Goal: Task Accomplishment & Management: Manage account settings

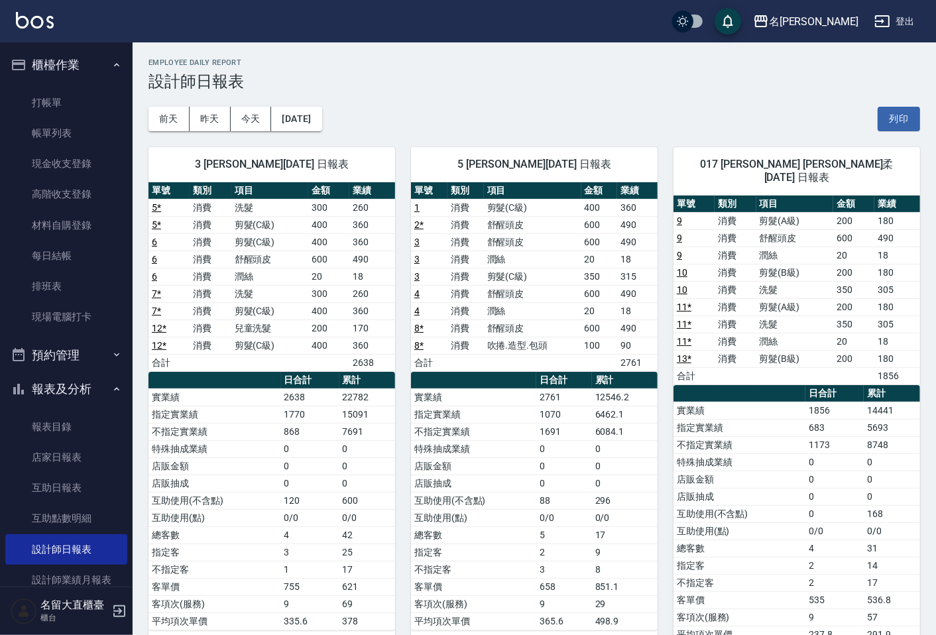
scroll to position [221, 0]
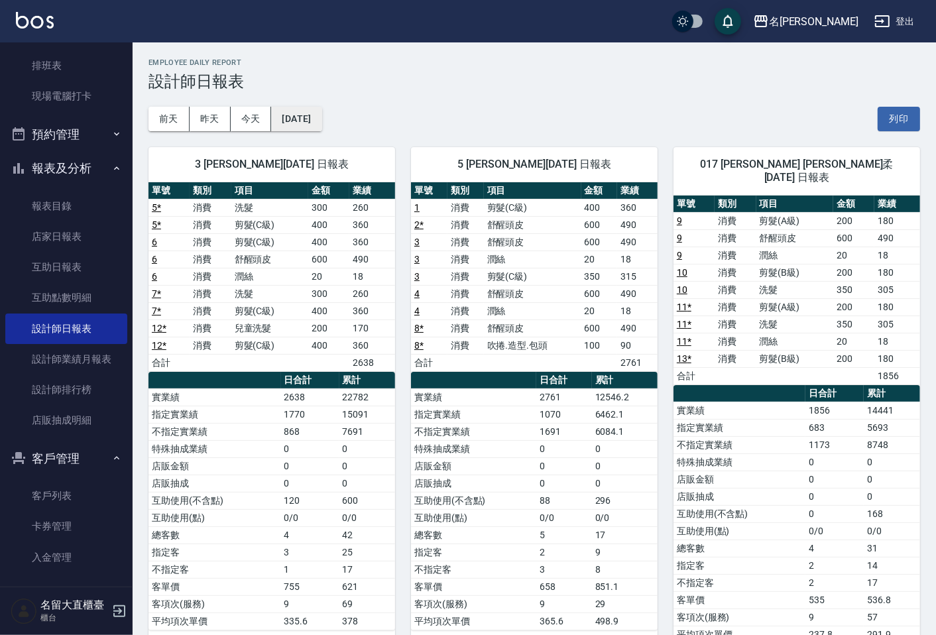
click at [316, 114] on button "[DATE]" at bounding box center [296, 119] width 50 height 25
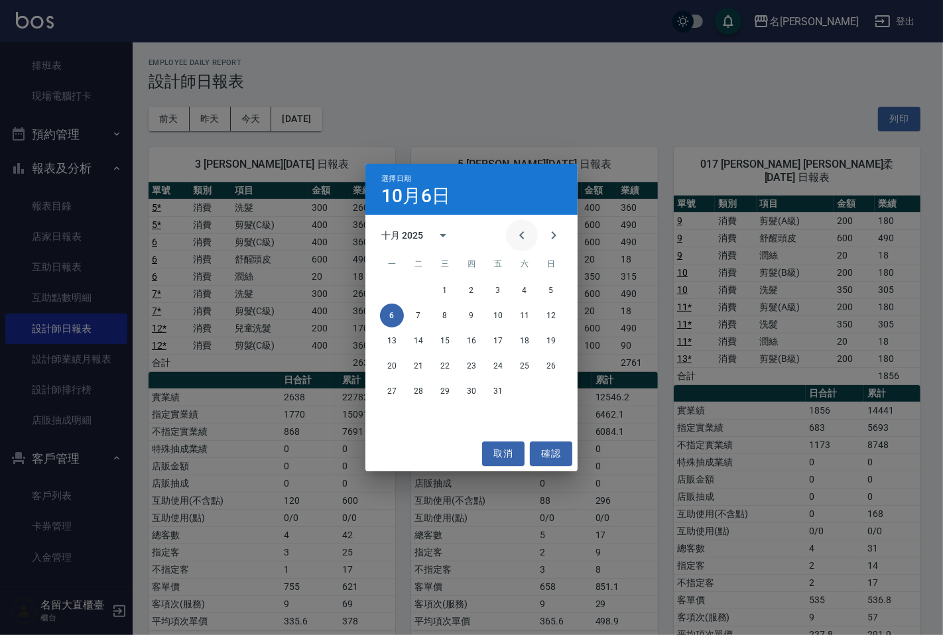
click at [512, 235] on button "Previous month" at bounding box center [522, 235] width 32 height 32
click at [520, 294] on button "6" at bounding box center [524, 290] width 24 height 24
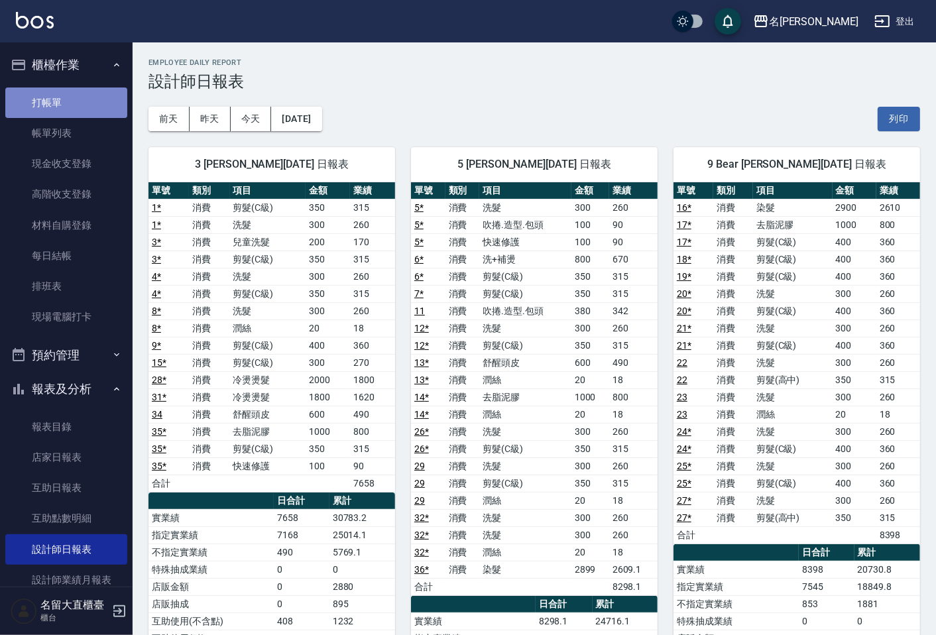
click at [83, 89] on link "打帳單" at bounding box center [66, 103] width 122 height 30
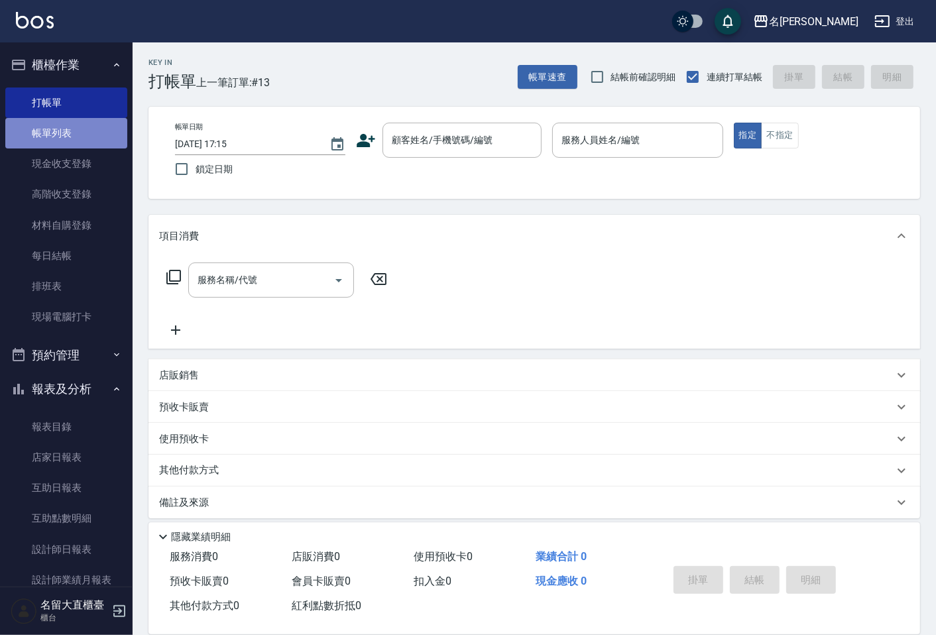
click at [70, 129] on link "帳單列表" at bounding box center [66, 133] width 122 height 30
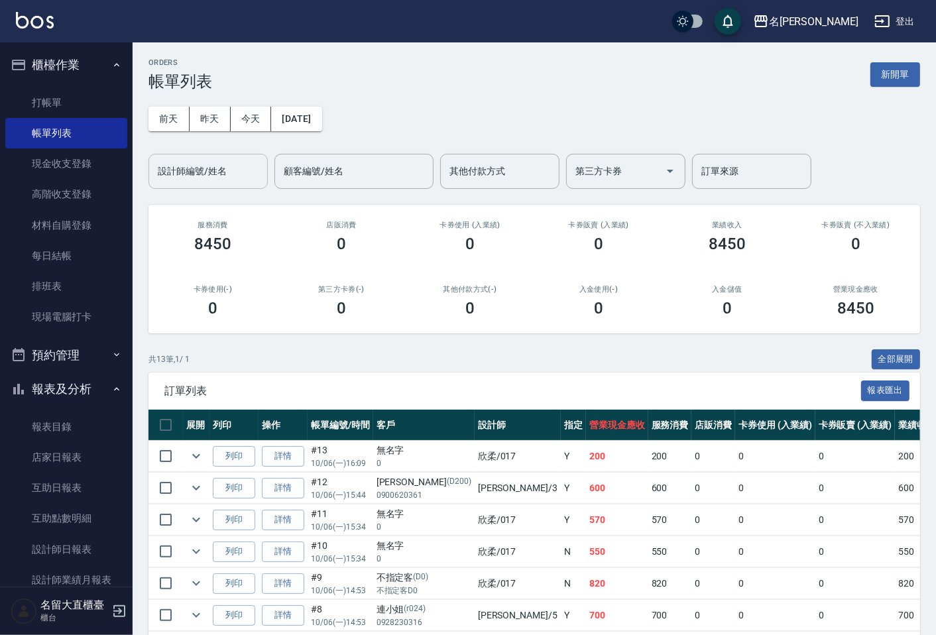
click at [200, 158] on div "設計師編號/姓名" at bounding box center [207, 171] width 119 height 35
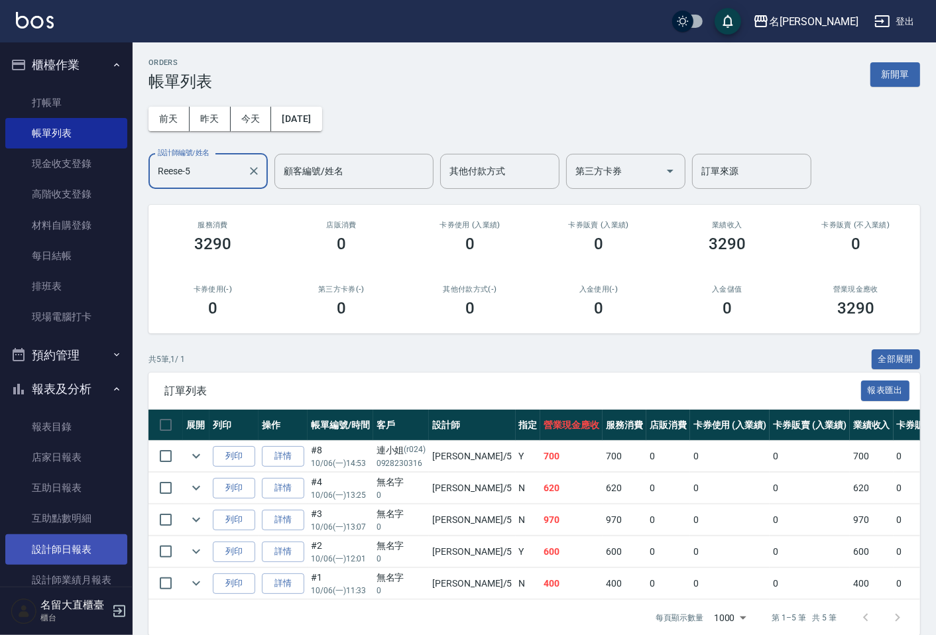
type input "Reese-5"
click at [89, 547] on link "設計師日報表" at bounding box center [66, 549] width 122 height 30
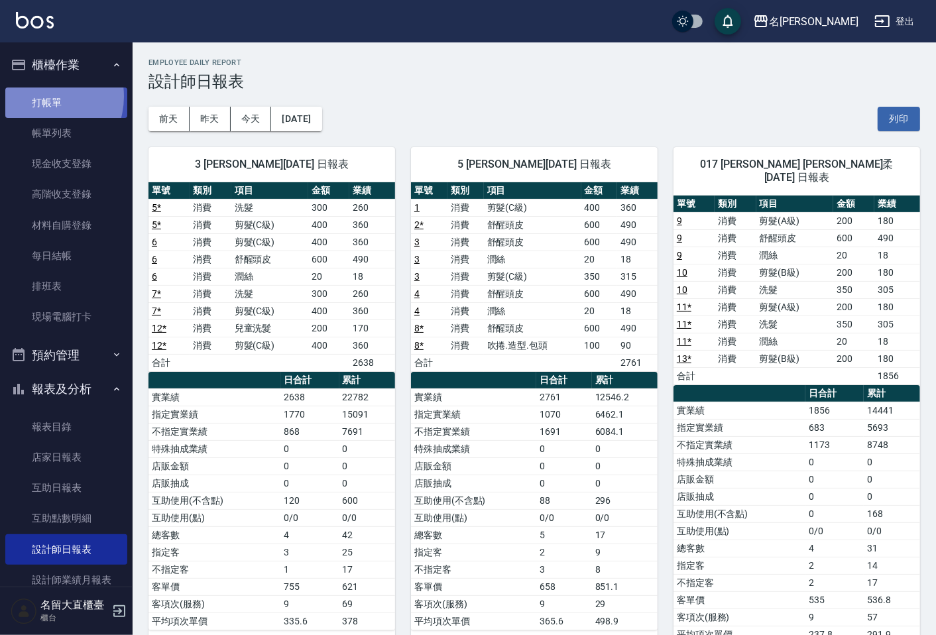
click at [41, 96] on link "打帳單" at bounding box center [66, 103] width 122 height 30
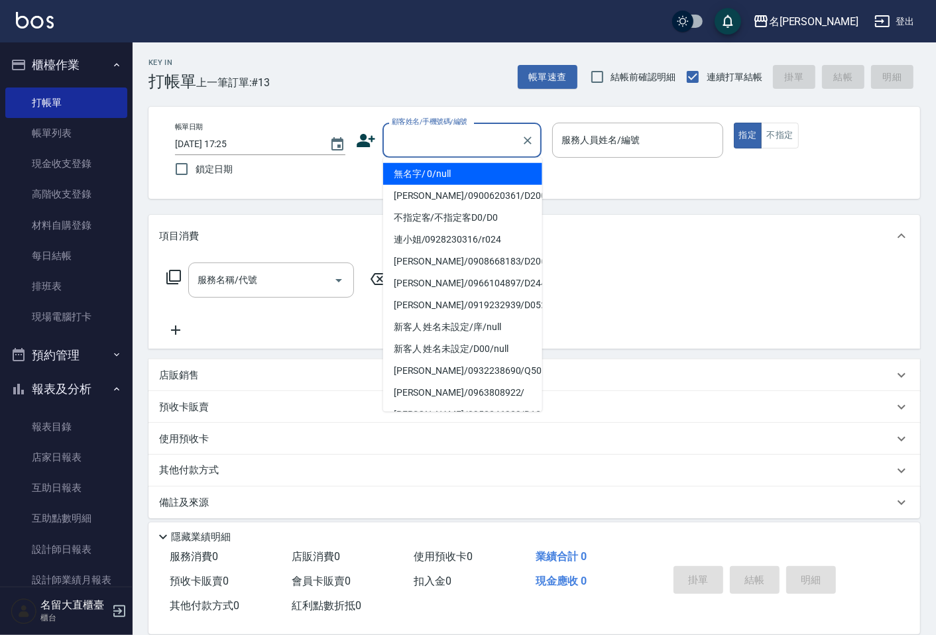
click at [401, 130] on input "顧客姓名/手機號碼/編號" at bounding box center [451, 140] width 127 height 23
click at [412, 171] on li "無名字/ 0/null" at bounding box center [462, 174] width 159 height 22
type input "無名字/ 0/null"
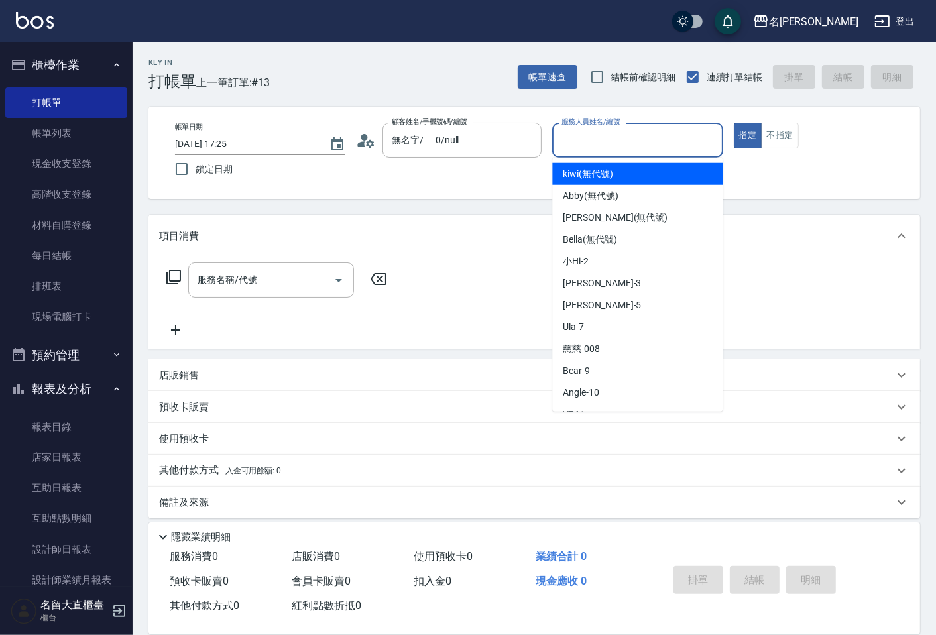
click at [584, 136] on input "服務人員姓名/編號" at bounding box center [637, 140] width 158 height 23
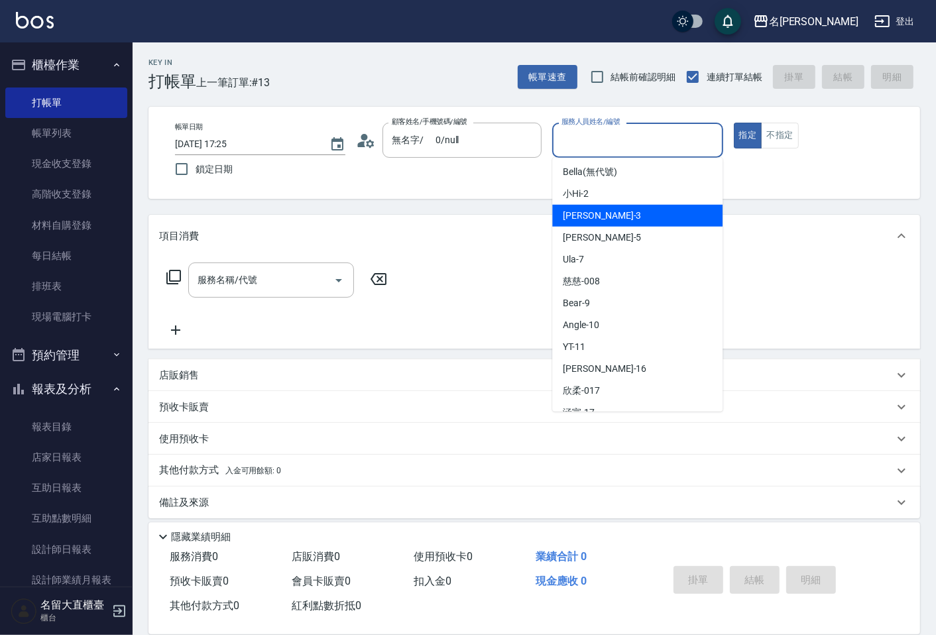
scroll to position [147, 0]
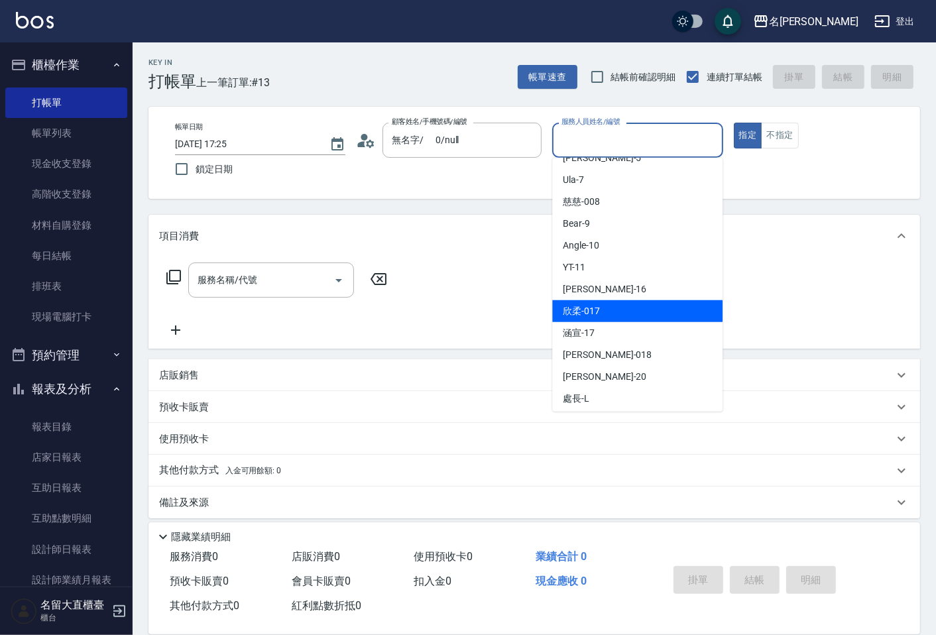
click at [653, 302] on div "欣柔 -017" at bounding box center [637, 311] width 170 height 22
type input "欣柔-017"
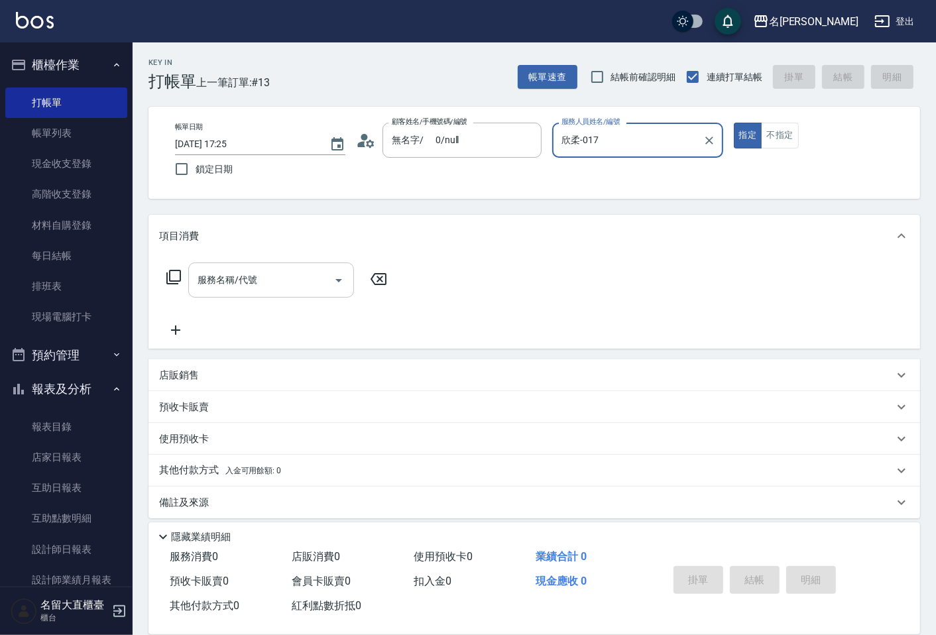
click at [318, 286] on input "服務名稱/代號" at bounding box center [261, 279] width 134 height 23
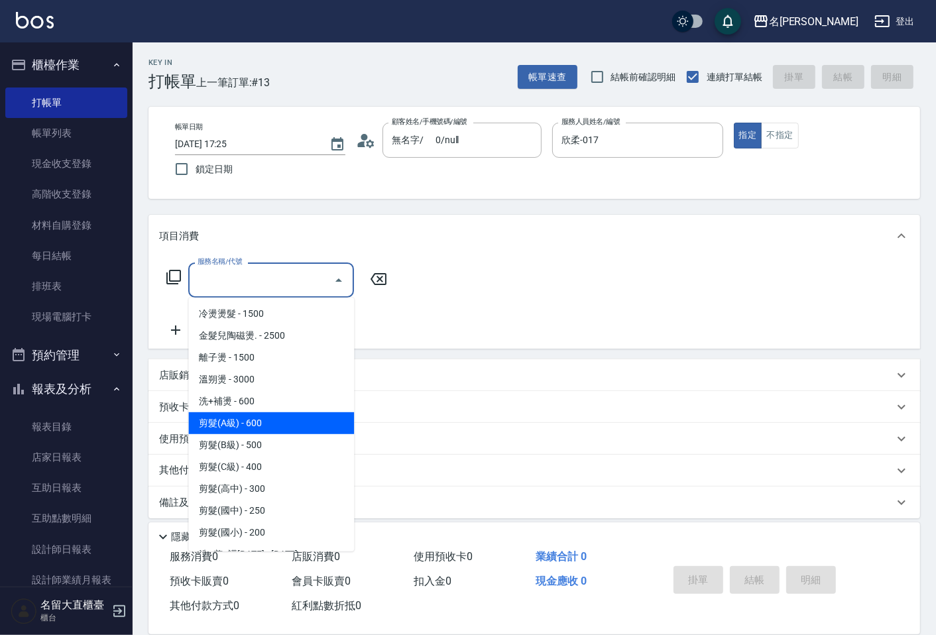
click at [270, 425] on span "剪髮(A級) - 600" at bounding box center [271, 423] width 166 height 22
type input "剪髮(A級)(301)"
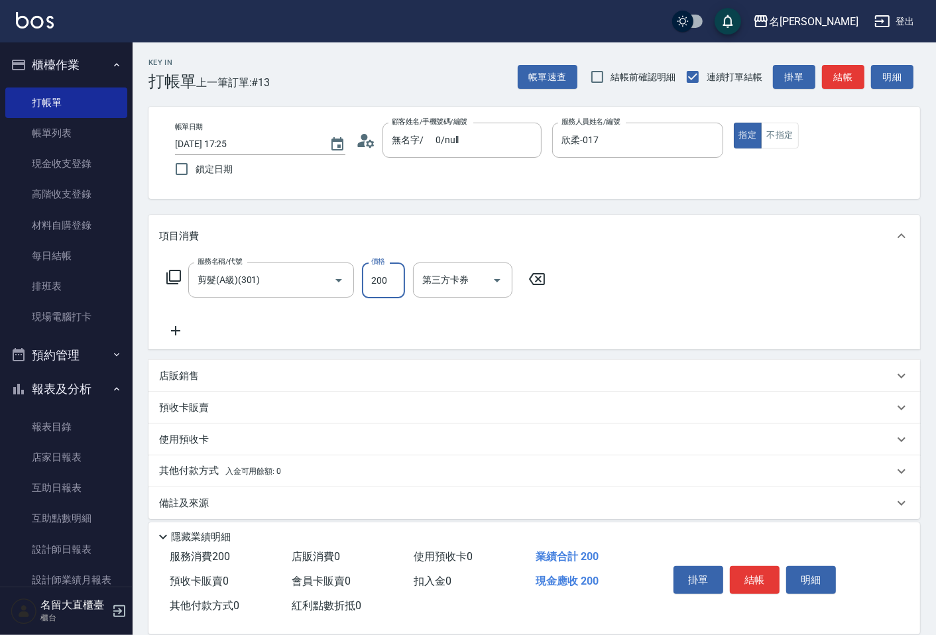
type input "200"
click at [174, 331] on icon at bounding box center [175, 331] width 33 height 16
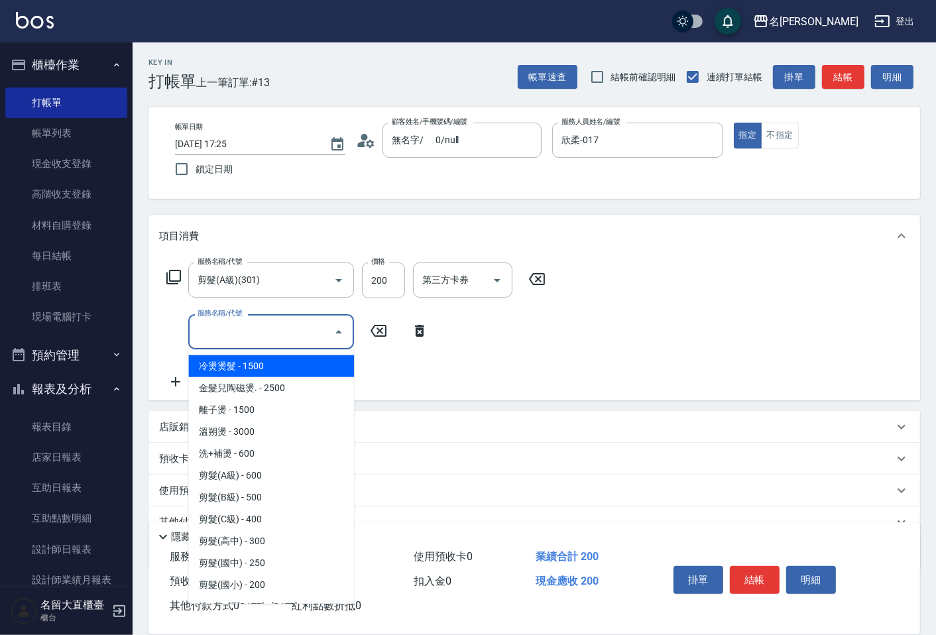
click at [208, 331] on input "服務名稱/代號" at bounding box center [261, 331] width 134 height 23
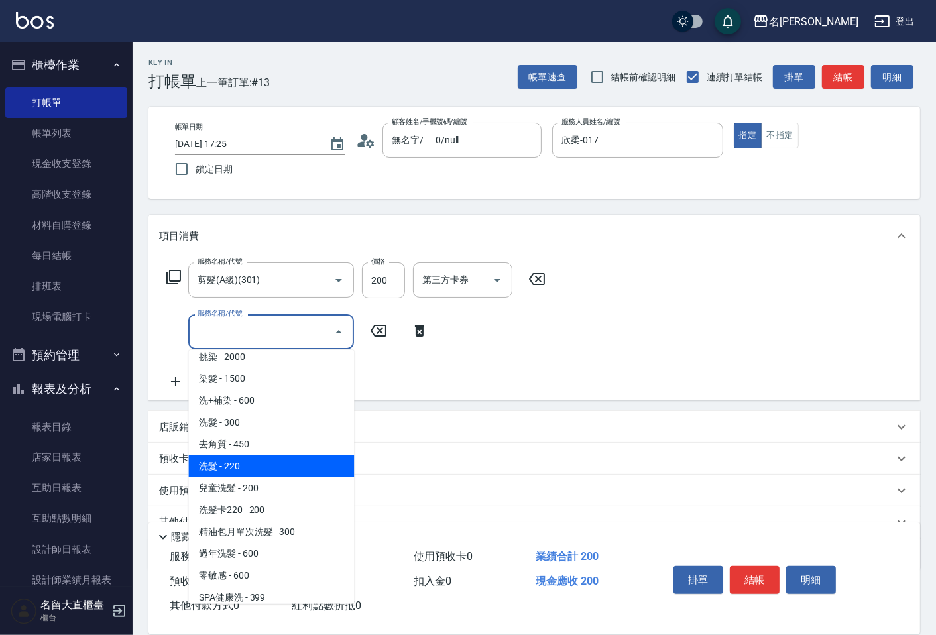
scroll to position [294, 0]
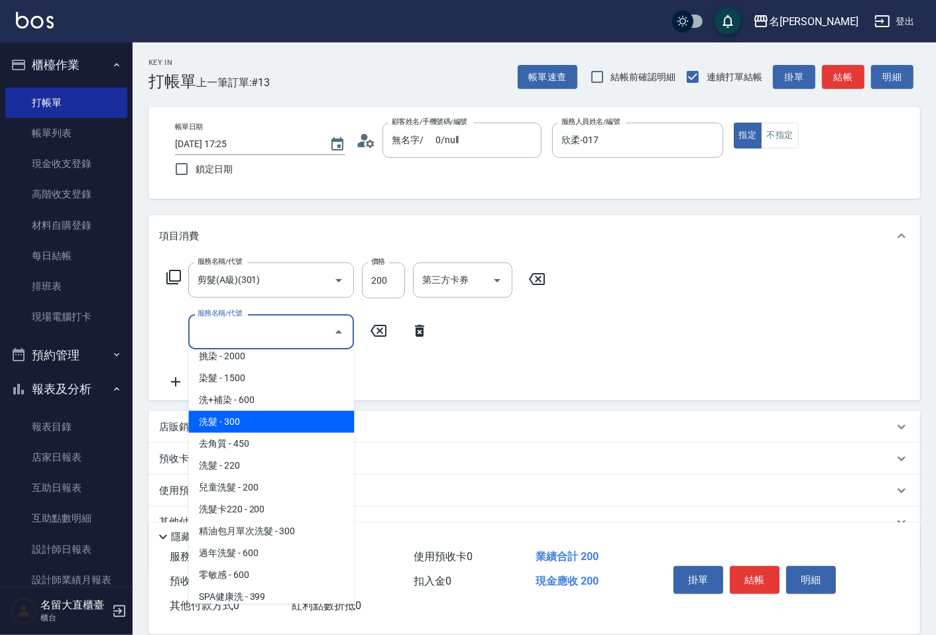
click at [280, 419] on span "洗髮 - 300" at bounding box center [271, 422] width 166 height 22
type input "洗髮(500)"
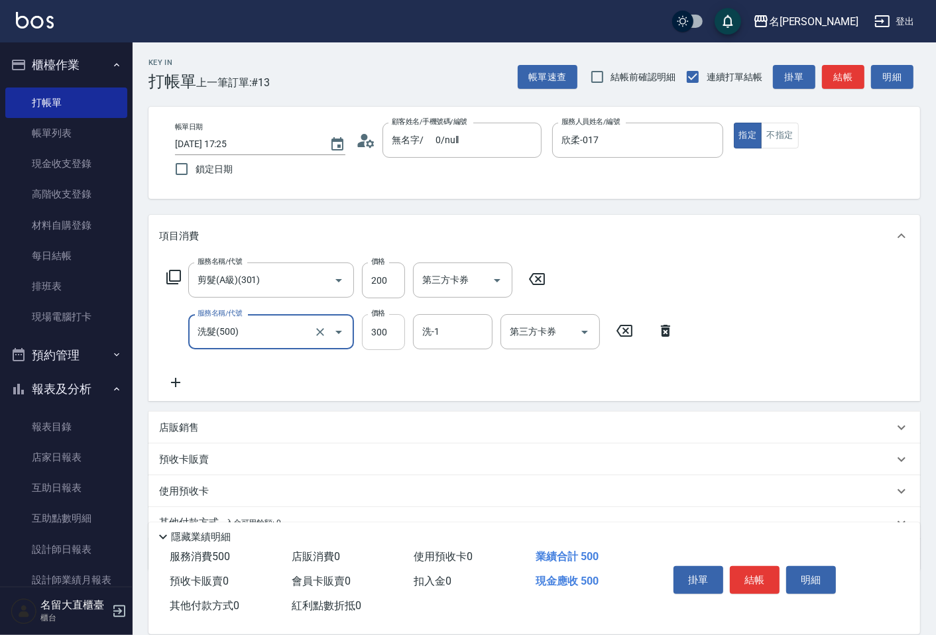
click at [370, 342] on input "300" at bounding box center [383, 332] width 43 height 36
click at [393, 325] on input "550" at bounding box center [383, 332] width 43 height 36
type input "350"
drag, startPoint x: 743, startPoint y: 572, endPoint x: 727, endPoint y: 551, distance: 26.5
click at [742, 571] on button "結帳" at bounding box center [755, 580] width 50 height 28
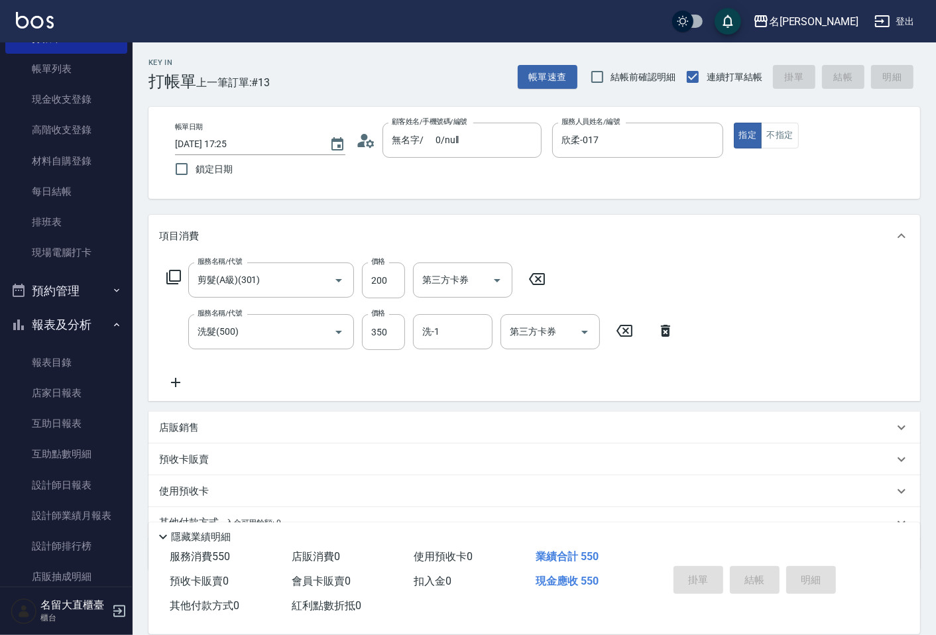
scroll to position [147, 0]
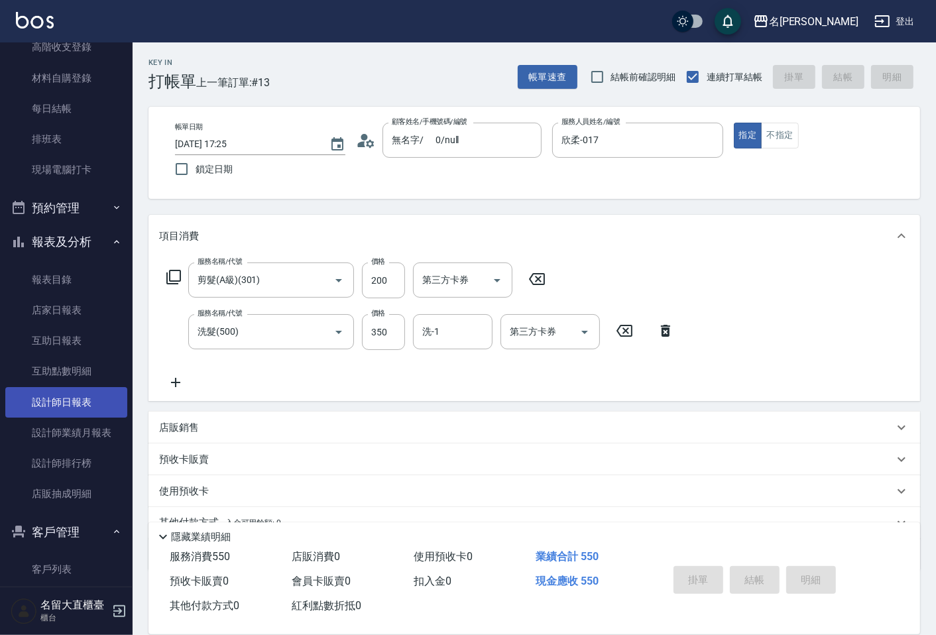
type input "[DATE] 17:28"
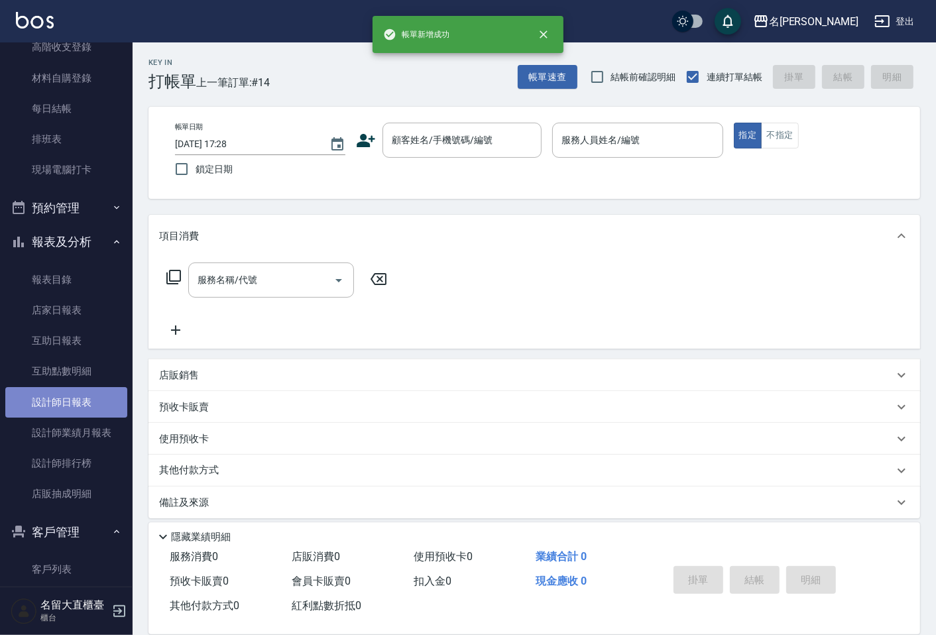
click at [70, 411] on link "設計師日報表" at bounding box center [66, 402] width 122 height 30
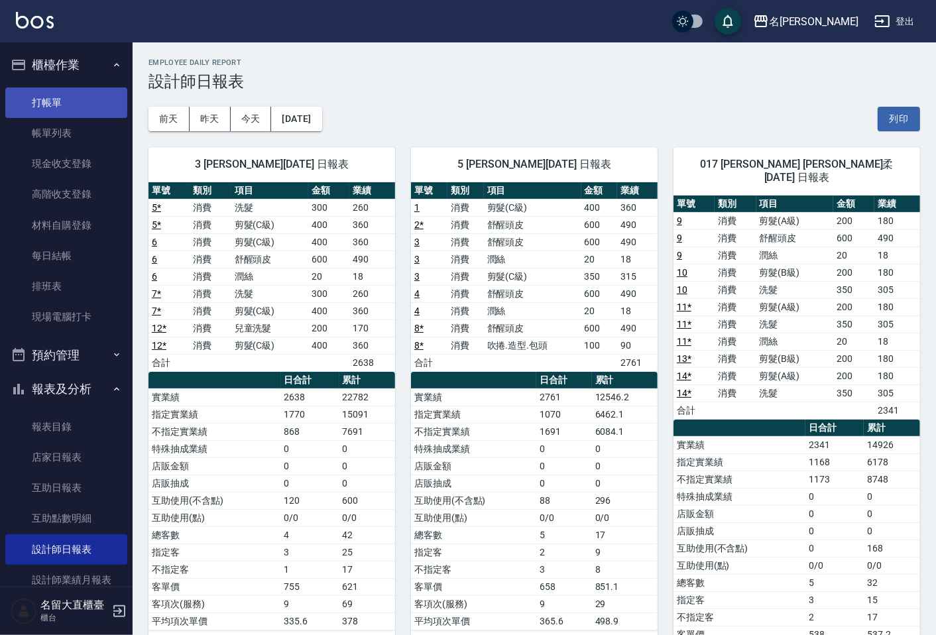
click at [58, 106] on link "打帳單" at bounding box center [66, 103] width 122 height 30
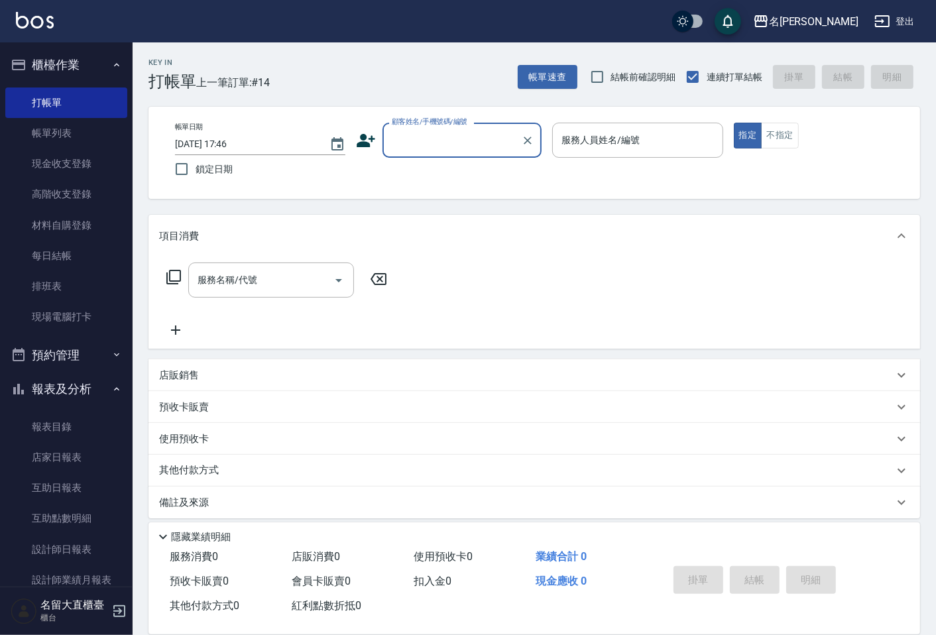
click at [423, 141] on input "顧客姓名/手機號碼/編號" at bounding box center [451, 140] width 127 height 23
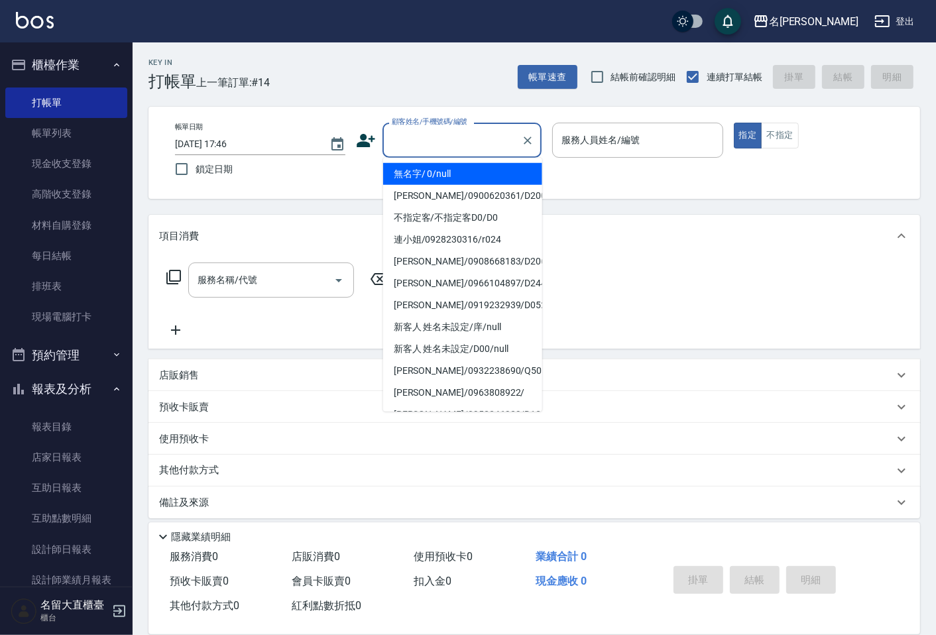
click at [426, 163] on li "無名字/ 0/null" at bounding box center [462, 174] width 159 height 22
type input "無名字/ 0/null"
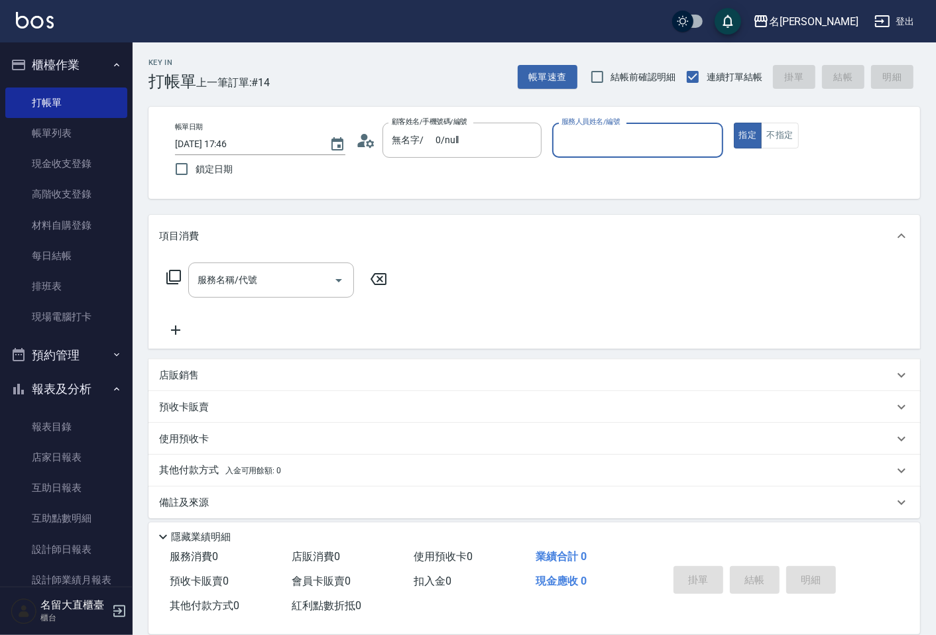
drag, startPoint x: 622, startPoint y: 154, endPoint x: 614, endPoint y: 139, distance: 17.2
click at [620, 153] on div "服務人員姓名/編號" at bounding box center [637, 140] width 170 height 35
click at [589, 167] on span "Bear -9" at bounding box center [576, 174] width 27 height 14
type input "Bear-9"
click at [175, 277] on icon at bounding box center [174, 277] width 16 height 16
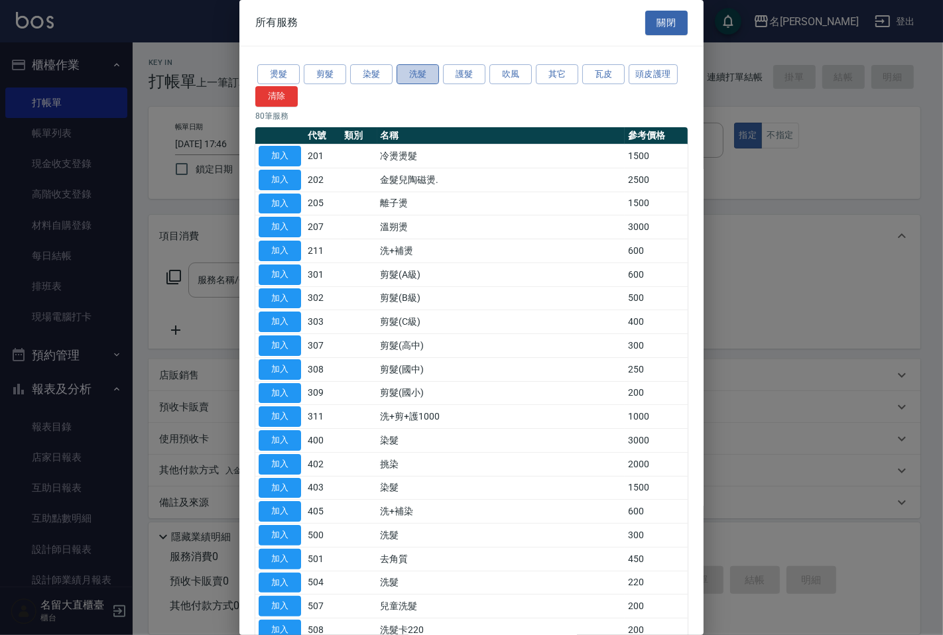
click at [422, 68] on button "洗髮" at bounding box center [417, 74] width 42 height 21
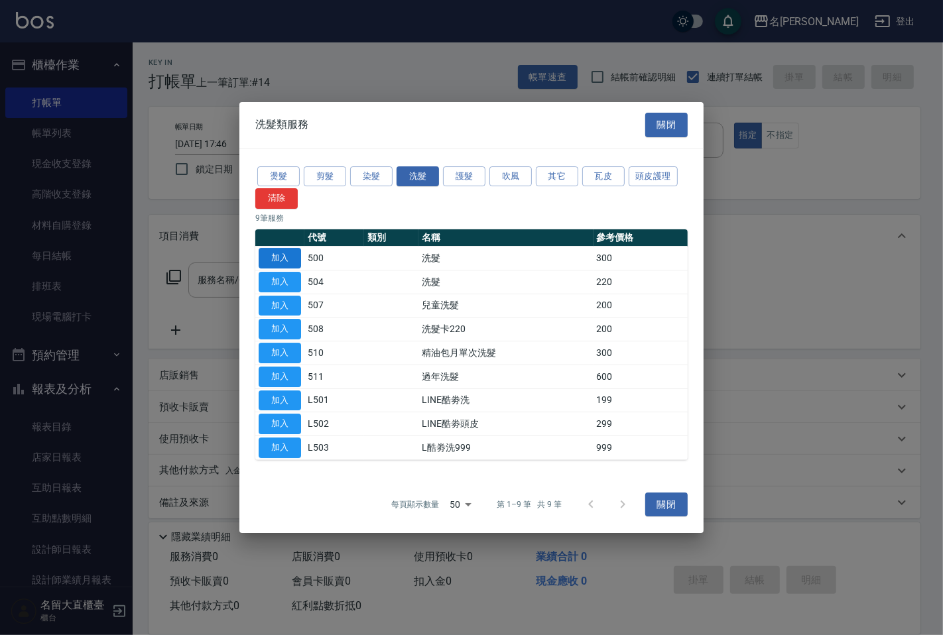
click at [268, 252] on button "加入" at bounding box center [280, 258] width 42 height 21
type input "洗髮(500)"
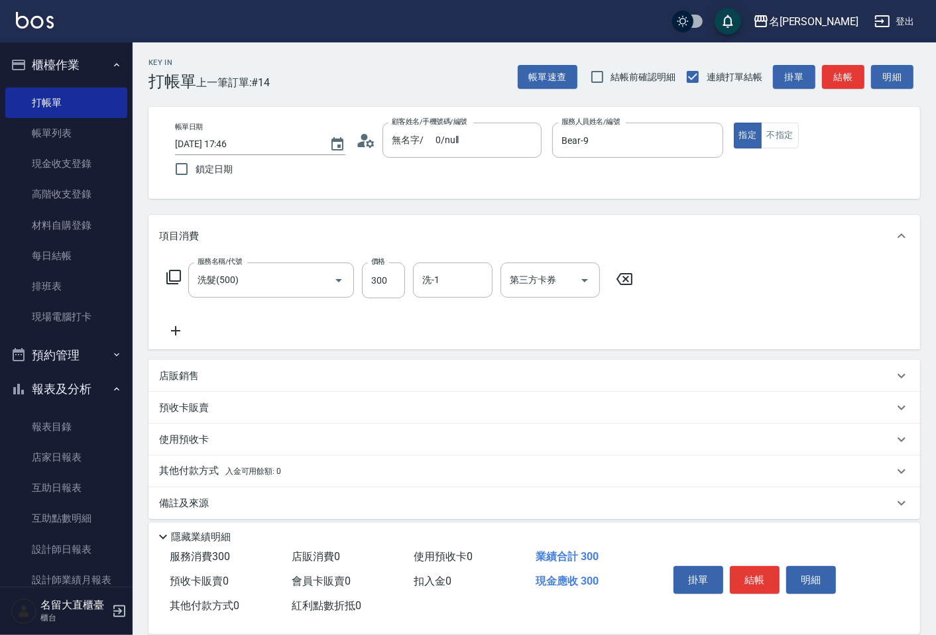
click at [162, 277] on div "服務名稱/代號 洗髮(500) 服務名稱/代號 價格 300 價格 洗-1 洗-1 第三方卡券 第三方卡券" at bounding box center [400, 281] width 482 height 36
click at [173, 274] on icon at bounding box center [174, 277] width 16 height 16
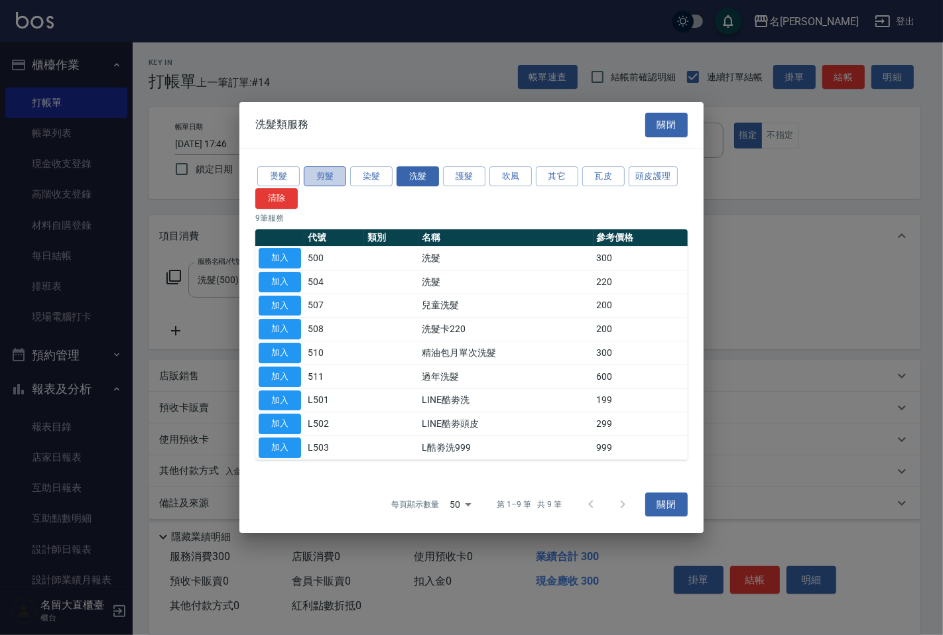
click at [320, 177] on button "剪髮" at bounding box center [325, 176] width 42 height 21
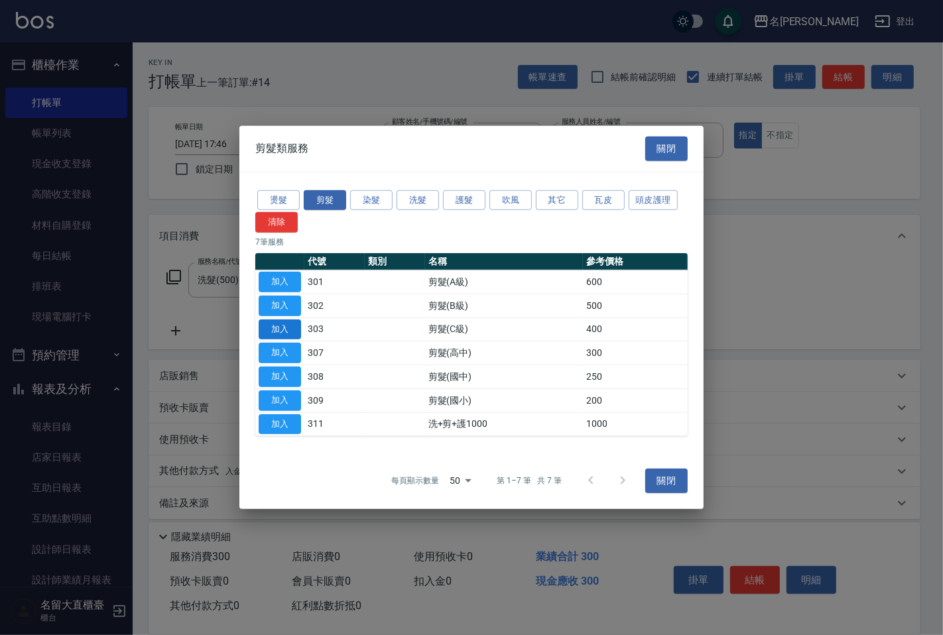
click at [280, 332] on button "加入" at bounding box center [280, 329] width 42 height 21
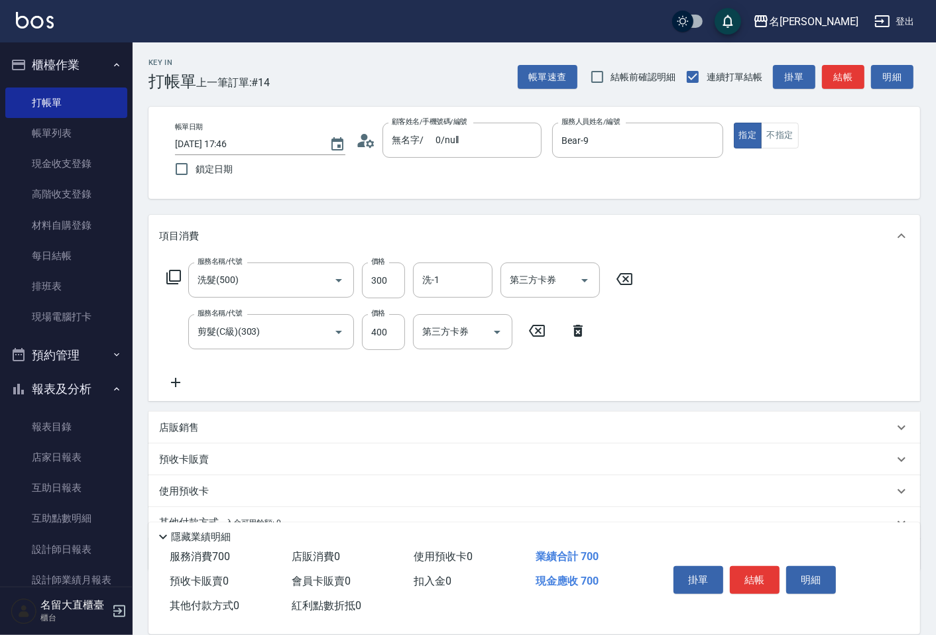
click at [182, 277] on div "服務名稱/代號 洗髮(500) 服務名稱/代號 價格 300 價格 洗-1 洗-1 第三方卡券 第三方卡券" at bounding box center [400, 281] width 482 height 36
click at [178, 275] on icon at bounding box center [174, 277] width 16 height 16
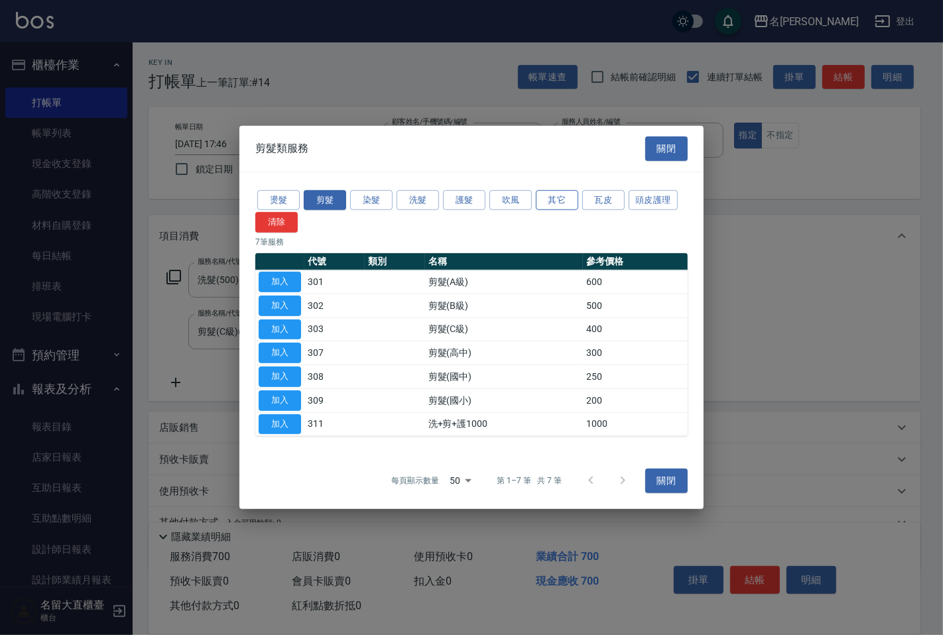
click at [563, 194] on button "其它" at bounding box center [557, 200] width 42 height 21
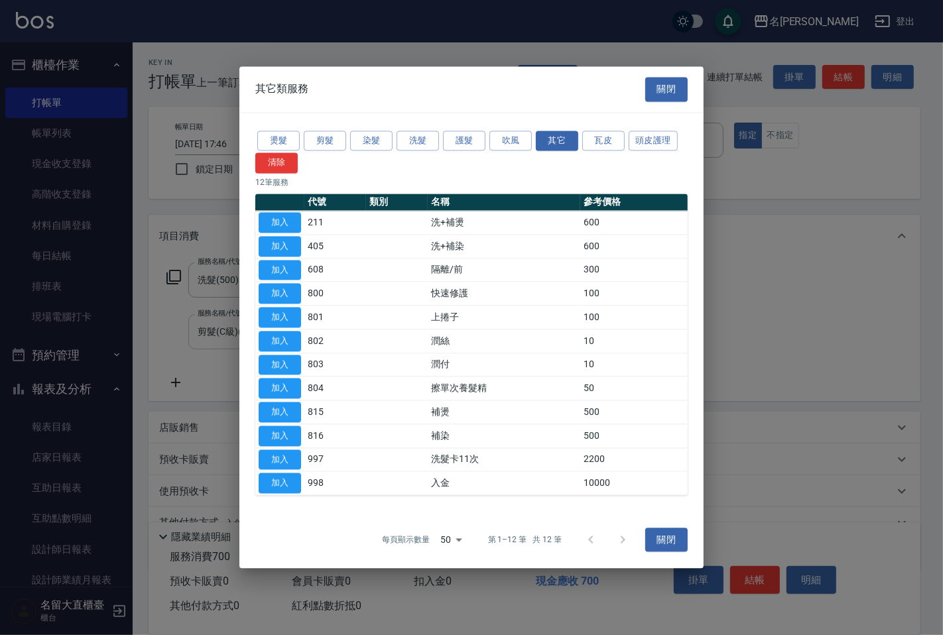
click at [289, 335] on button "加入" at bounding box center [280, 341] width 42 height 21
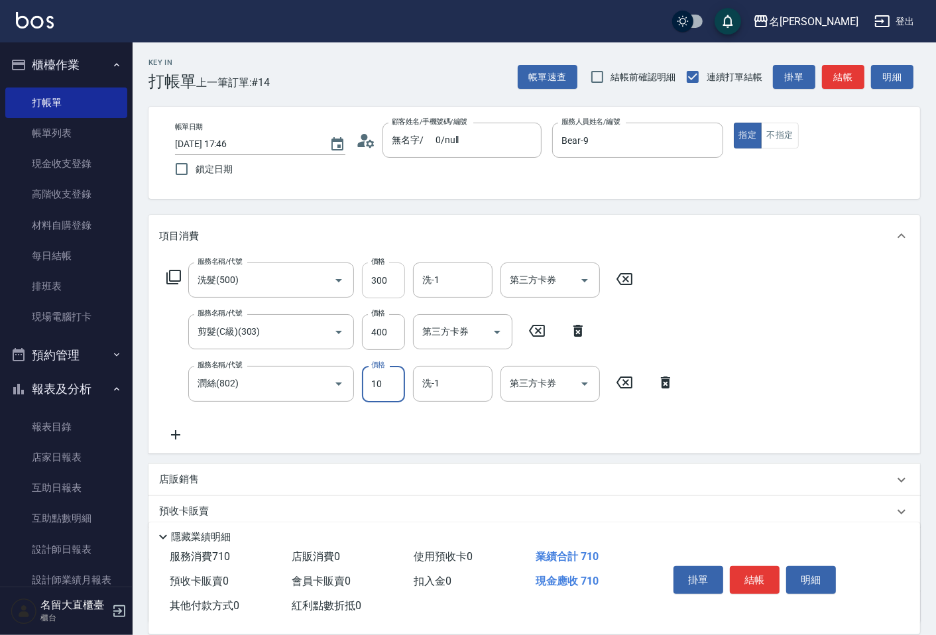
click at [366, 286] on input "300" at bounding box center [383, 281] width 43 height 36
click at [368, 285] on input "300" at bounding box center [383, 281] width 43 height 36
type input "350"
click at [379, 386] on input "10" at bounding box center [383, 384] width 43 height 36
type input "20"
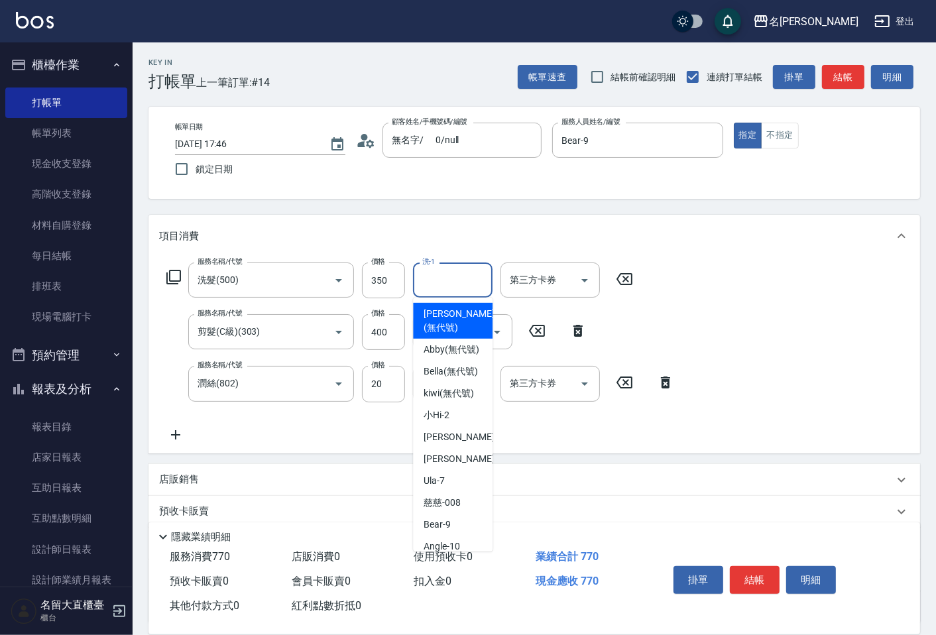
click at [445, 278] on input "洗-1" at bounding box center [453, 279] width 68 height 23
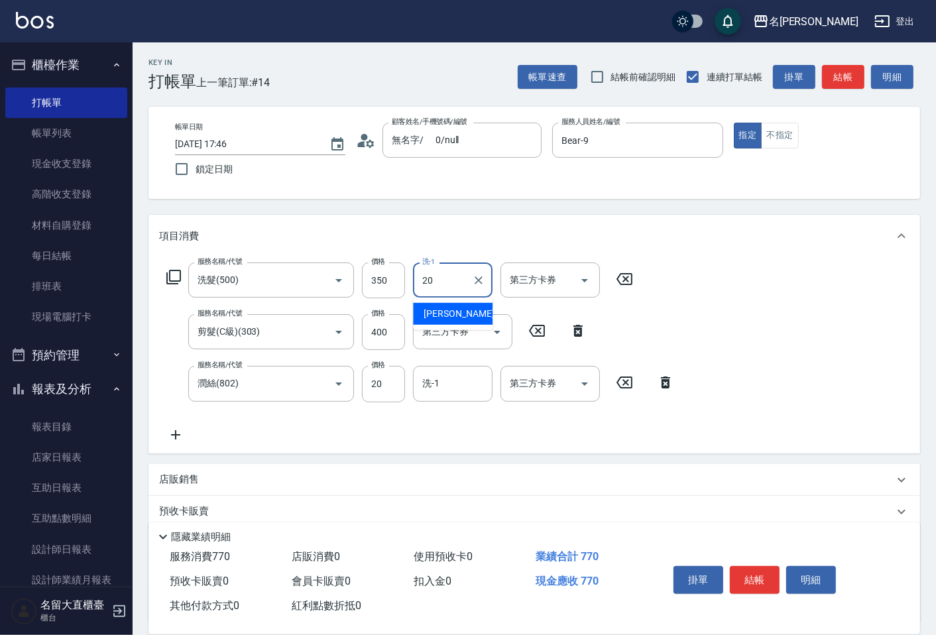
click at [440, 312] on span "詩雅 -20" at bounding box center [466, 314] width 84 height 14
click at [439, 369] on div "洗-1" at bounding box center [453, 383] width 80 height 35
type input "詩雅-20"
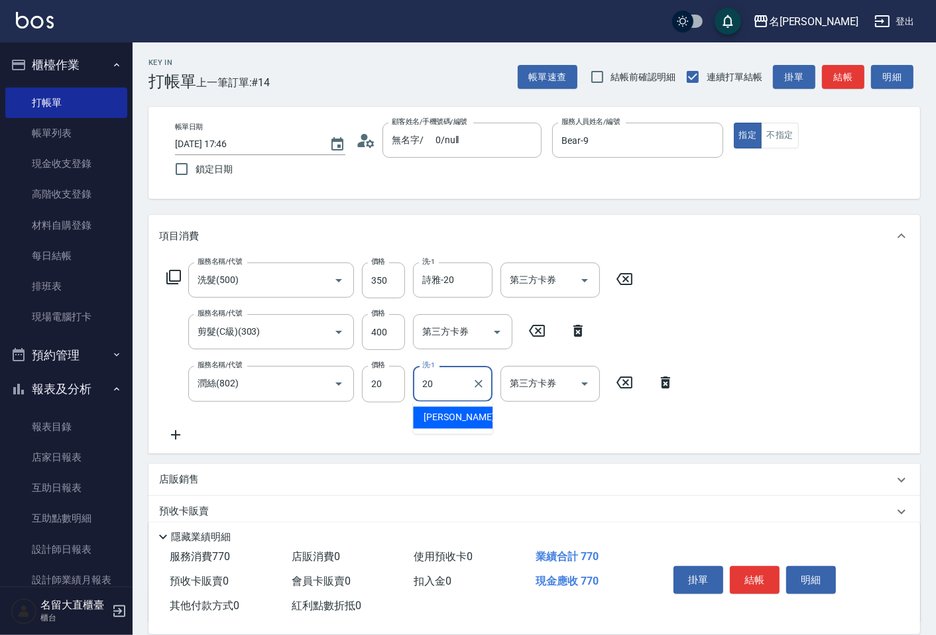
drag, startPoint x: 433, startPoint y: 421, endPoint x: 547, endPoint y: 335, distance: 142.9
click at [433, 420] on span "詩雅 -20" at bounding box center [466, 418] width 84 height 14
type input "詩雅-20"
click at [825, 81] on button "結帳" at bounding box center [843, 77] width 42 height 25
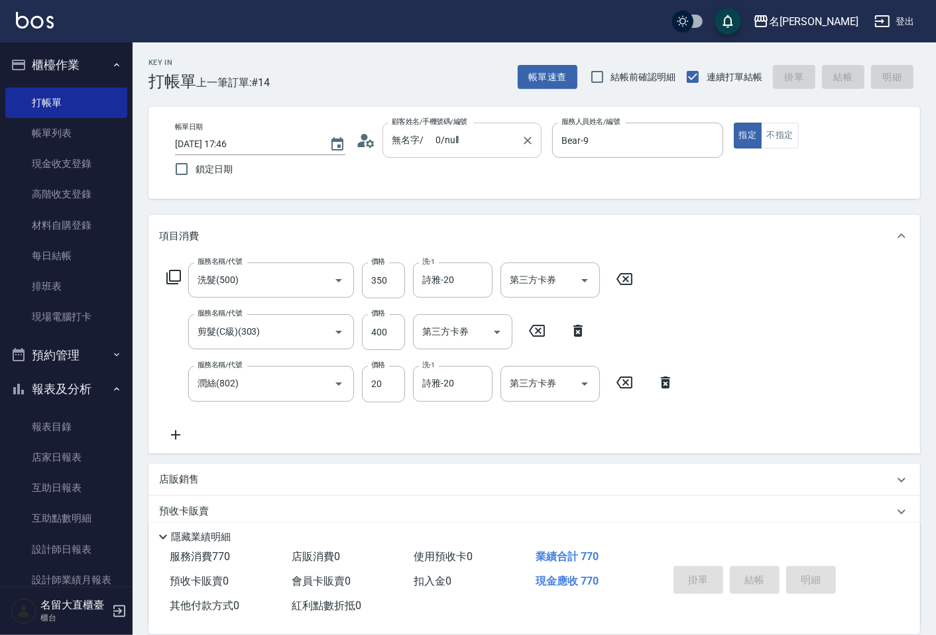
type input "[DATE] 17:48"
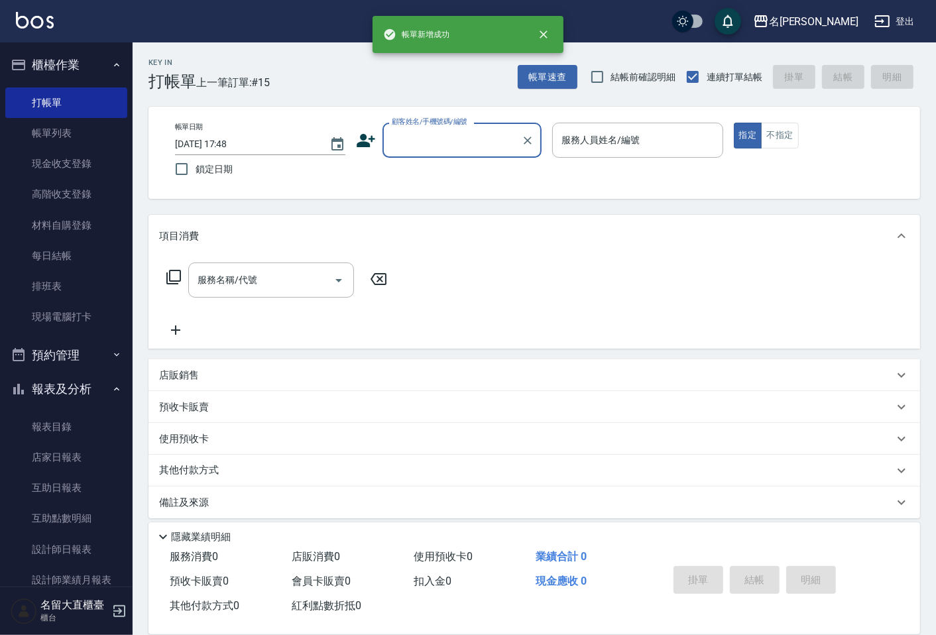
click at [421, 140] on input "顧客姓名/手機號碼/編號" at bounding box center [451, 140] width 127 height 23
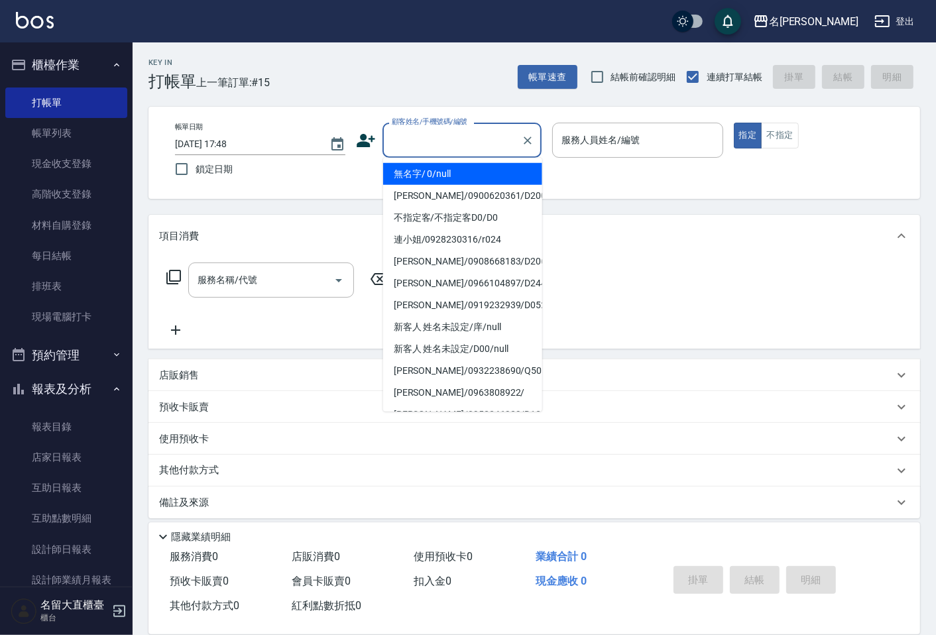
click at [416, 174] on li "無名字/ 0/null" at bounding box center [462, 174] width 159 height 22
type input "無名字/ 0/null"
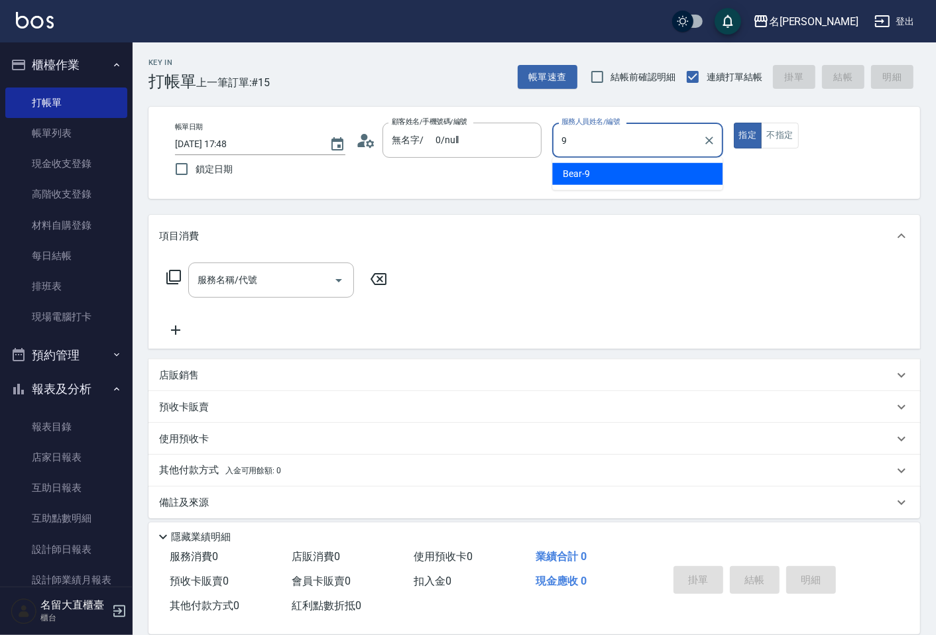
type input "Bear-9"
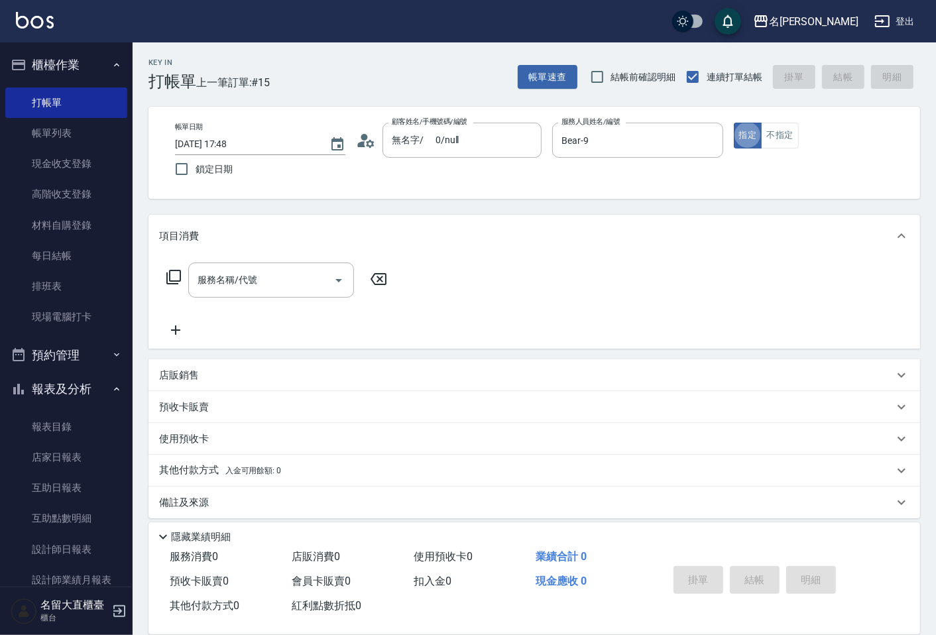
type button "true"
click at [176, 278] on icon at bounding box center [174, 277] width 16 height 16
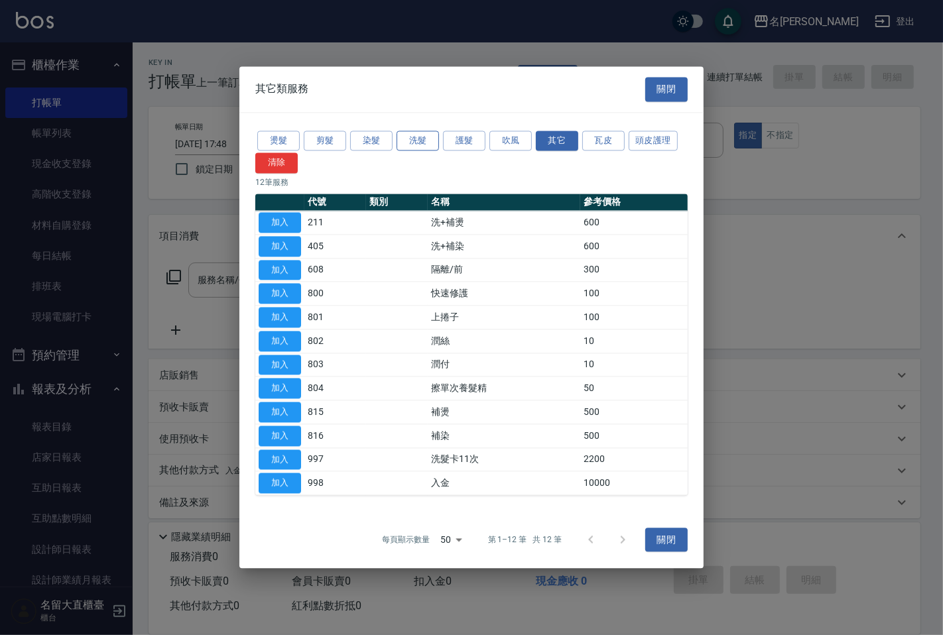
click at [414, 142] on button "洗髮" at bounding box center [417, 141] width 42 height 21
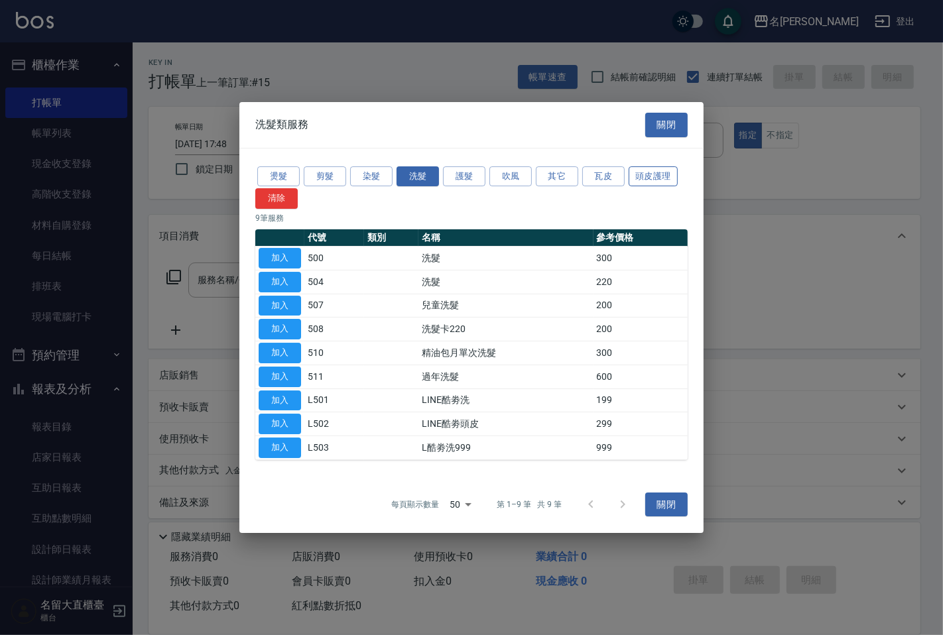
click at [638, 180] on button "頭皮護理" at bounding box center [652, 176] width 49 height 21
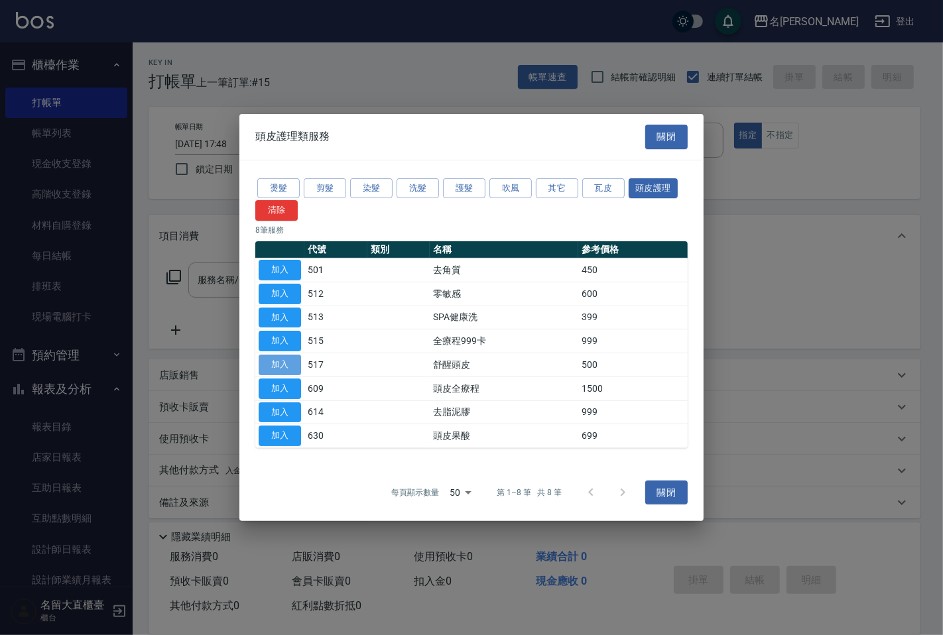
click at [272, 365] on button "加入" at bounding box center [280, 365] width 42 height 21
type input "舒醒頭皮(517)"
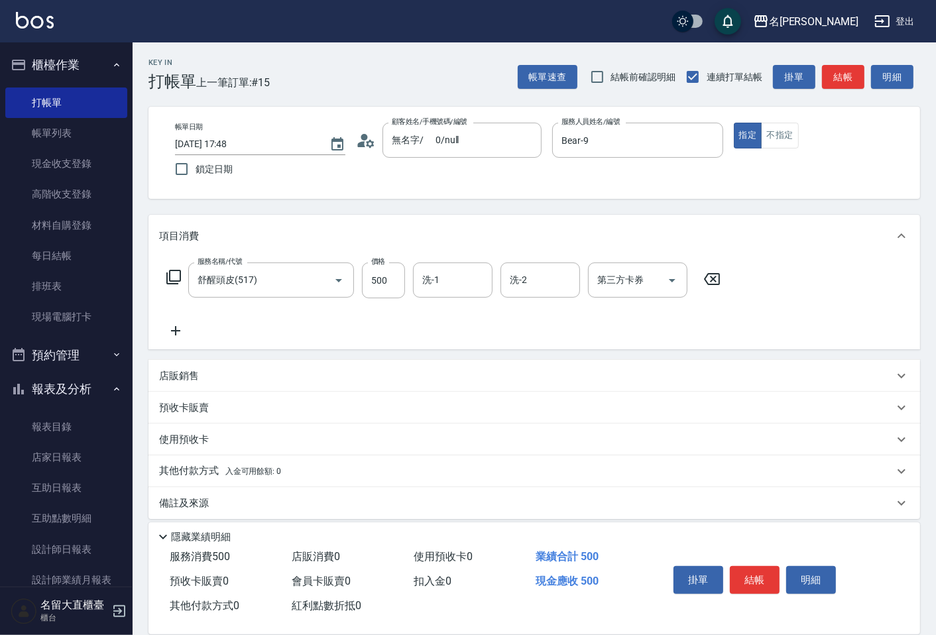
click at [174, 277] on icon at bounding box center [174, 277] width 16 height 16
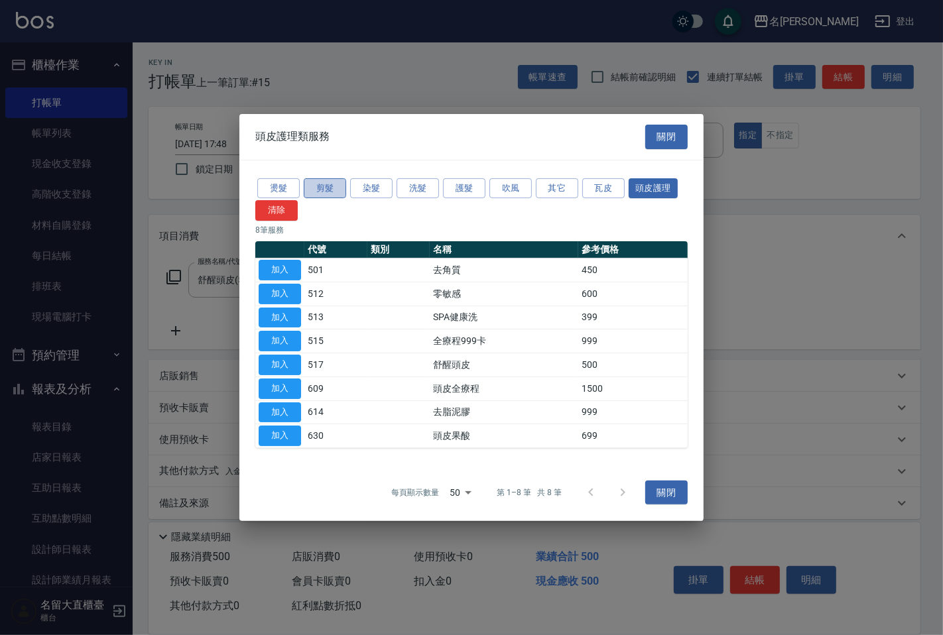
click at [318, 187] on button "剪髮" at bounding box center [325, 188] width 42 height 21
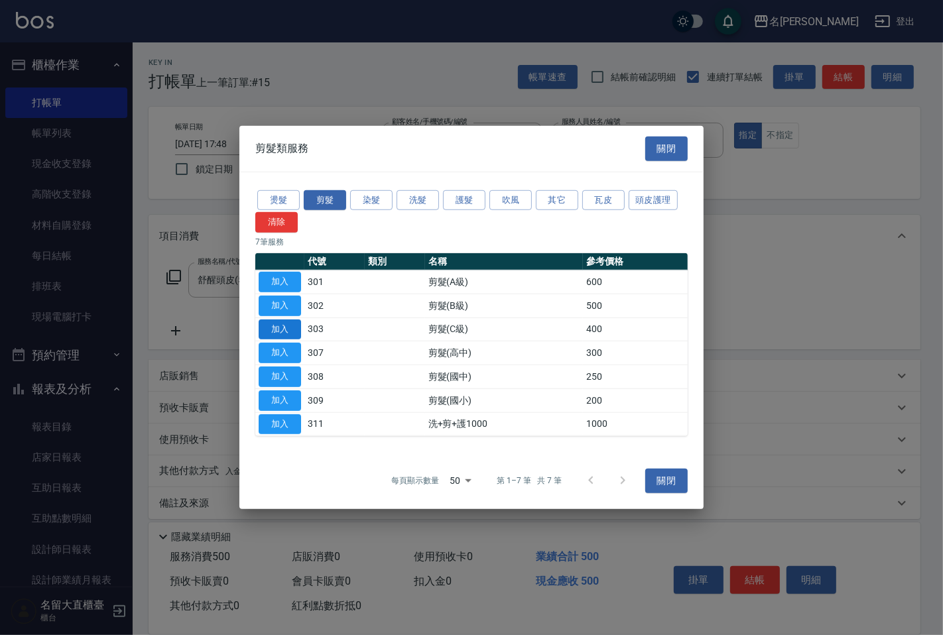
click at [273, 327] on button "加入" at bounding box center [280, 329] width 42 height 21
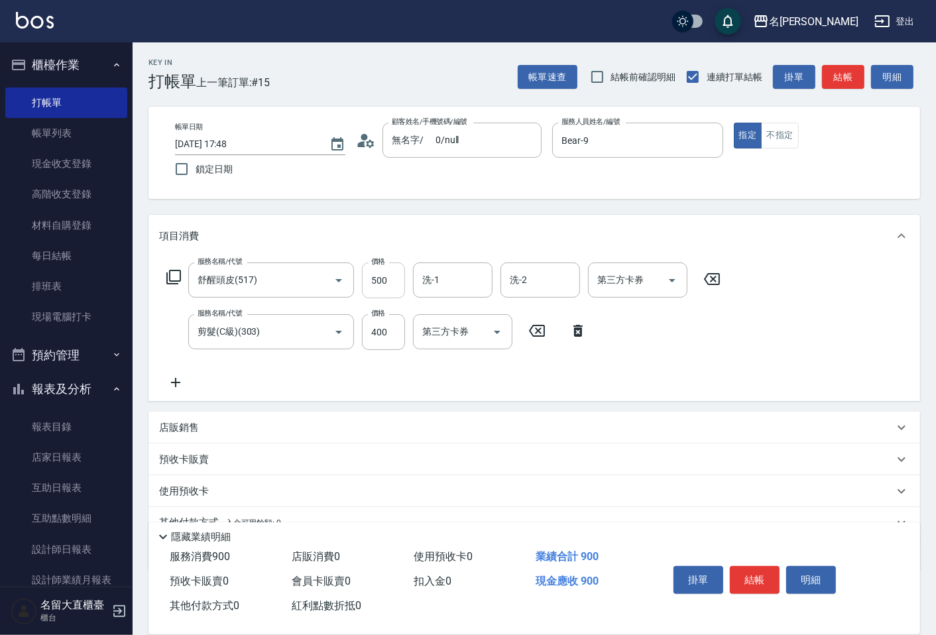
click at [392, 285] on input "500" at bounding box center [383, 281] width 43 height 36
click at [392, 284] on input "500" at bounding box center [383, 281] width 43 height 36
type input "600"
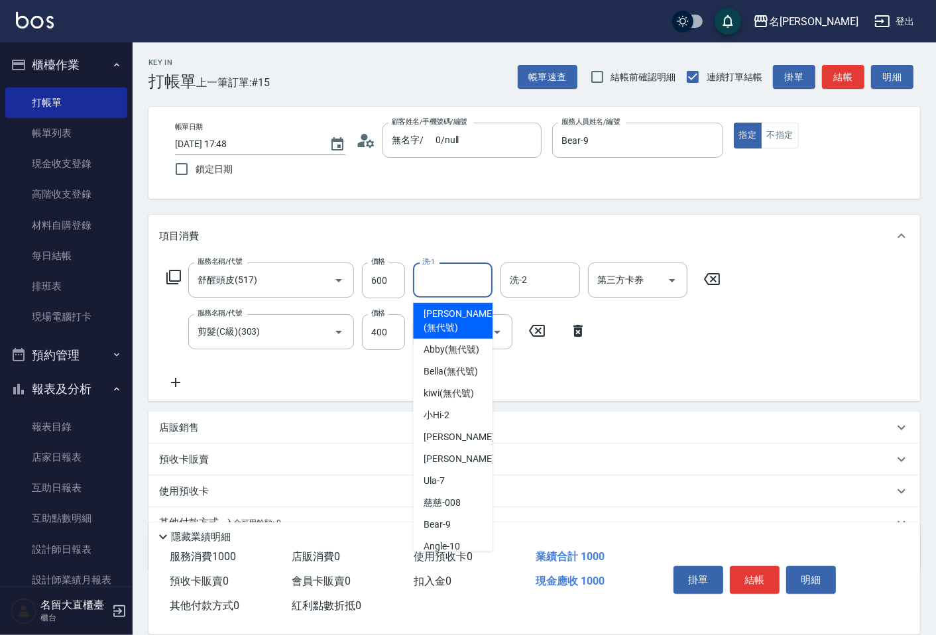
click at [454, 273] on input "洗-1" at bounding box center [453, 279] width 68 height 23
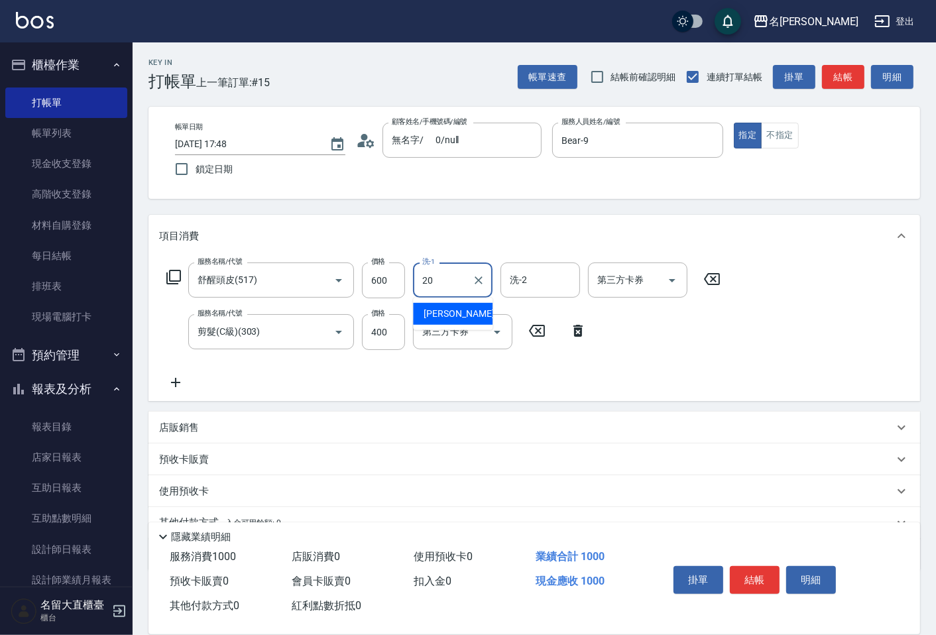
click at [436, 308] on span "詩雅 -20" at bounding box center [466, 314] width 84 height 14
type input "詩雅-20"
click at [845, 76] on button "結帳" at bounding box center [843, 77] width 42 height 25
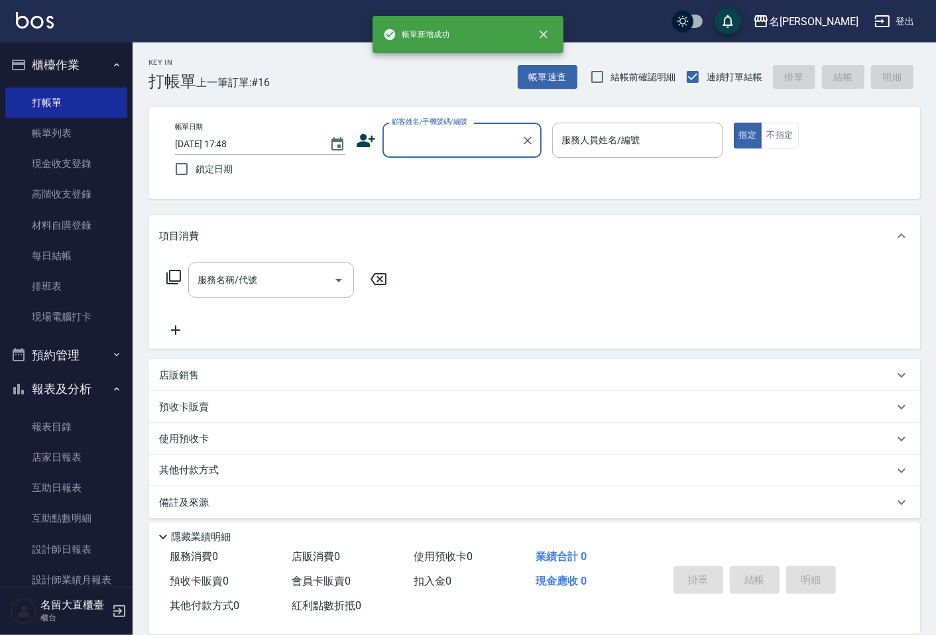
click at [451, 129] on input "顧客姓名/手機號碼/編號" at bounding box center [451, 140] width 127 height 23
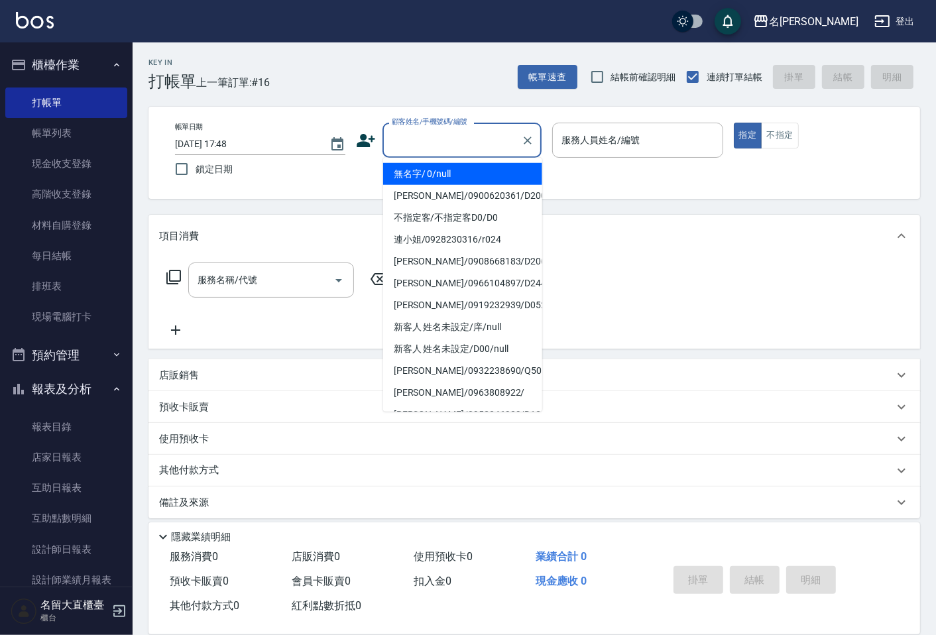
click at [440, 176] on li "無名字/ 0/null" at bounding box center [462, 174] width 159 height 22
type input "無名字/ 0/null"
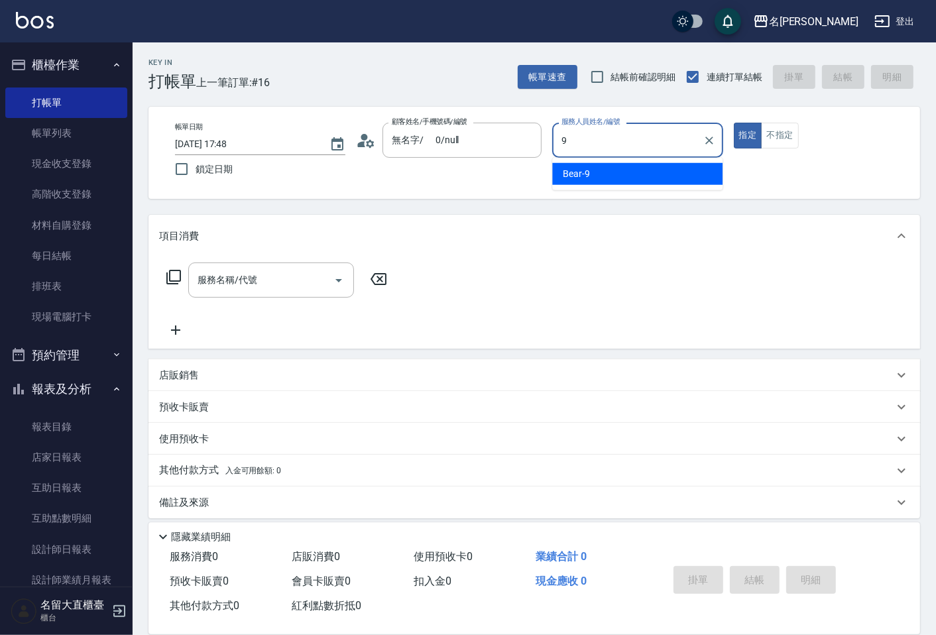
type input "Bear-9"
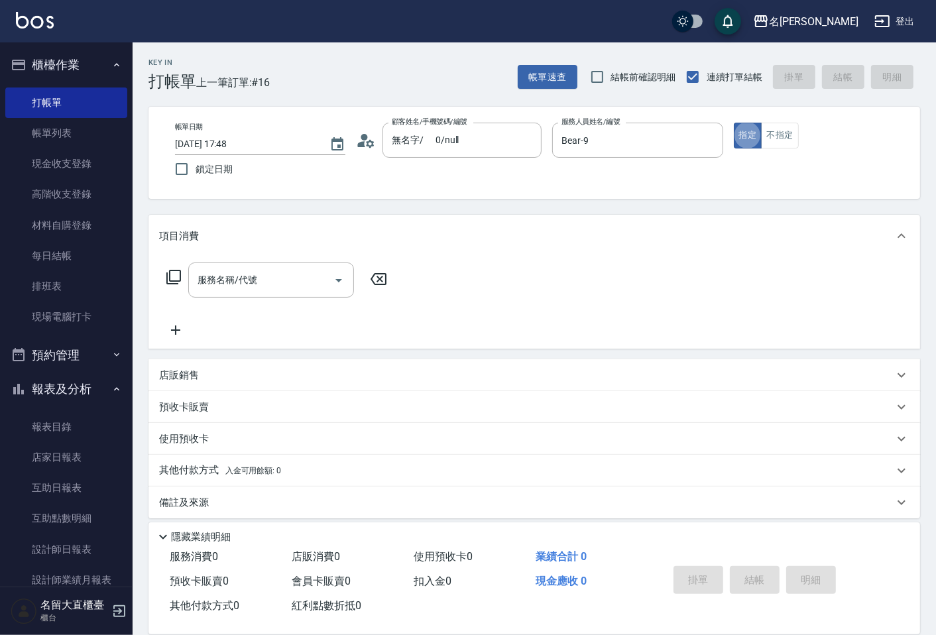
click at [173, 276] on icon at bounding box center [174, 277] width 16 height 16
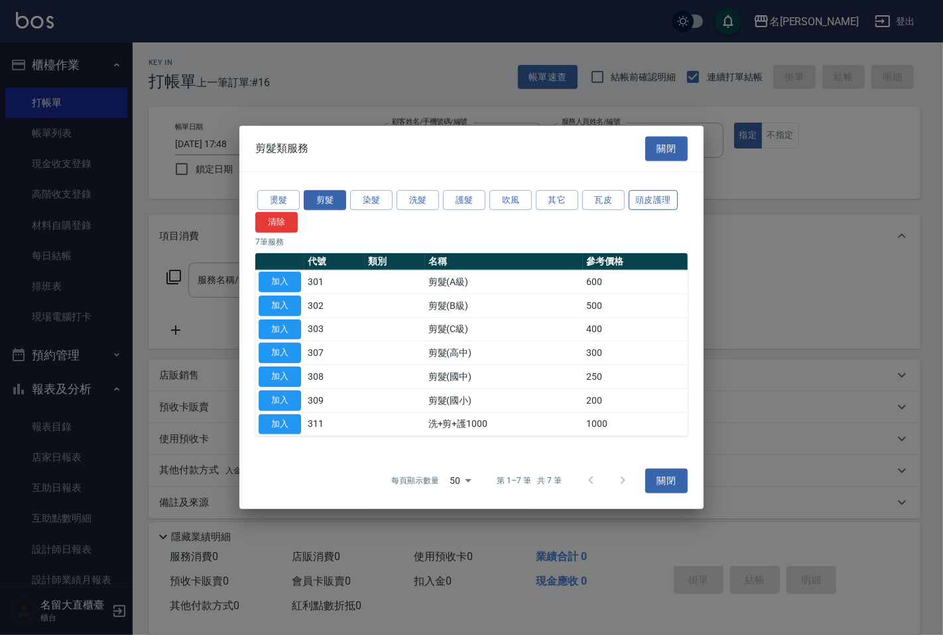
click at [648, 193] on button "頭皮護理" at bounding box center [652, 200] width 49 height 21
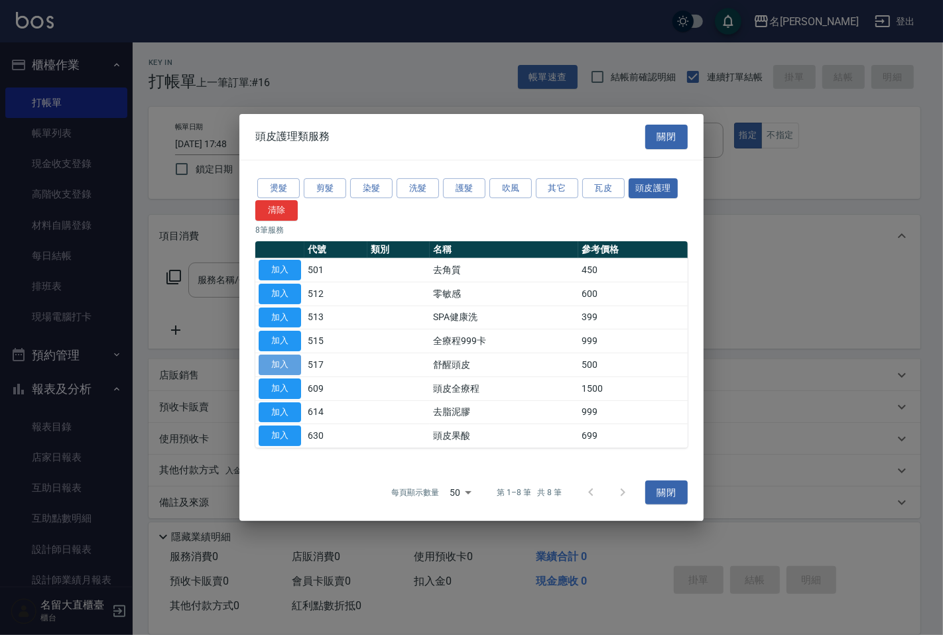
click at [294, 358] on button "加入" at bounding box center [280, 365] width 42 height 21
type input "舒醒頭皮(517)"
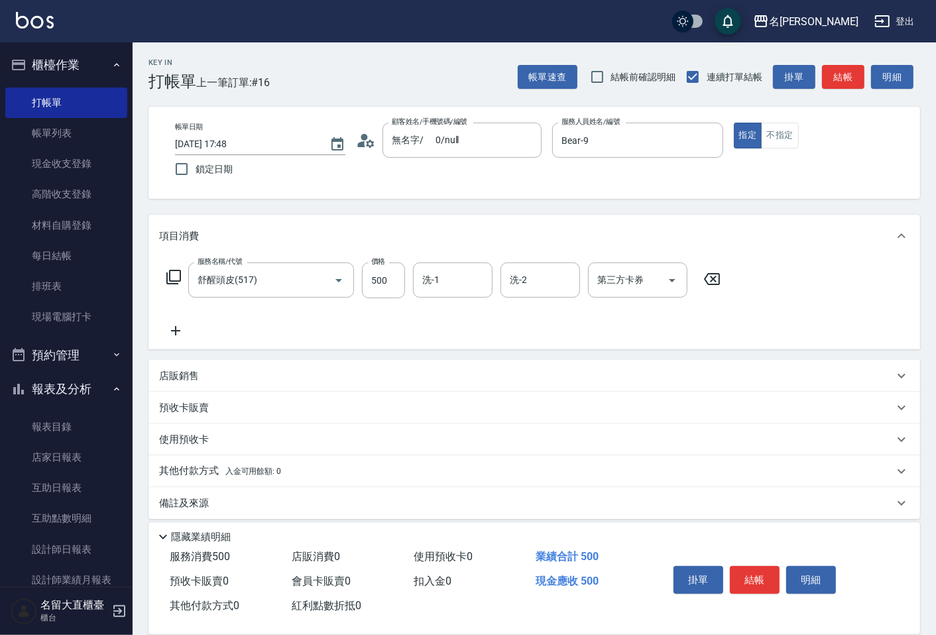
click at [161, 274] on div "服務名稱/代號 舒醒頭皮(517) 服務名稱/代號 價格 500 價格 洗-1 洗-1 洗-2 洗-2 第三方卡券 第三方卡券" at bounding box center [443, 281] width 569 height 36
click at [169, 273] on icon at bounding box center [174, 277] width 16 height 16
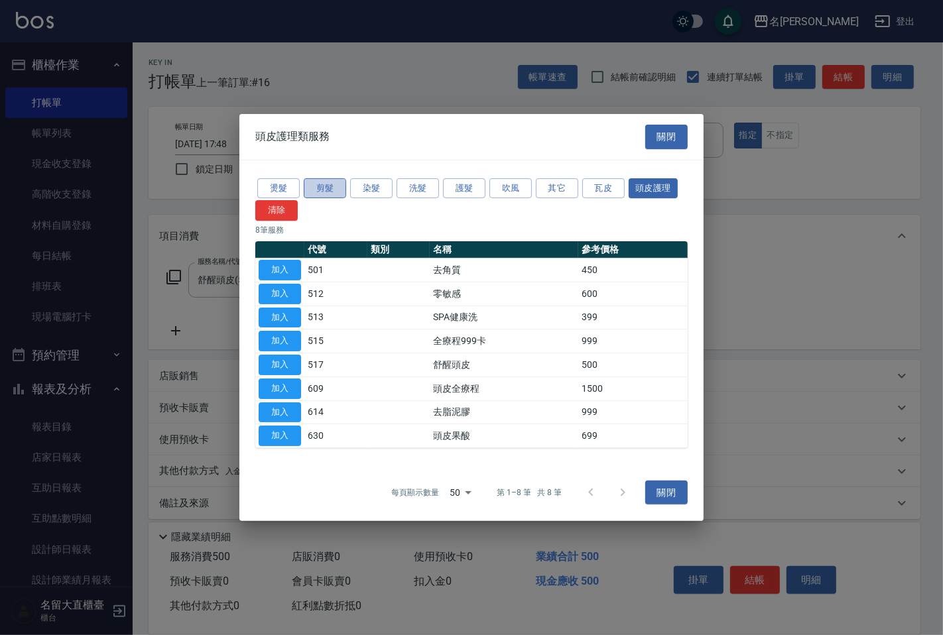
click at [326, 191] on button "剪髮" at bounding box center [325, 188] width 42 height 21
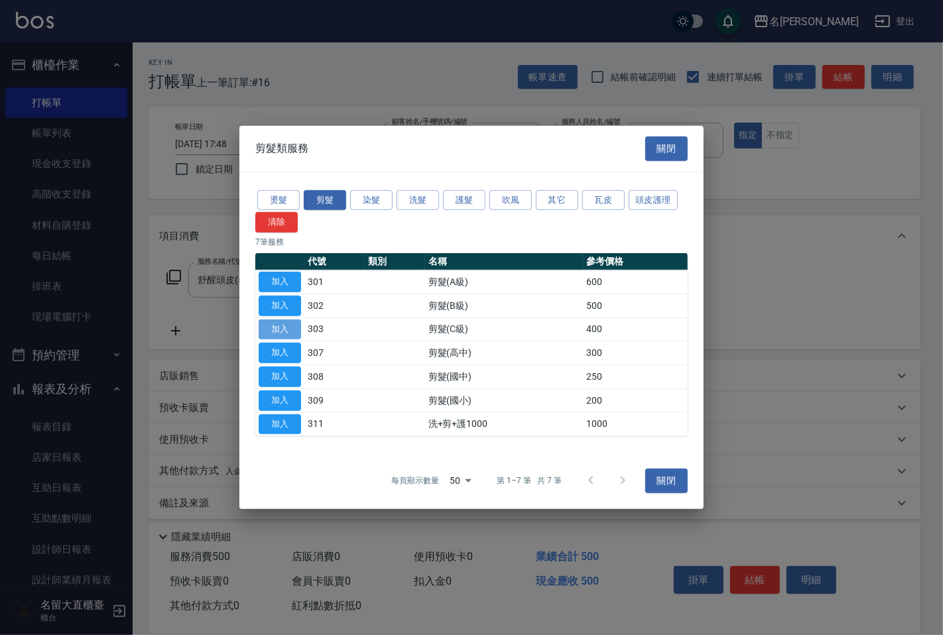
click at [286, 328] on button "加入" at bounding box center [280, 329] width 42 height 21
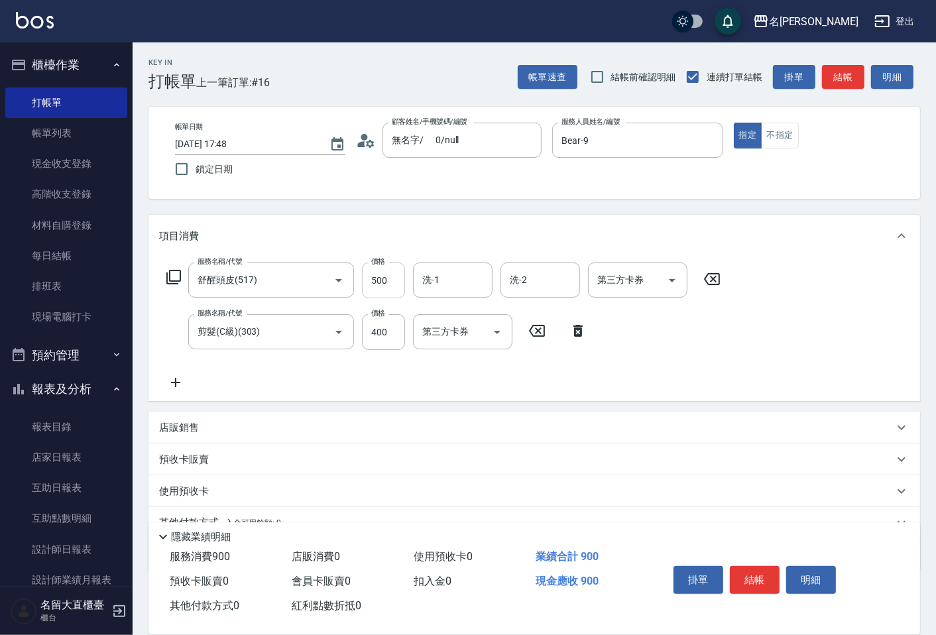
click at [382, 290] on input "500" at bounding box center [383, 281] width 43 height 36
click at [382, 288] on input "500" at bounding box center [383, 281] width 43 height 36
type input "600"
click at [174, 278] on icon at bounding box center [174, 277] width 16 height 16
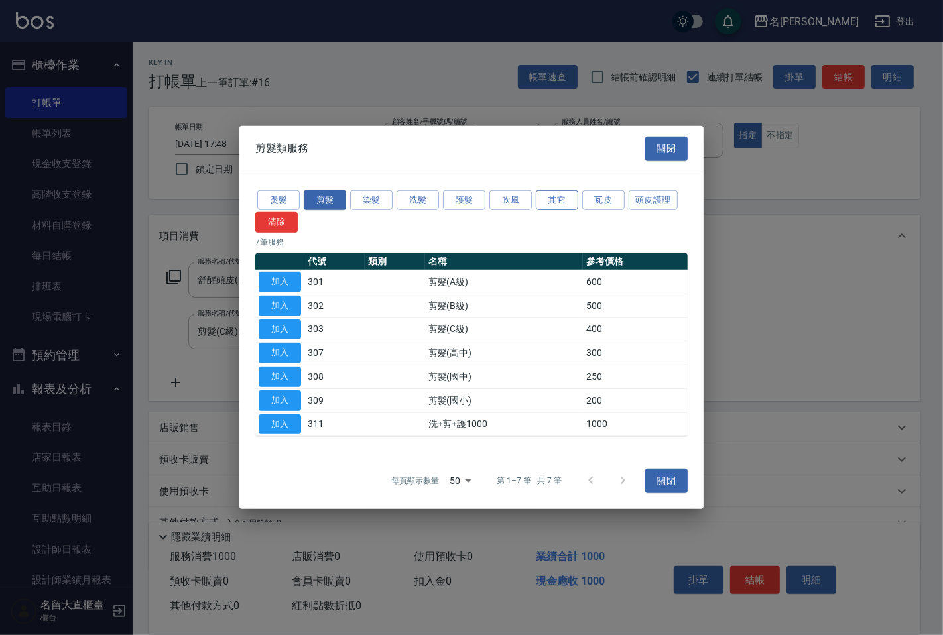
click at [564, 200] on button "其它" at bounding box center [557, 200] width 42 height 21
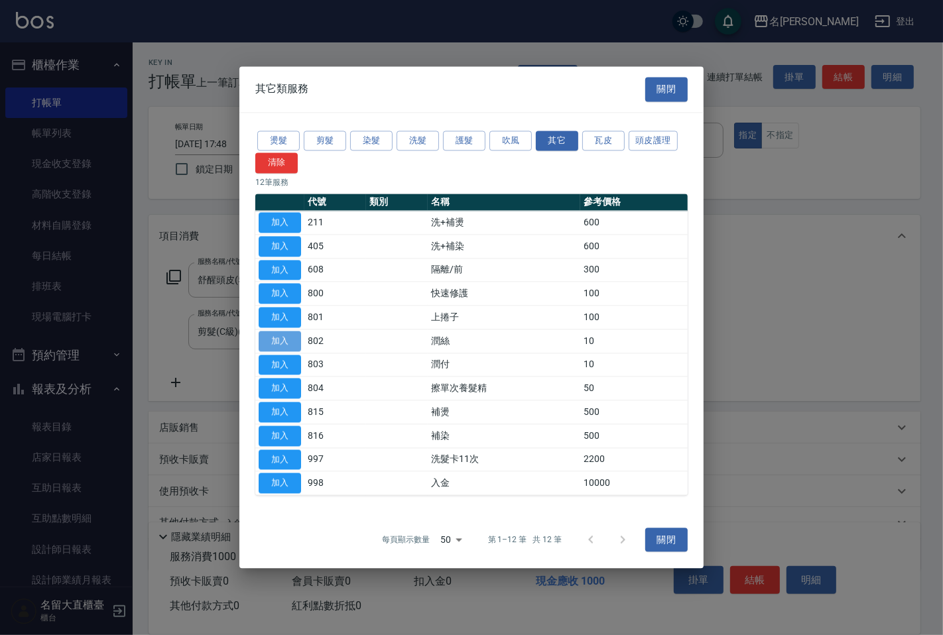
click at [293, 341] on button "加入" at bounding box center [280, 341] width 42 height 21
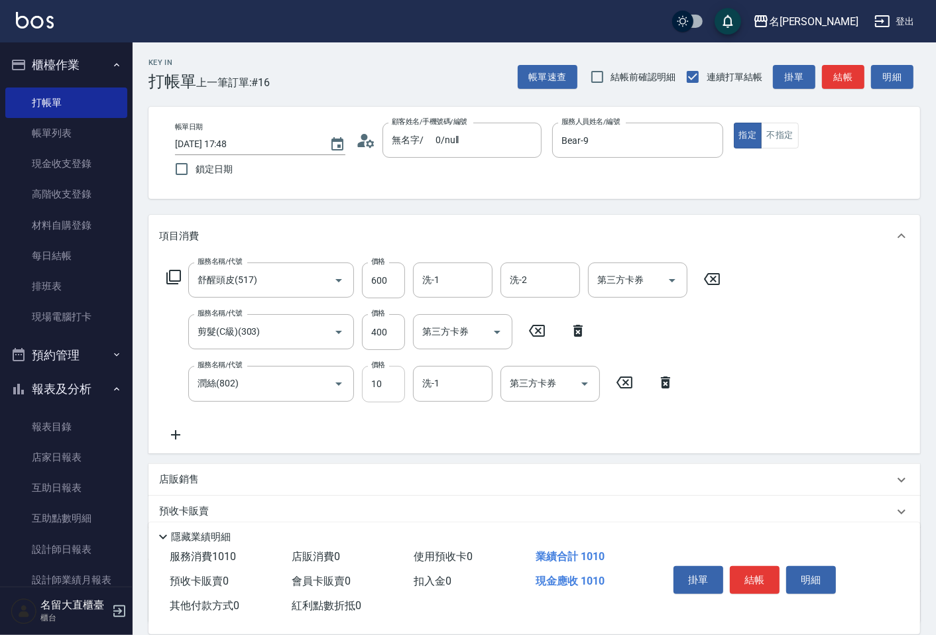
click at [366, 381] on input "10" at bounding box center [383, 384] width 43 height 36
click at [379, 380] on input "2010" at bounding box center [383, 384] width 43 height 36
type input "20"
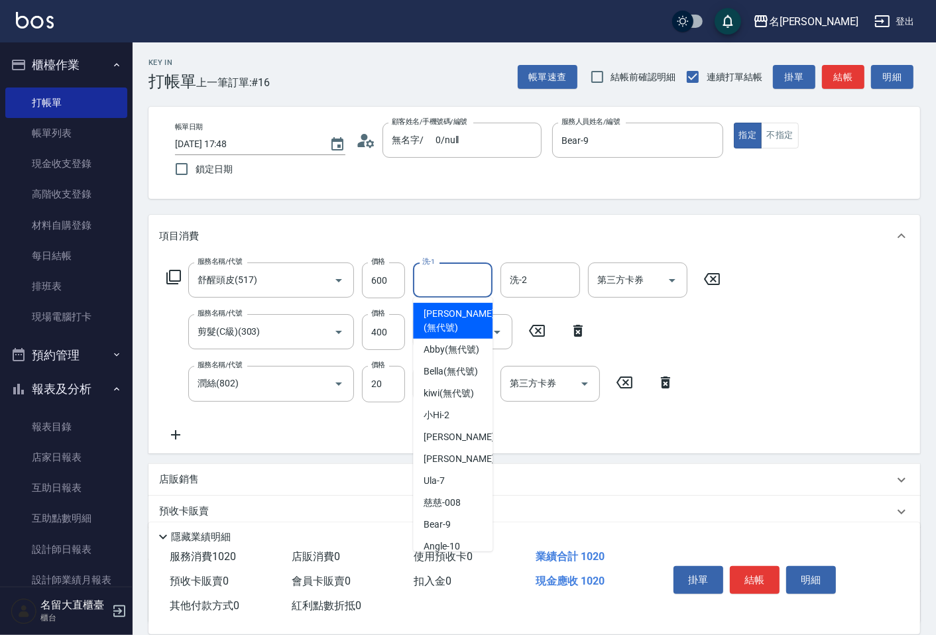
click at [441, 283] on input "洗-1" at bounding box center [453, 279] width 68 height 23
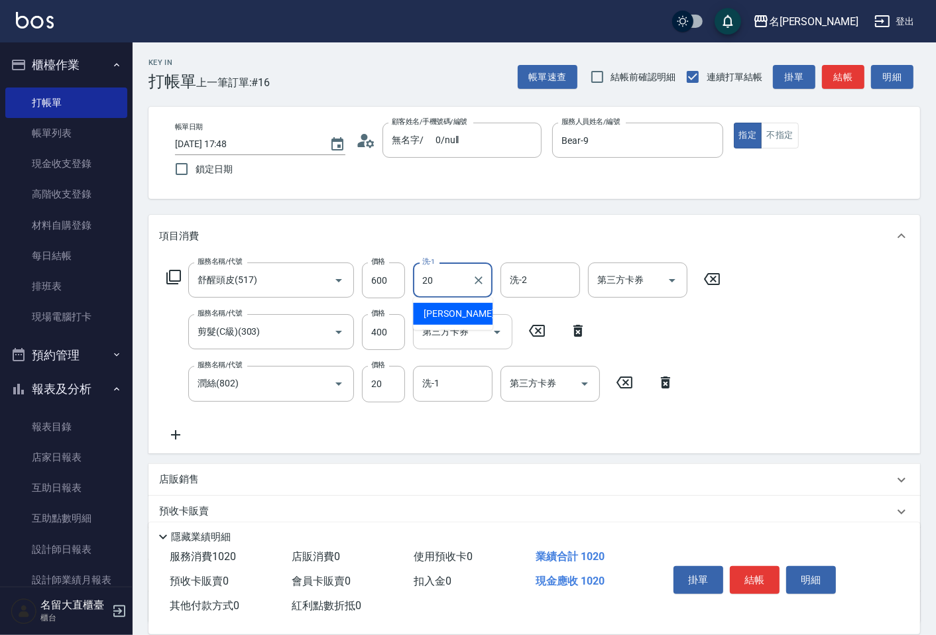
click at [441, 315] on span "詩雅 -20" at bounding box center [466, 314] width 84 height 14
click at [453, 366] on div "洗-1" at bounding box center [453, 383] width 80 height 35
type input "詩雅-20"
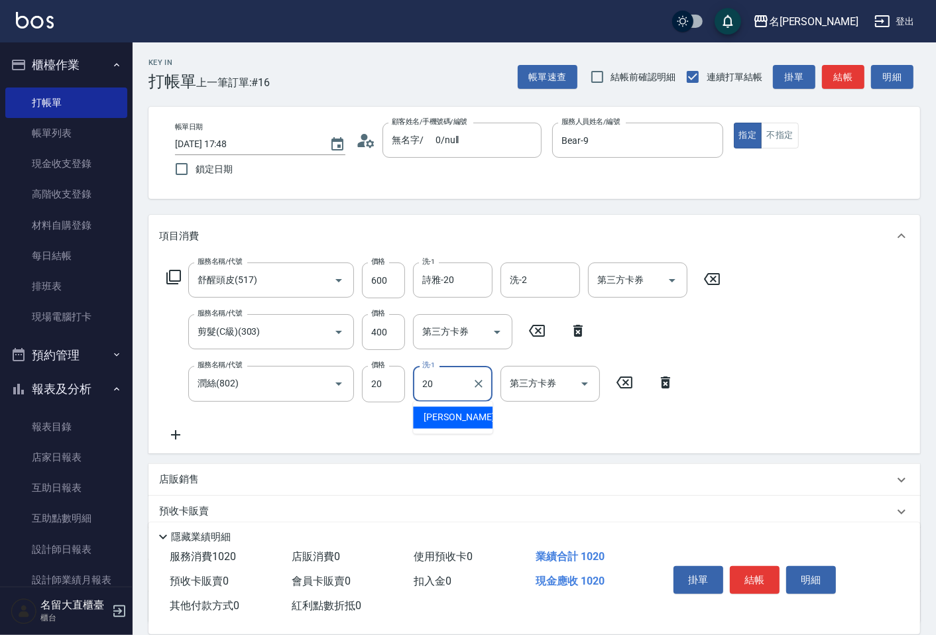
click at [422, 415] on div "詩雅 -20" at bounding box center [453, 418] width 80 height 22
type input "詩雅-20"
click at [833, 72] on button "結帳" at bounding box center [843, 77] width 42 height 25
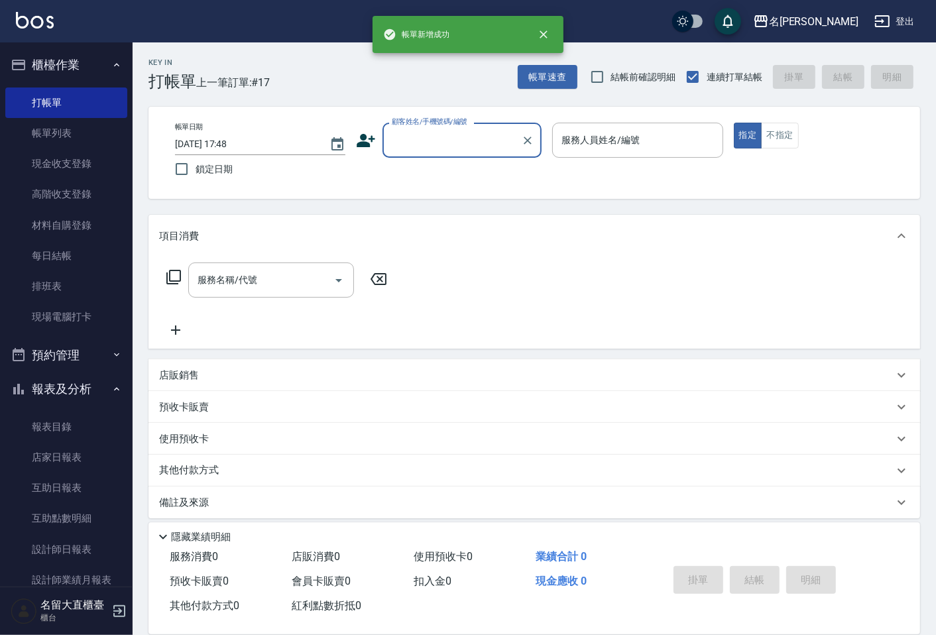
click at [434, 144] on input "顧客姓名/手機號碼/編號" at bounding box center [451, 140] width 127 height 23
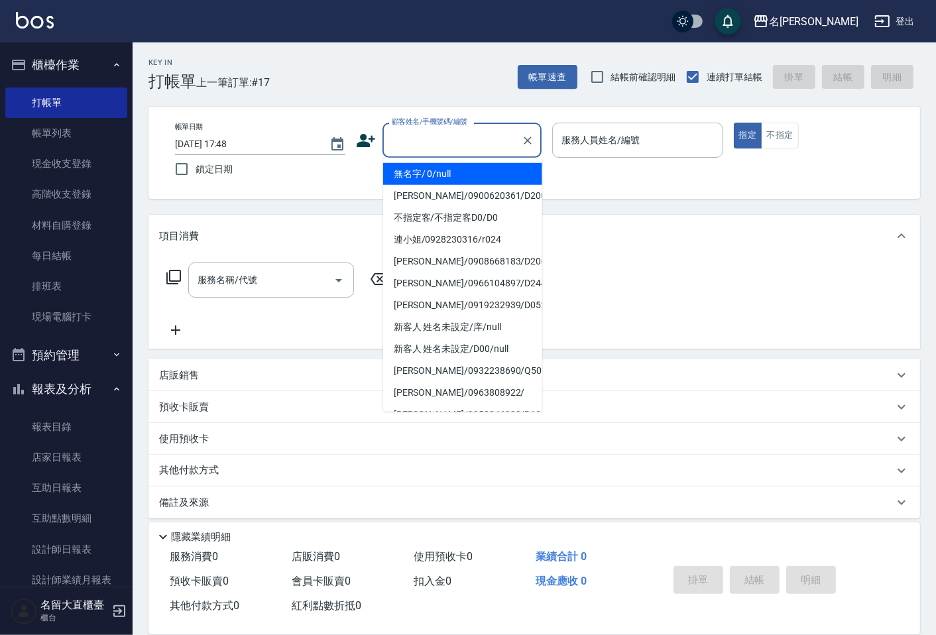
click at [436, 169] on li "無名字/ 0/null" at bounding box center [462, 174] width 159 height 22
type input "無名字/ 0/null"
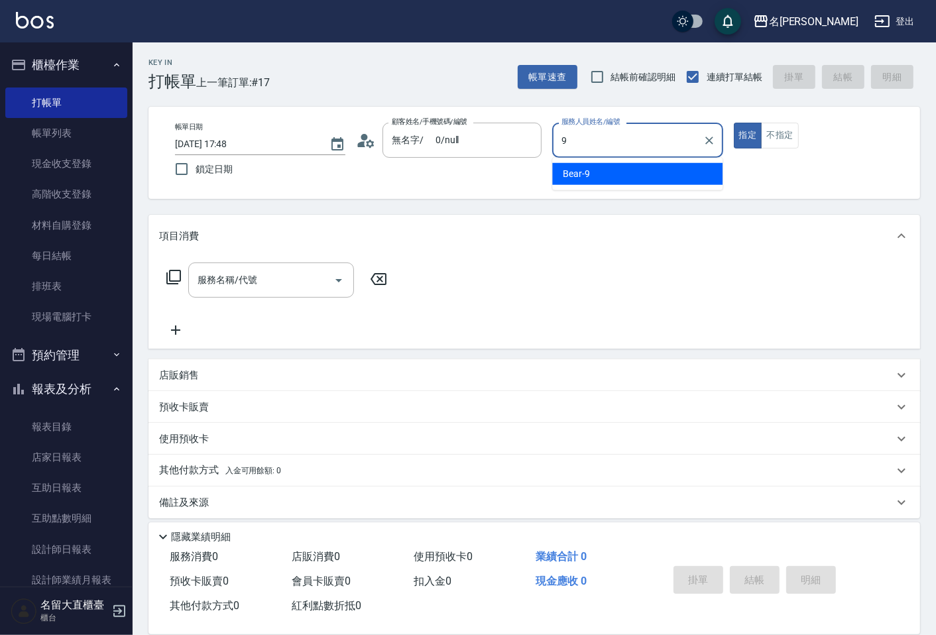
type input "Bear-9"
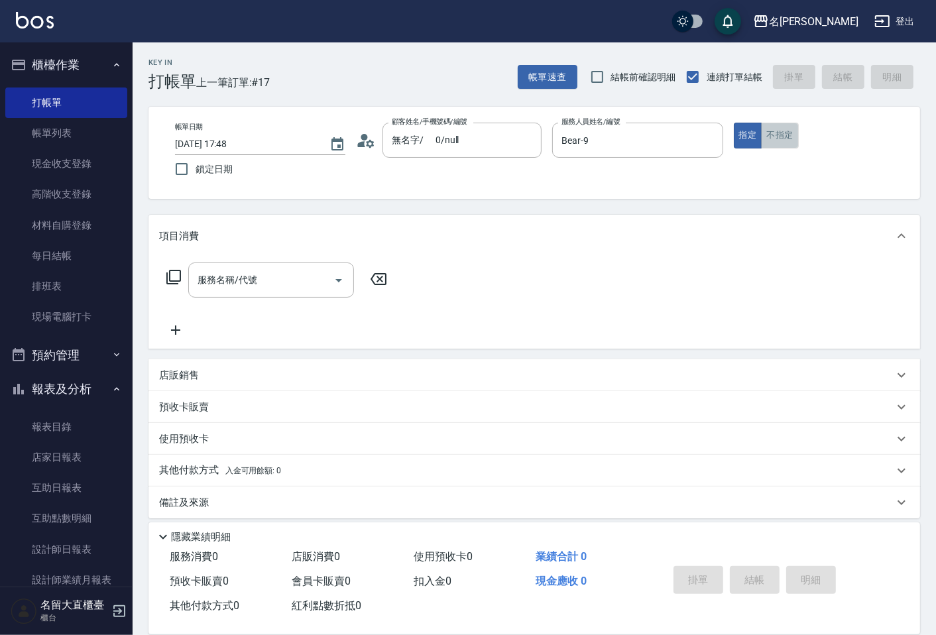
drag, startPoint x: 788, startPoint y: 142, endPoint x: 785, endPoint y: 135, distance: 7.1
click at [786, 139] on button "不指定" at bounding box center [779, 136] width 37 height 26
drag, startPoint x: 746, startPoint y: 143, endPoint x: 697, endPoint y: 143, distance: 49.1
click at [746, 142] on button "指定" at bounding box center [748, 136] width 29 height 26
click at [170, 272] on icon at bounding box center [174, 277] width 16 height 16
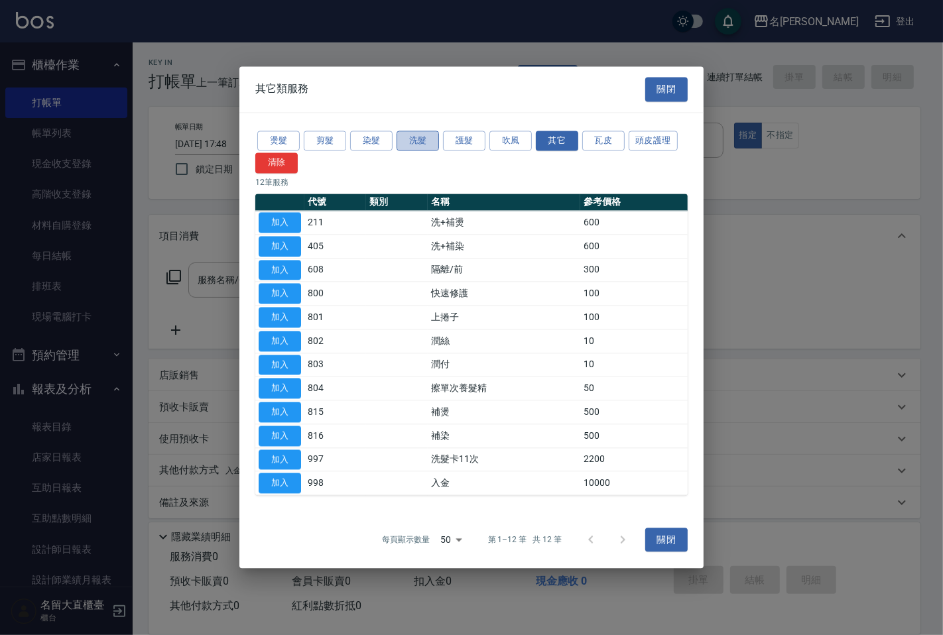
click at [415, 137] on button "洗髮" at bounding box center [417, 141] width 42 height 21
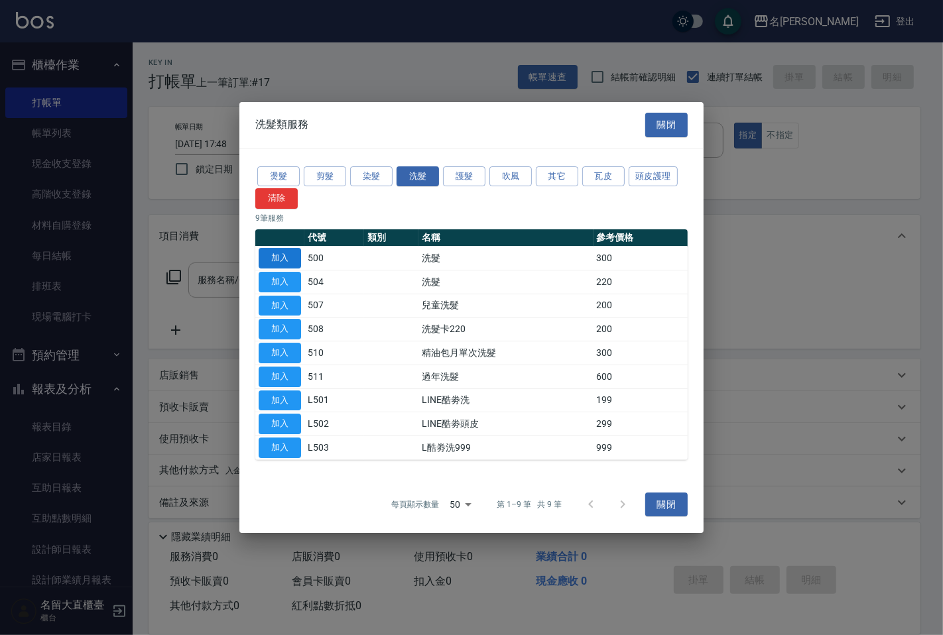
click at [280, 249] on button "加入" at bounding box center [280, 258] width 42 height 21
type input "洗髮(500)"
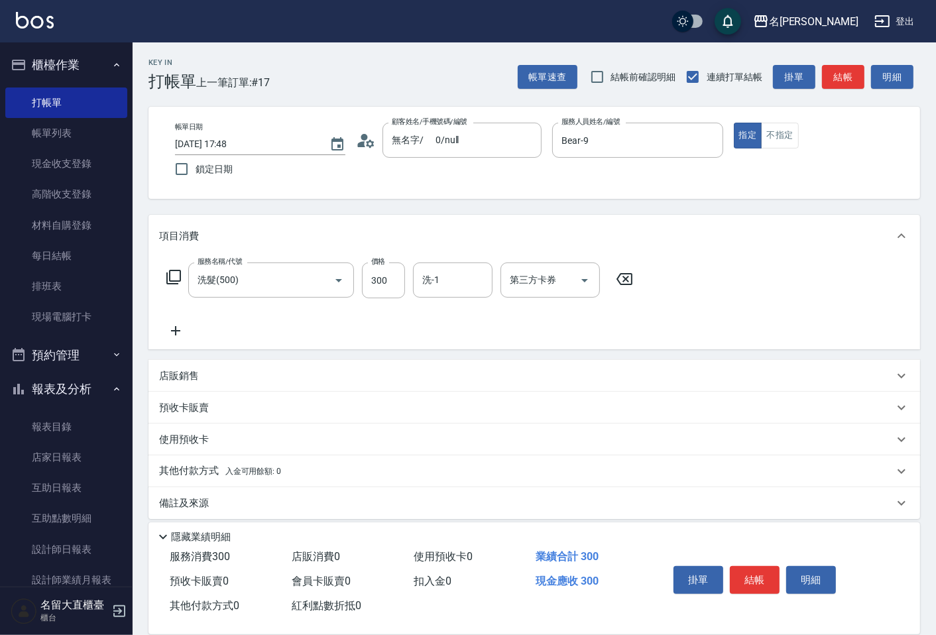
click at [174, 273] on icon at bounding box center [174, 277] width 16 height 16
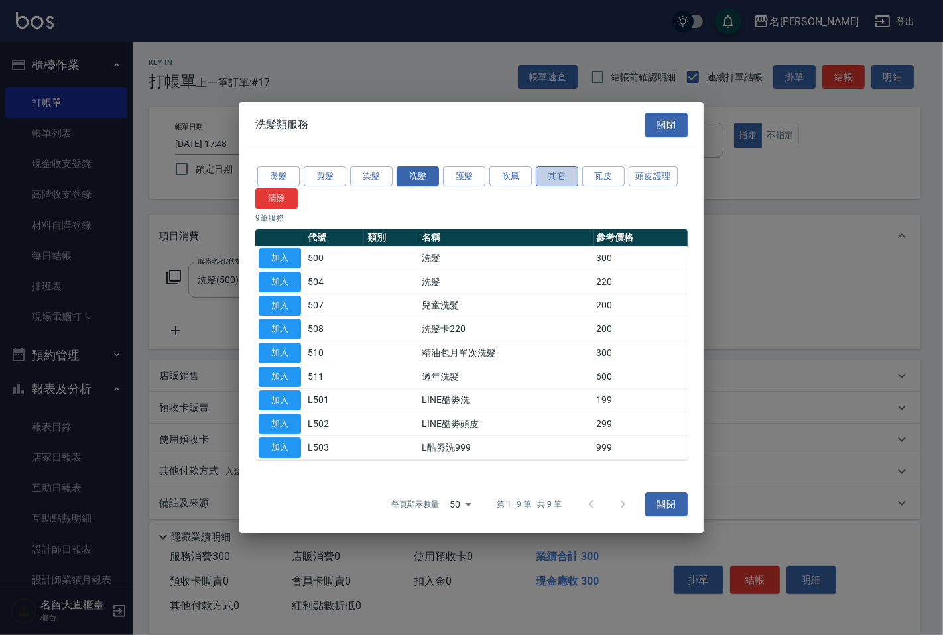
click at [554, 168] on button "其它" at bounding box center [557, 176] width 42 height 21
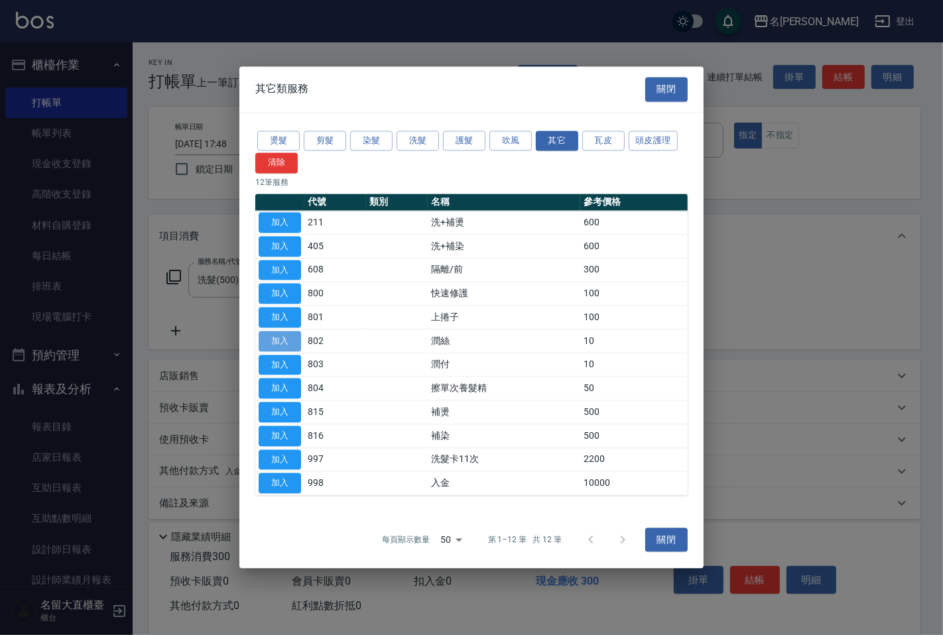
click at [283, 341] on button "加入" at bounding box center [280, 341] width 42 height 21
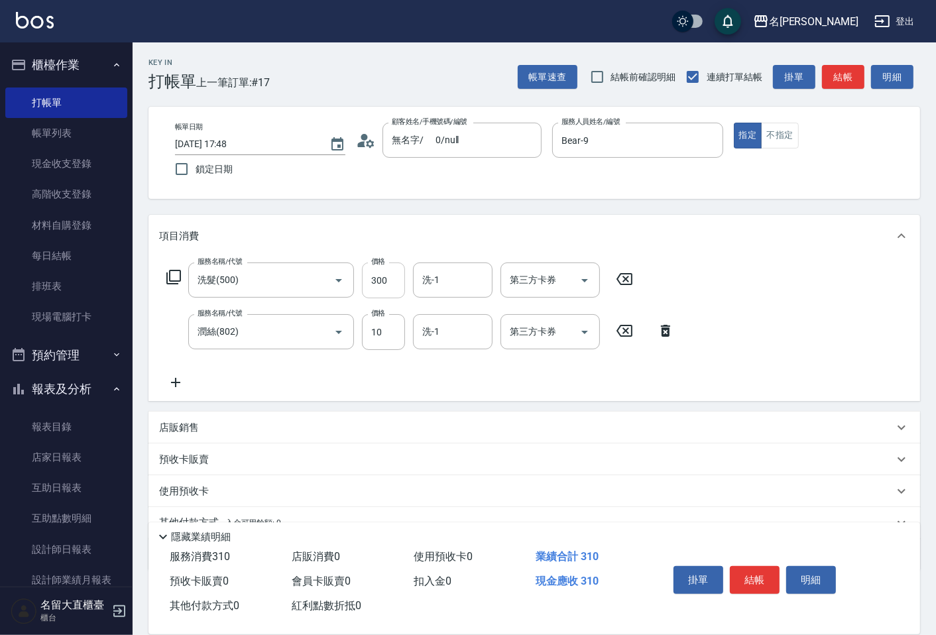
click at [385, 282] on input "300" at bounding box center [383, 281] width 43 height 36
type input "350"
click at [434, 278] on input "洗-1" at bounding box center [453, 279] width 68 height 23
click at [440, 303] on div "詩雅 -20" at bounding box center [453, 314] width 80 height 22
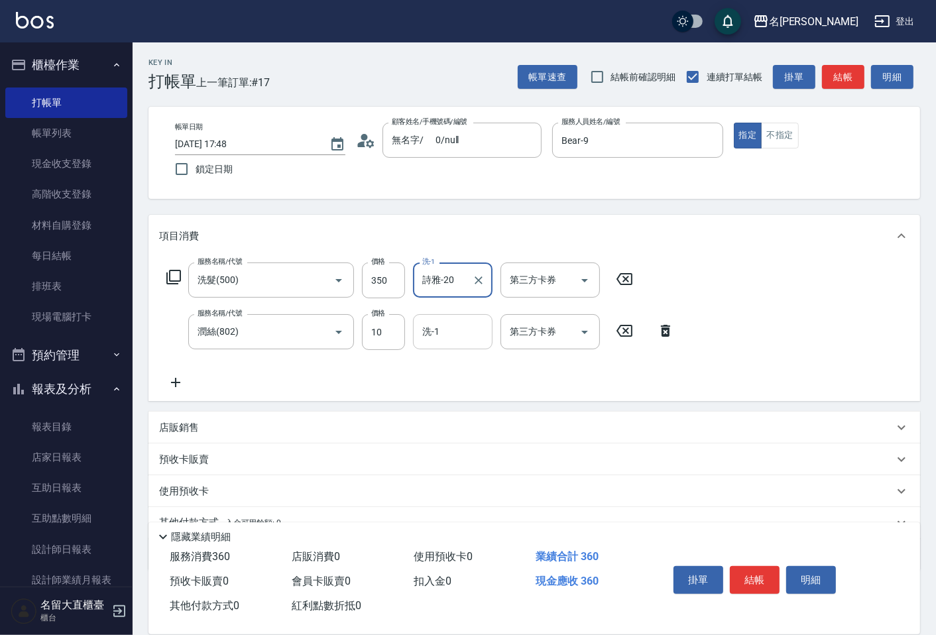
type input "詩雅-20"
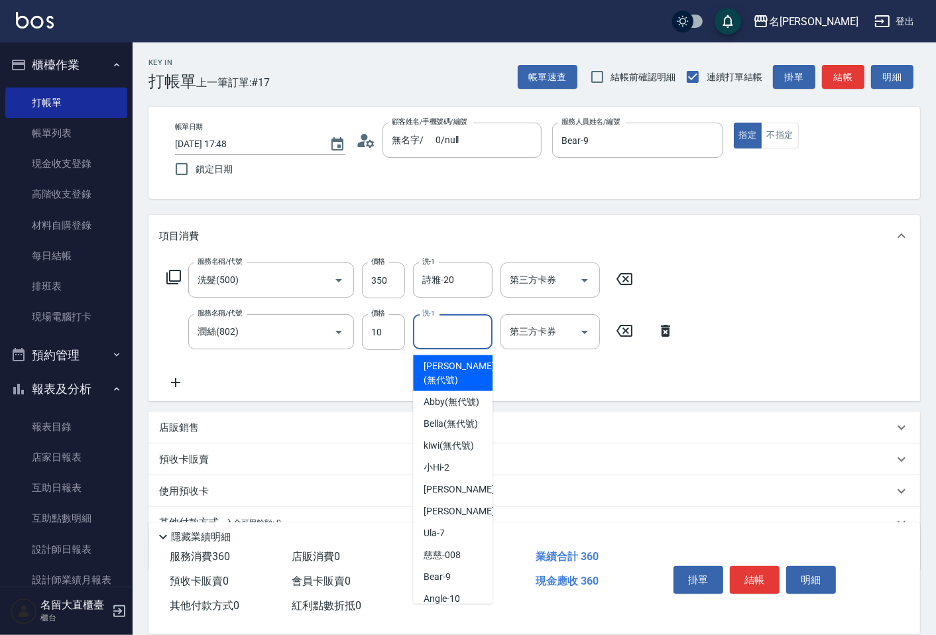
click at [445, 325] on input "洗-1" at bounding box center [453, 331] width 68 height 23
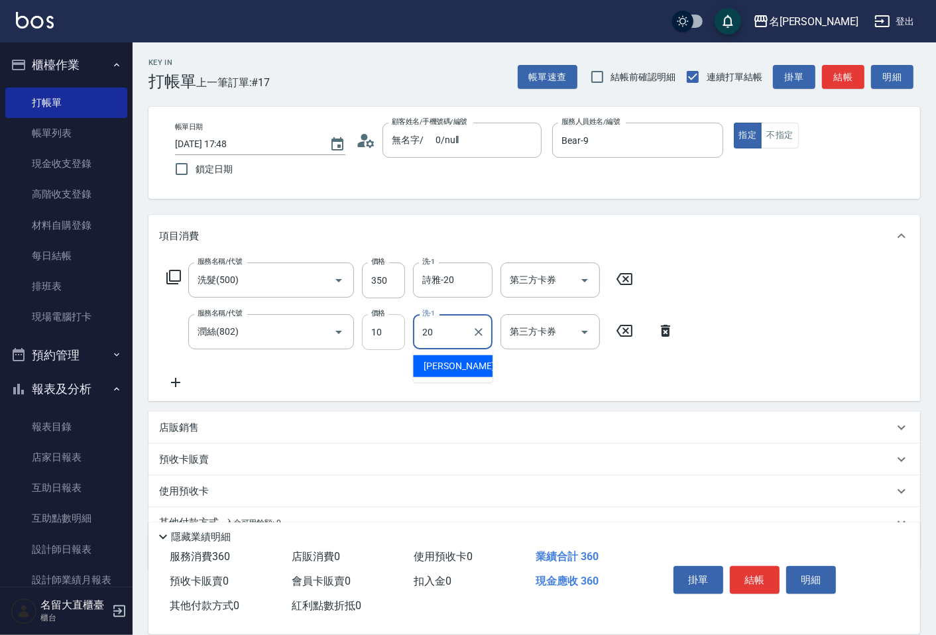
type input "20"
click at [394, 335] on input "10" at bounding box center [383, 332] width 43 height 36
drag, startPoint x: 393, startPoint y: 335, endPoint x: 400, endPoint y: 330, distance: 9.0
click at [393, 335] on input "20" at bounding box center [383, 332] width 43 height 36
type input "20"
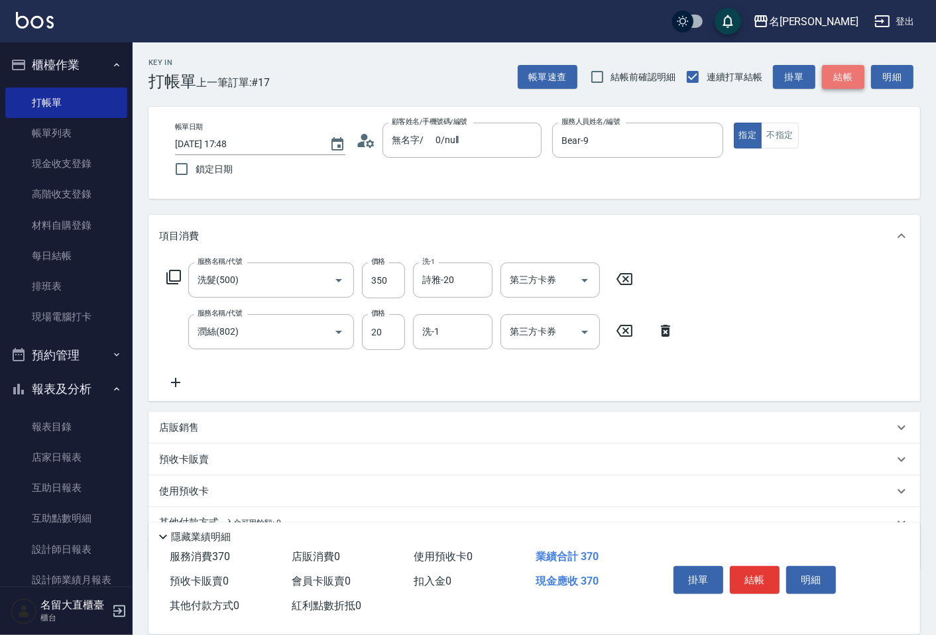
click at [839, 75] on button "結帳" at bounding box center [843, 77] width 42 height 25
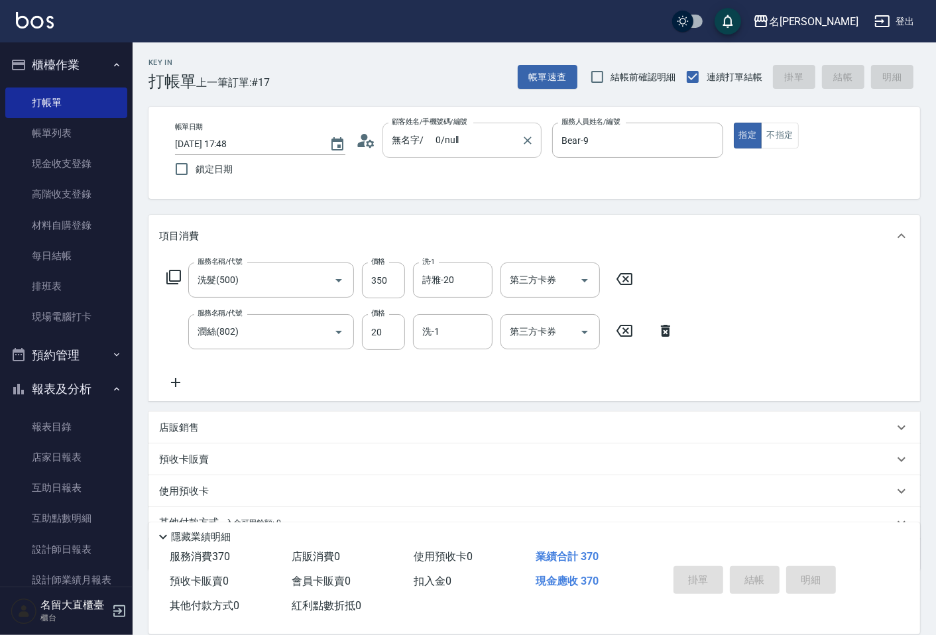
type input "[DATE] 17:49"
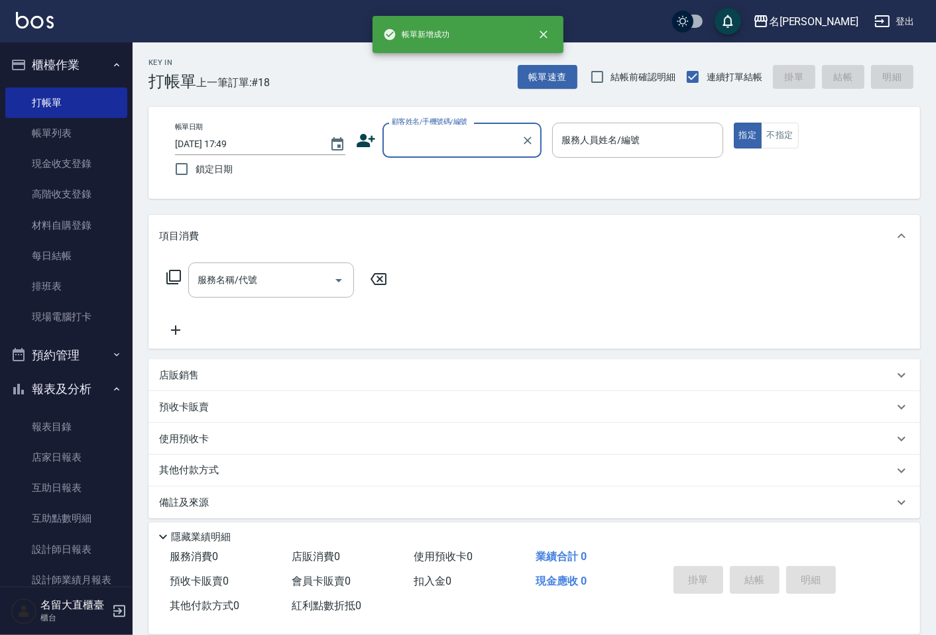
click at [422, 143] on input "顧客姓名/手機號碼/編號" at bounding box center [451, 140] width 127 height 23
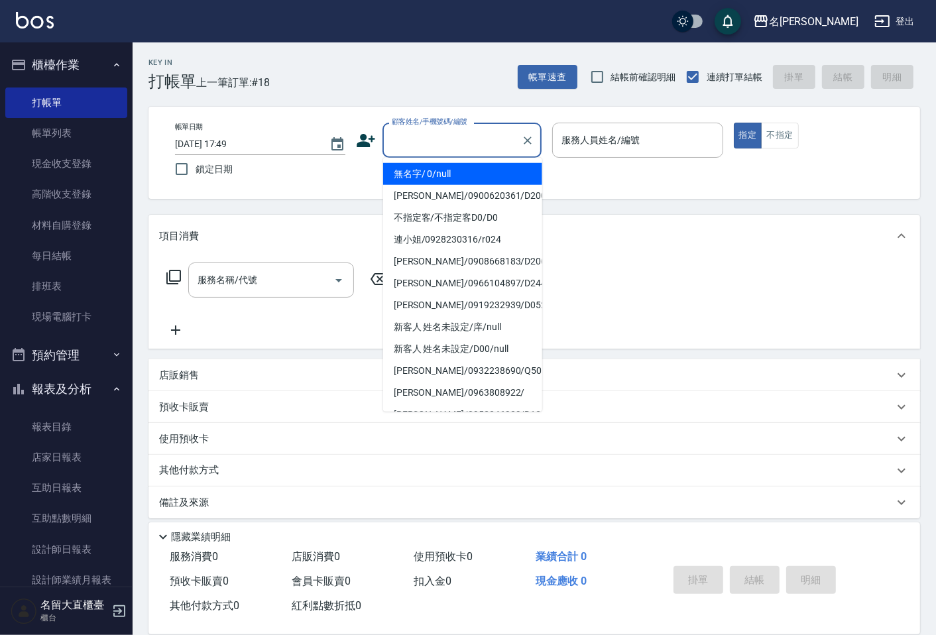
click at [432, 169] on li "無名字/ 0/null" at bounding box center [462, 174] width 159 height 22
type input "無名字/ 0/null"
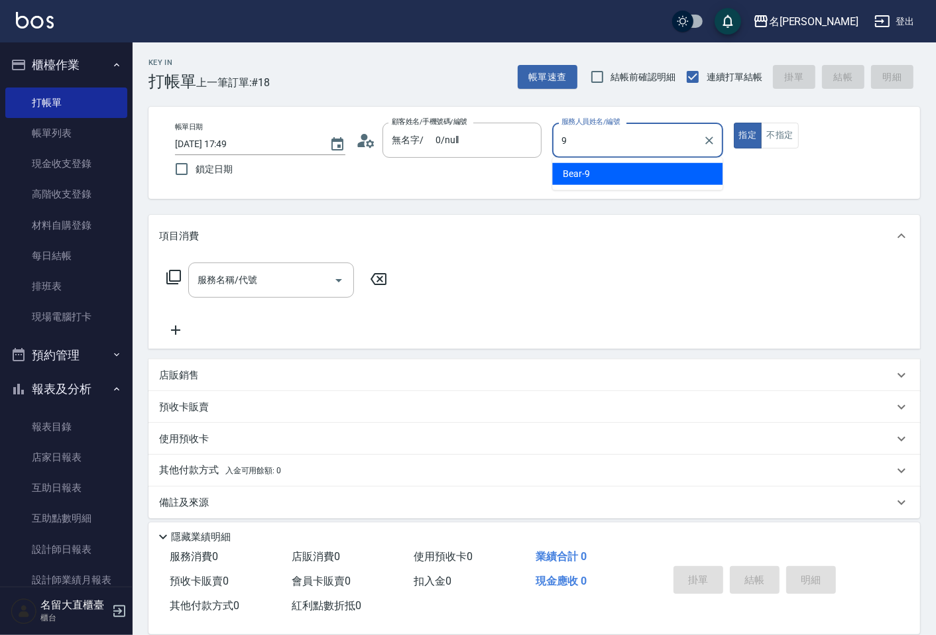
type input "Bear-9"
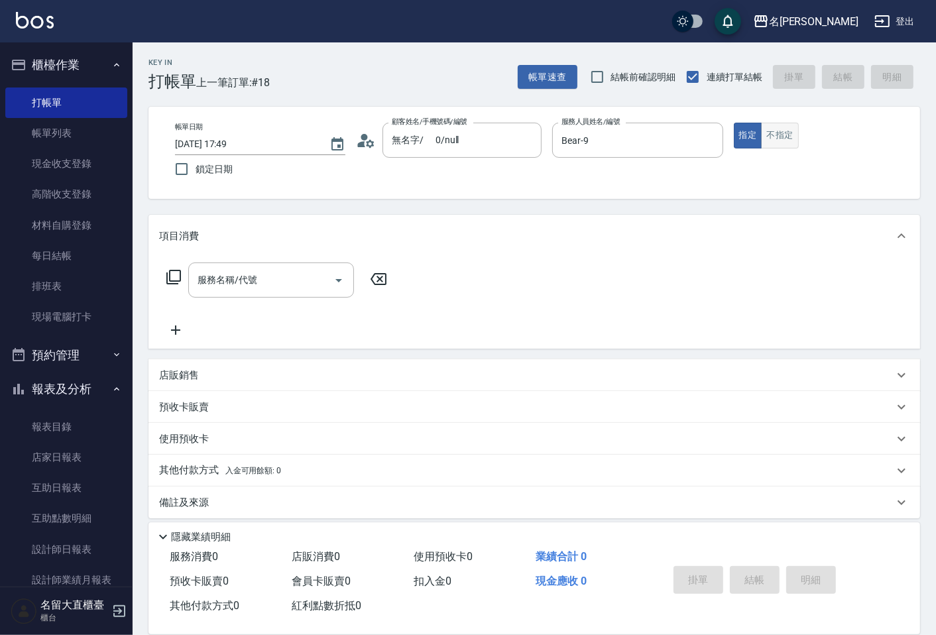
click at [784, 142] on button "不指定" at bounding box center [779, 136] width 37 height 26
click at [177, 273] on icon at bounding box center [174, 277] width 16 height 16
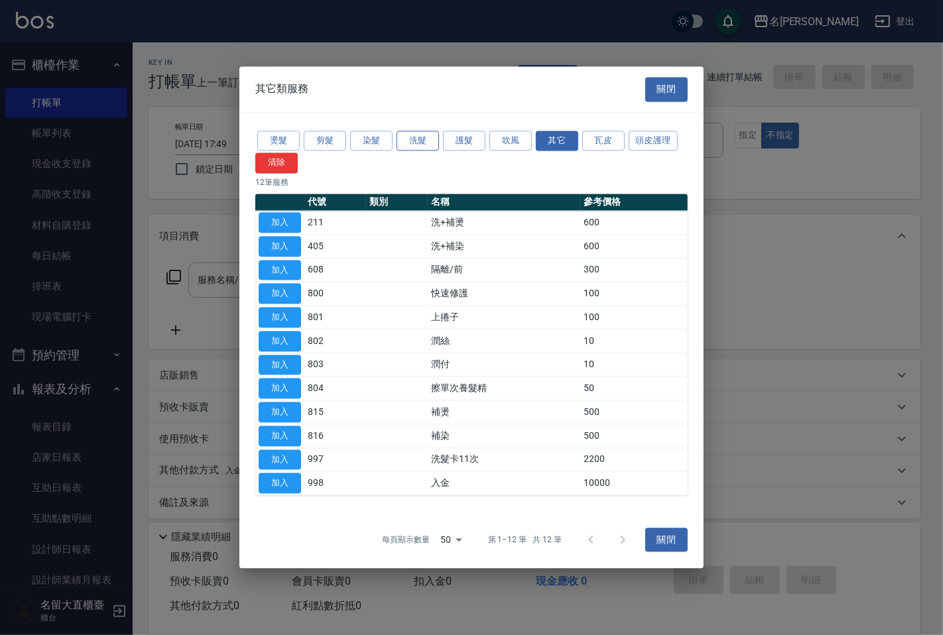
click at [420, 138] on button "洗髮" at bounding box center [417, 141] width 42 height 21
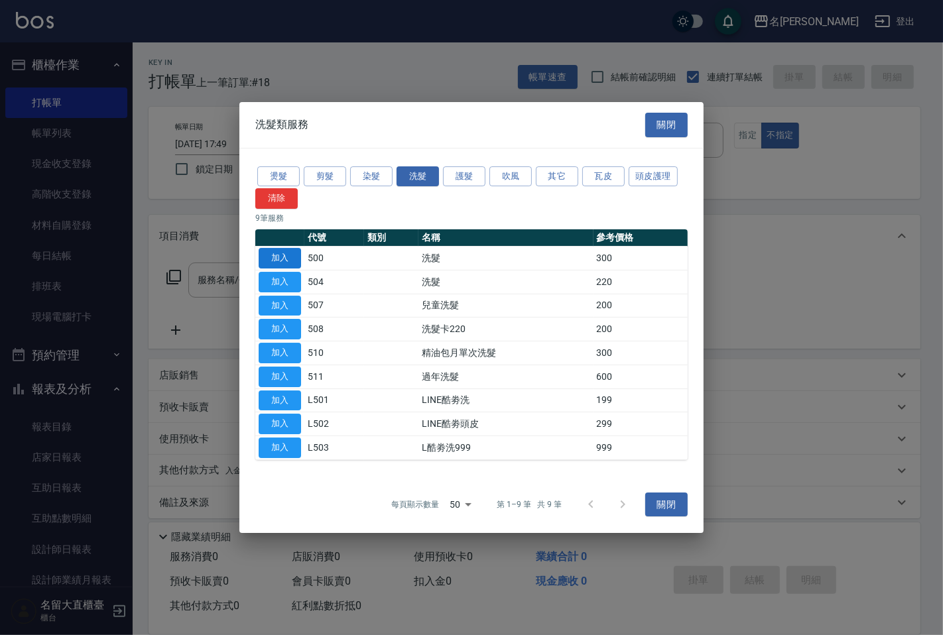
click at [270, 253] on button "加入" at bounding box center [280, 258] width 42 height 21
type input "洗髮(500)"
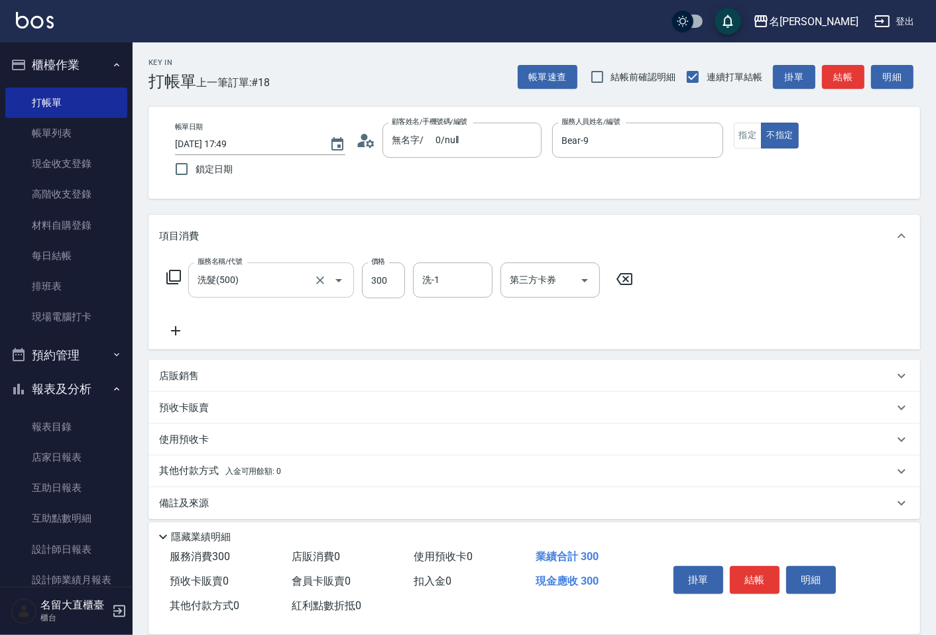
drag, startPoint x: 177, startPoint y: 275, endPoint x: 207, endPoint y: 268, distance: 31.4
click at [183, 274] on div "服務名稱/代號 洗髮(500) 服務名稱/代號 價格 300 價格 洗-1 洗-1 第三方卡券 第三方卡券" at bounding box center [400, 281] width 482 height 36
click at [178, 272] on icon at bounding box center [174, 277] width 16 height 16
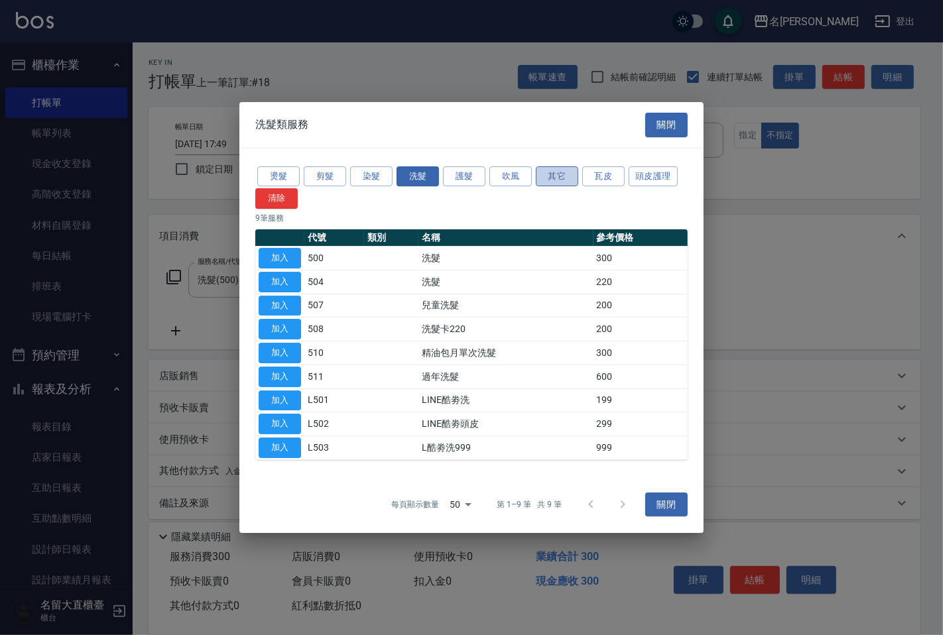
click at [546, 175] on button "其它" at bounding box center [557, 176] width 42 height 21
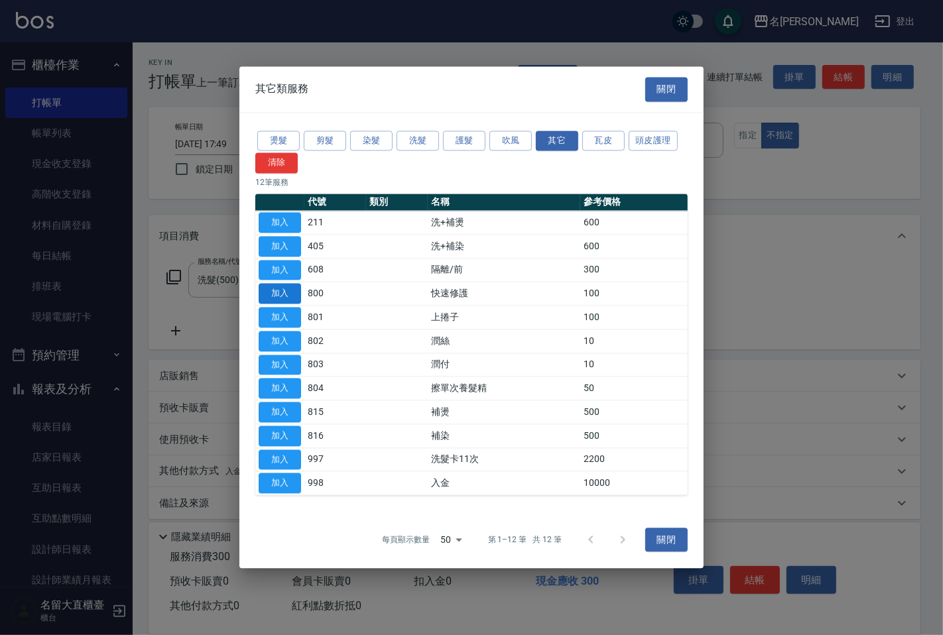
click at [276, 292] on button "加入" at bounding box center [280, 294] width 42 height 21
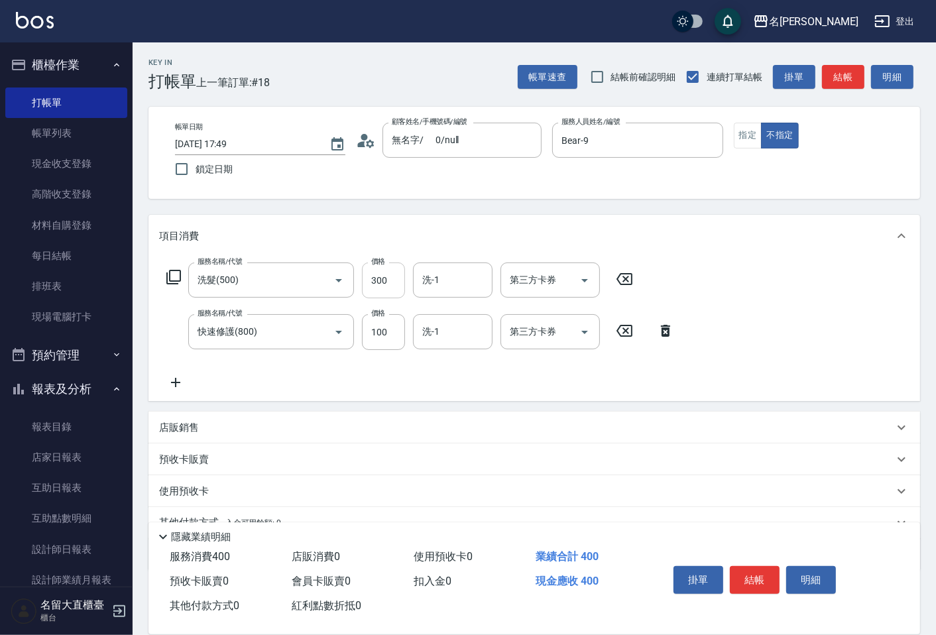
click at [363, 286] on input "300" at bounding box center [383, 281] width 43 height 36
click at [367, 284] on input "300" at bounding box center [383, 281] width 43 height 36
type input "350"
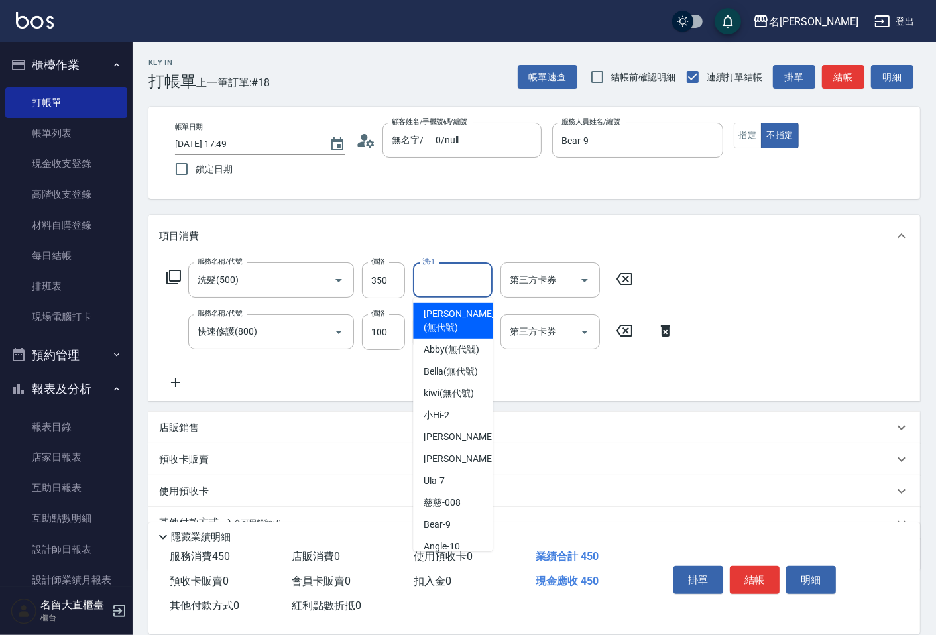
click at [425, 280] on input "洗-1" at bounding box center [453, 279] width 68 height 23
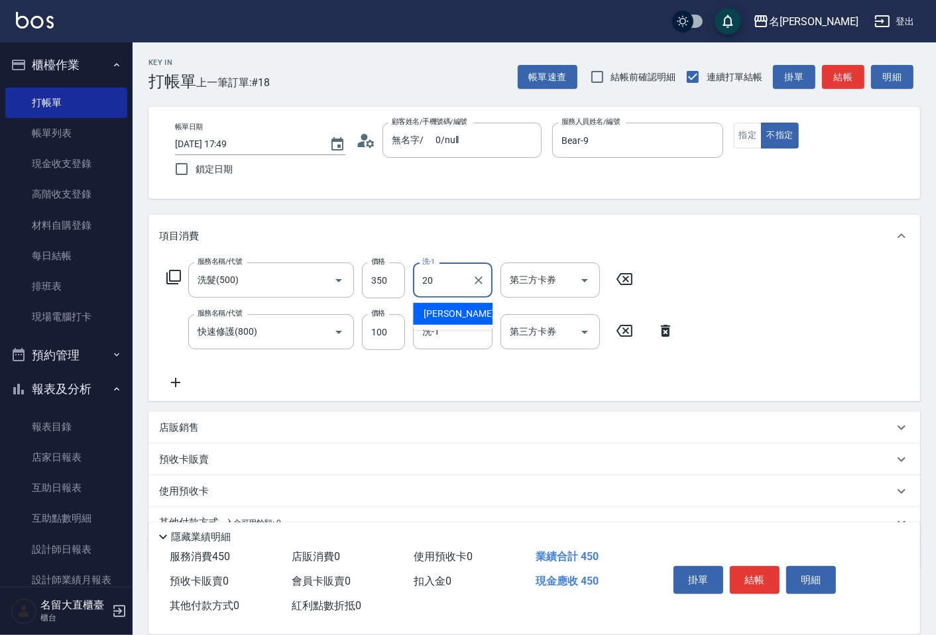
click at [438, 314] on span "詩雅 -20" at bounding box center [466, 314] width 84 height 14
type input "詩雅-20"
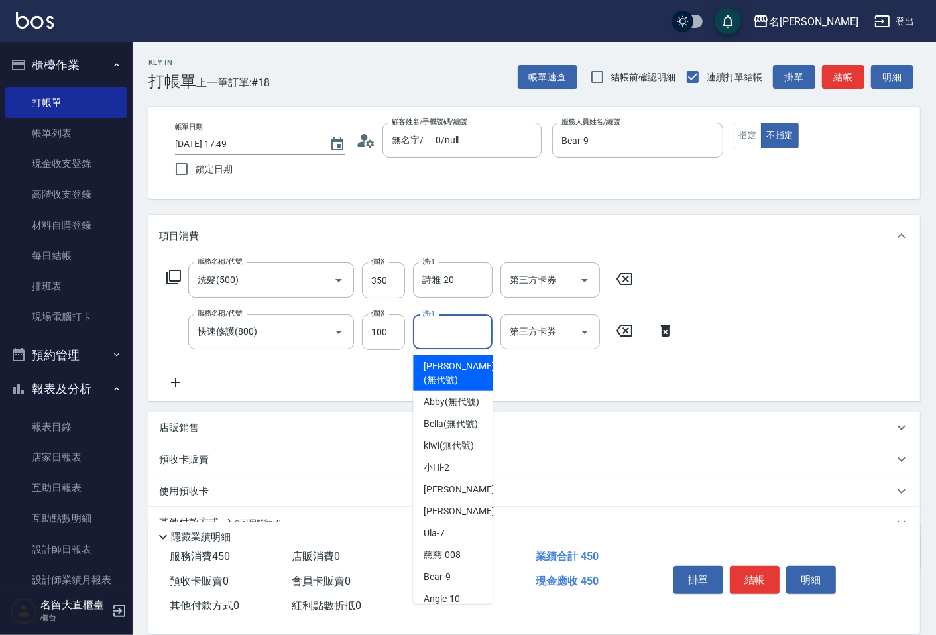
click at [440, 331] on input "洗-1" at bounding box center [453, 331] width 68 height 23
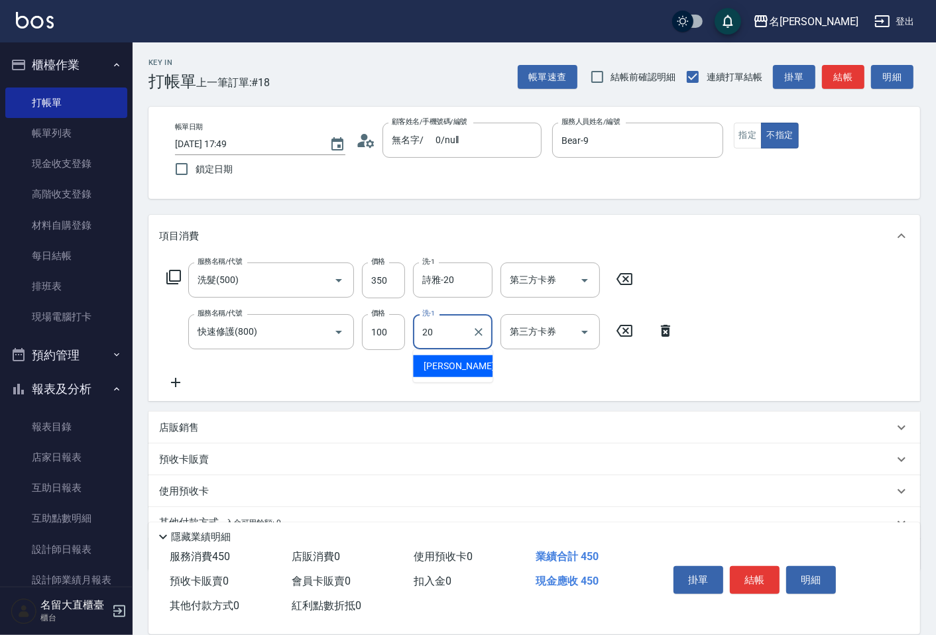
click at [435, 366] on span "詩雅 -20" at bounding box center [466, 366] width 84 height 14
type input "詩雅-20"
click at [827, 82] on button "結帳" at bounding box center [843, 77] width 42 height 25
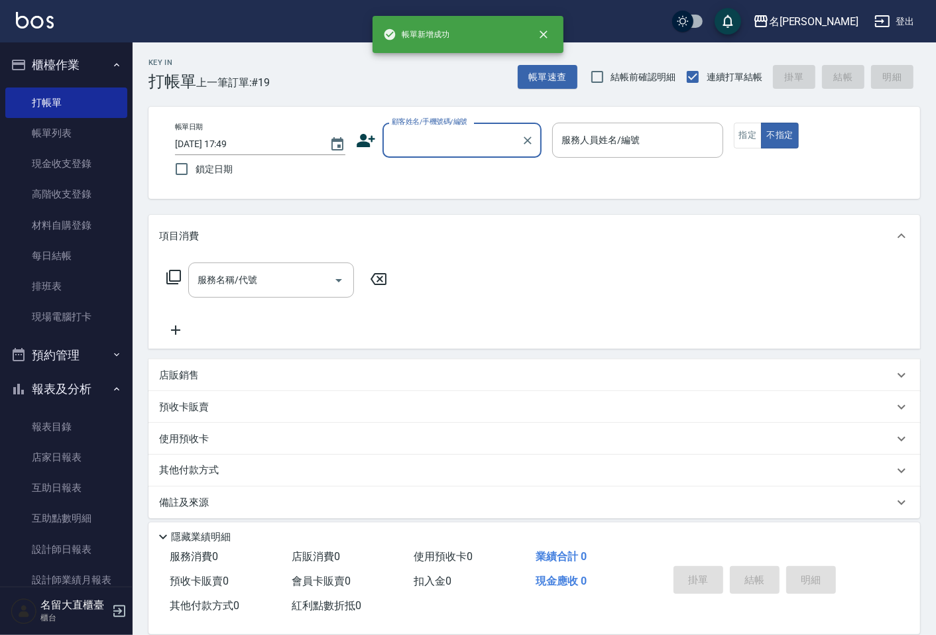
click at [422, 150] on input "顧客姓名/手機號碼/編號" at bounding box center [451, 140] width 127 height 23
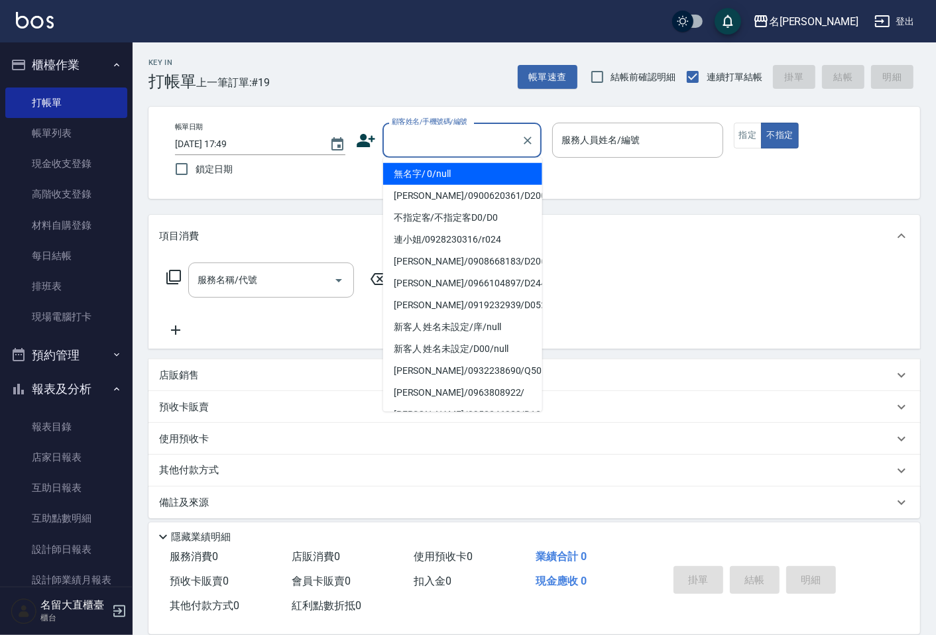
click at [428, 180] on li "無名字/ 0/null" at bounding box center [462, 174] width 159 height 22
type input "無名字/ 0/null"
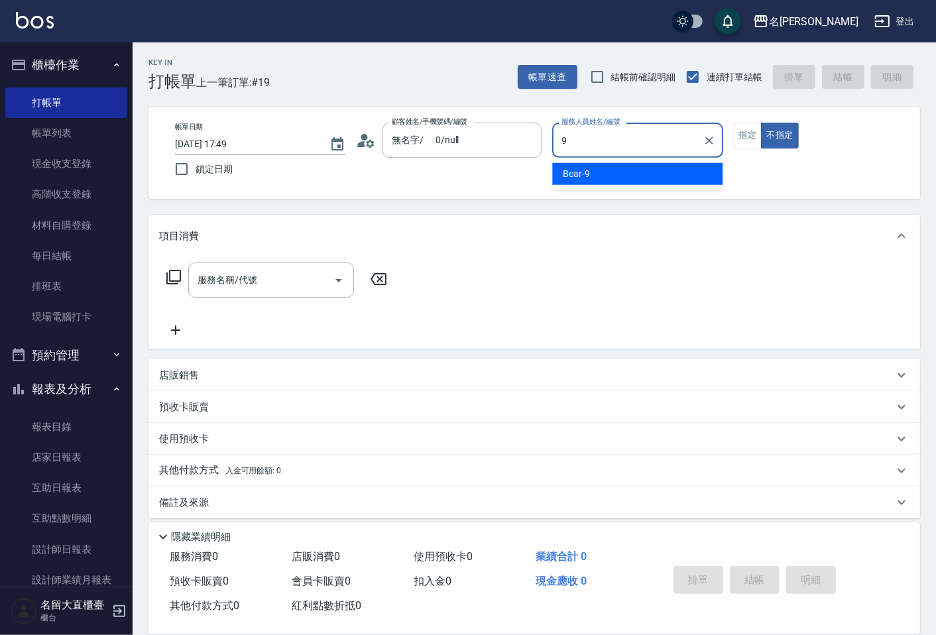
type input "Bear-9"
type button "false"
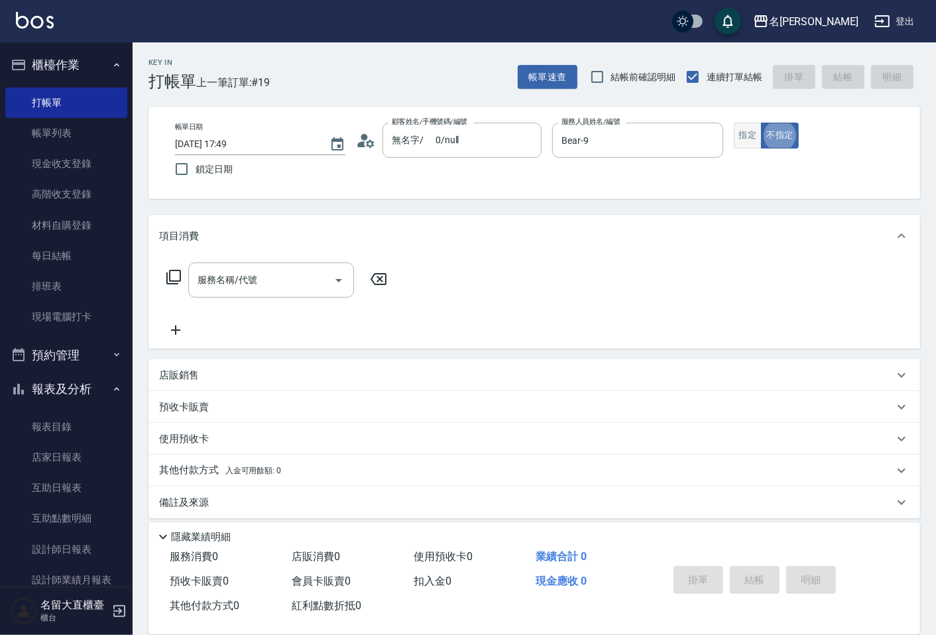
click at [753, 140] on button "指定" at bounding box center [748, 136] width 29 height 26
click at [167, 274] on icon at bounding box center [173, 277] width 15 height 15
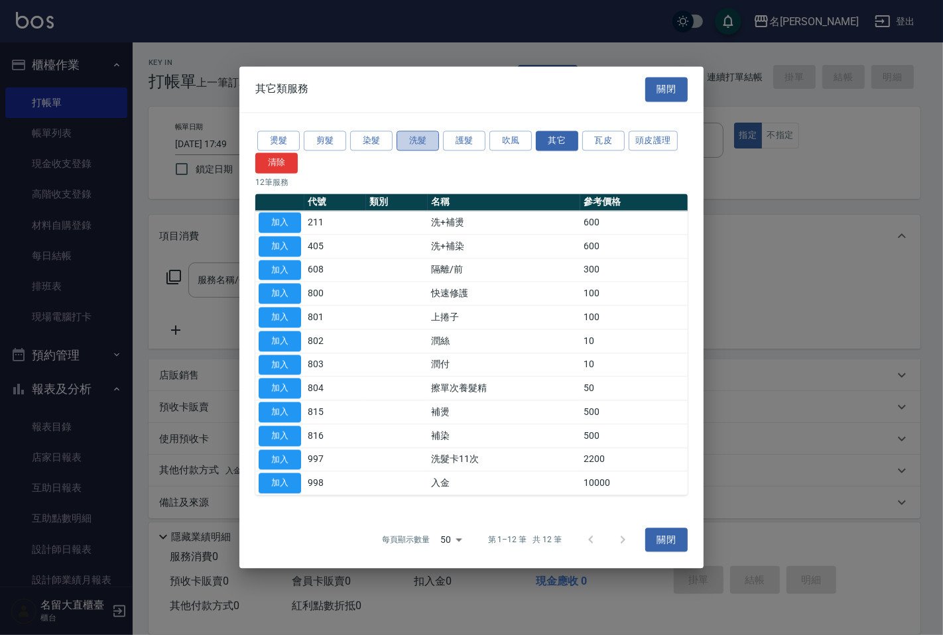
click at [420, 143] on button "洗髮" at bounding box center [417, 141] width 42 height 21
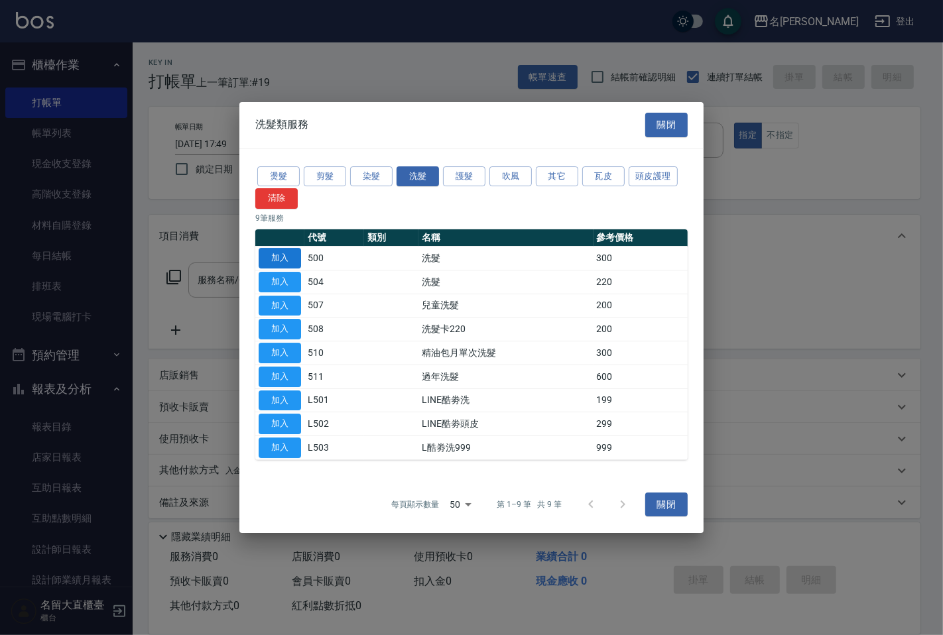
click at [275, 255] on button "加入" at bounding box center [280, 258] width 42 height 21
type input "洗髮(500)"
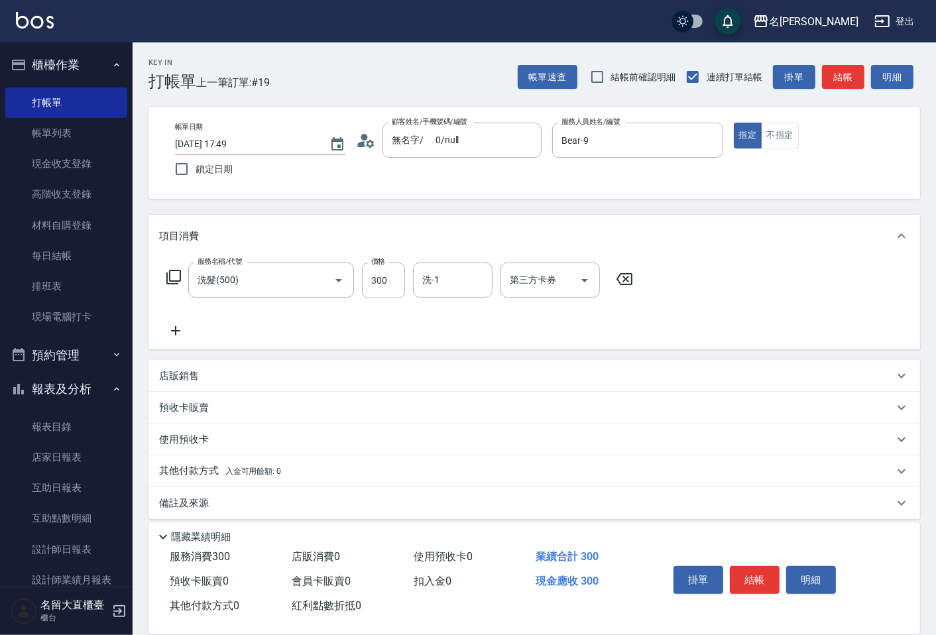
click at [166, 275] on icon at bounding box center [174, 277] width 16 height 16
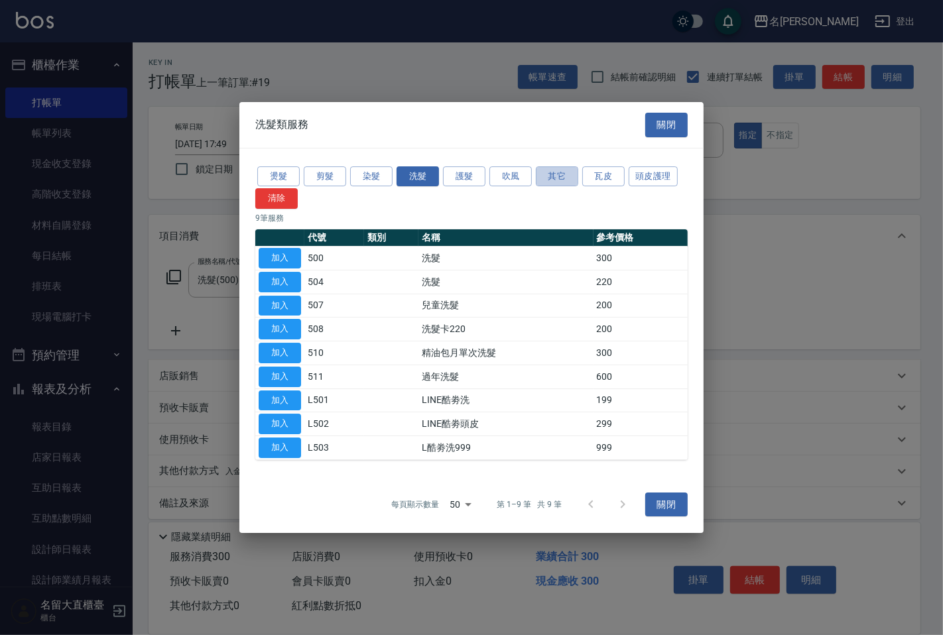
drag, startPoint x: 562, startPoint y: 175, endPoint x: 504, endPoint y: 208, distance: 67.1
click at [561, 175] on button "其它" at bounding box center [557, 176] width 42 height 21
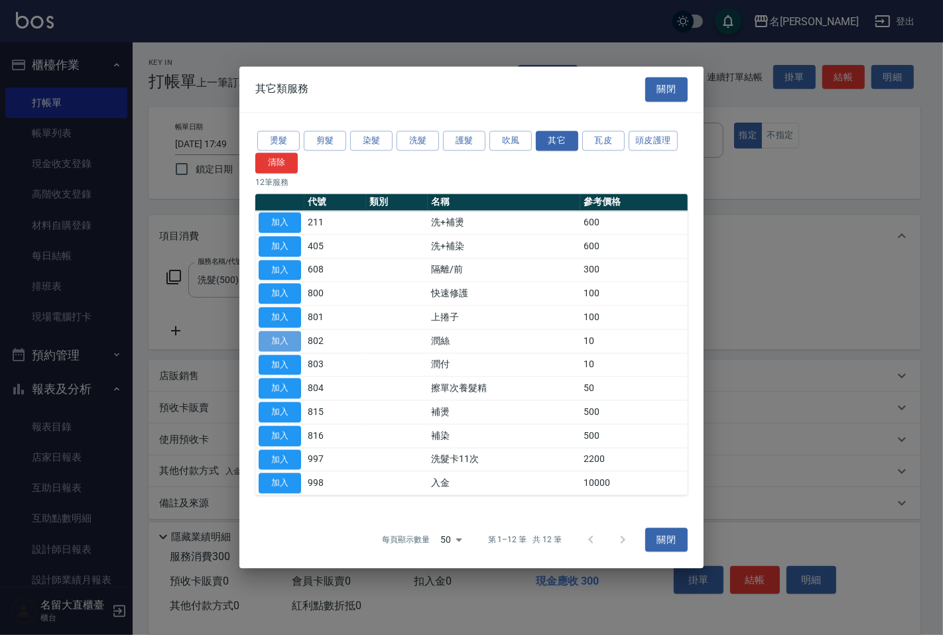
click at [287, 337] on button "加入" at bounding box center [280, 341] width 42 height 21
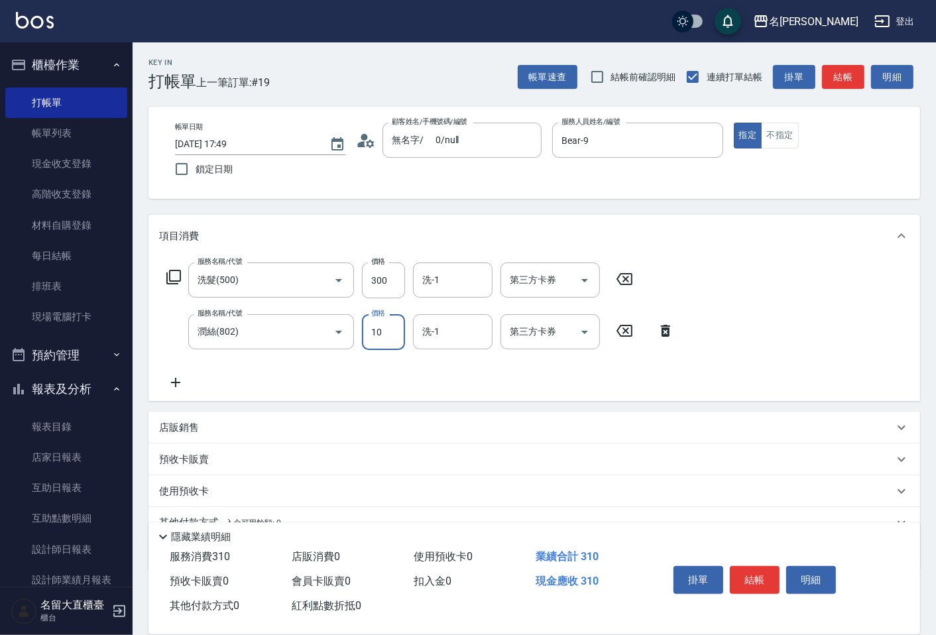
click at [384, 328] on input "10" at bounding box center [383, 332] width 43 height 36
type input "20"
click at [396, 282] on input "300" at bounding box center [383, 281] width 43 height 36
type input "350"
click at [845, 70] on button "結帳" at bounding box center [843, 77] width 42 height 25
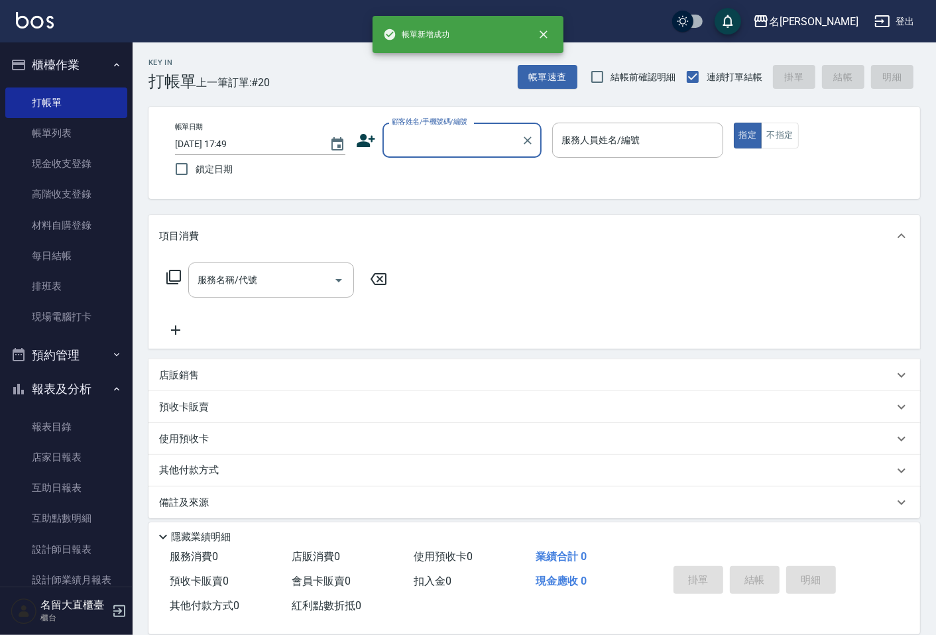
click at [432, 146] on input "顧客姓名/手機號碼/編號" at bounding box center [451, 140] width 127 height 23
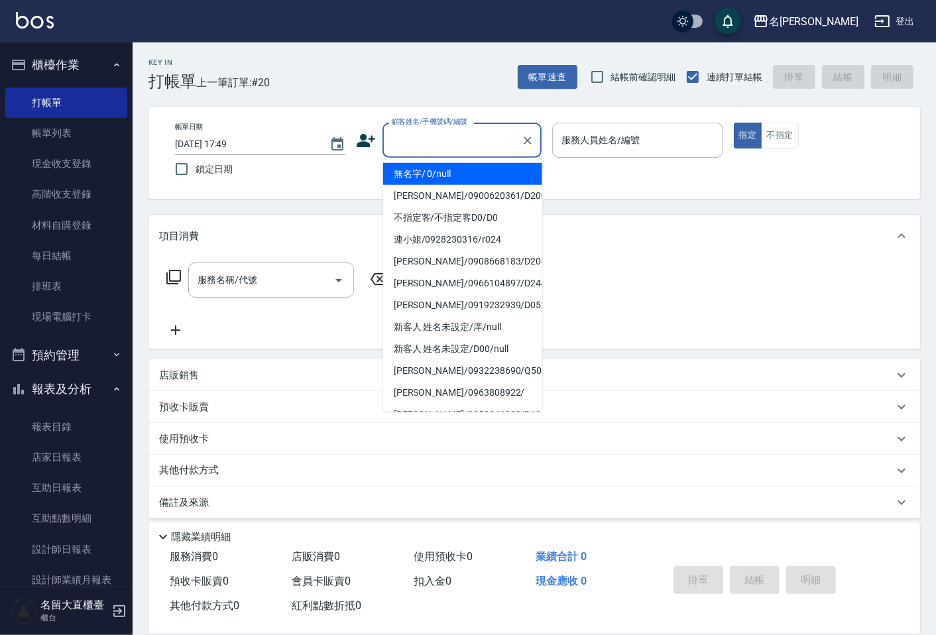
click at [439, 170] on li "無名字/ 0/null" at bounding box center [462, 174] width 159 height 22
type input "無名字/ 0/null"
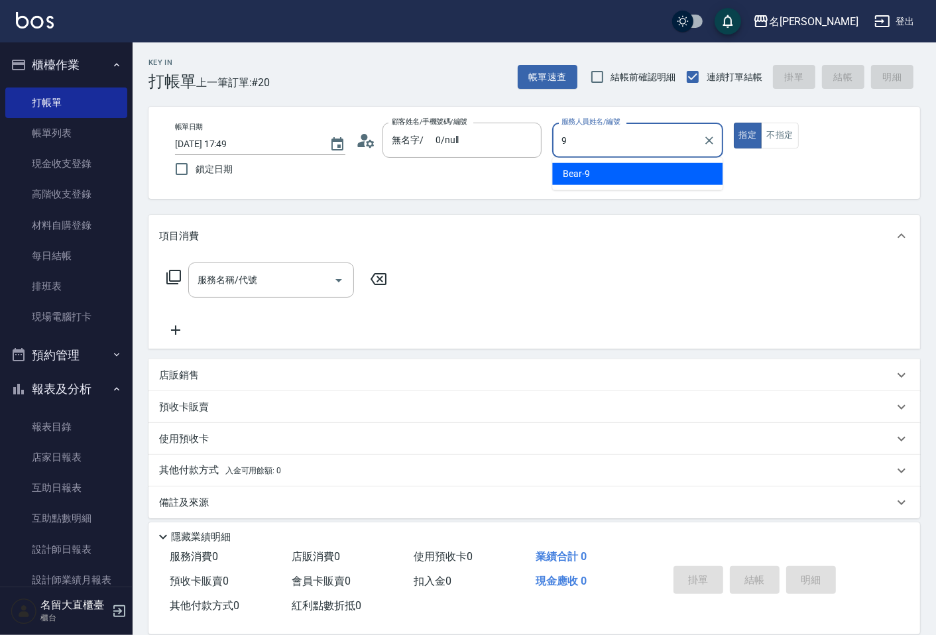
type input "Bear-9"
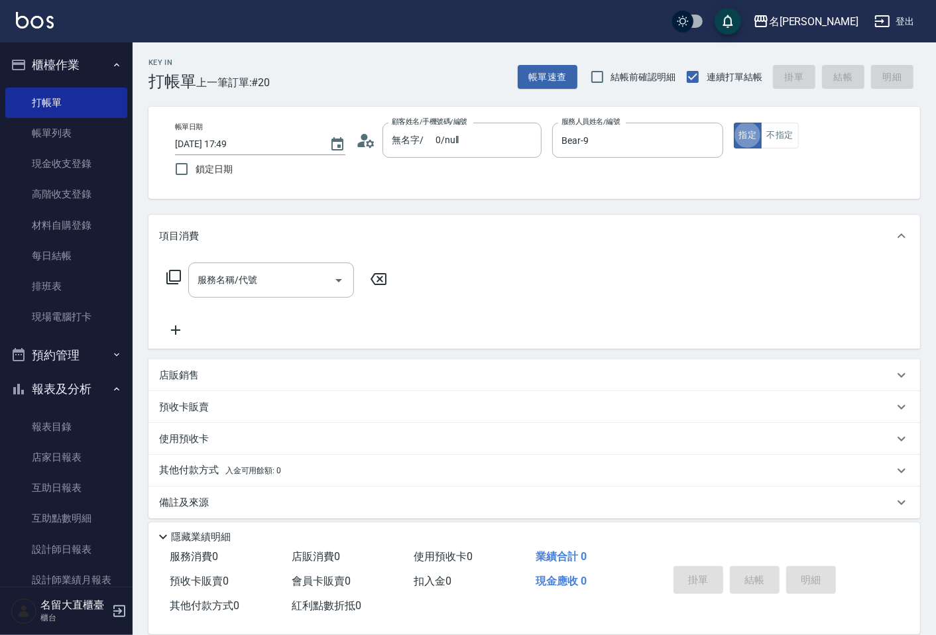
click at [176, 273] on icon at bounding box center [174, 277] width 16 height 16
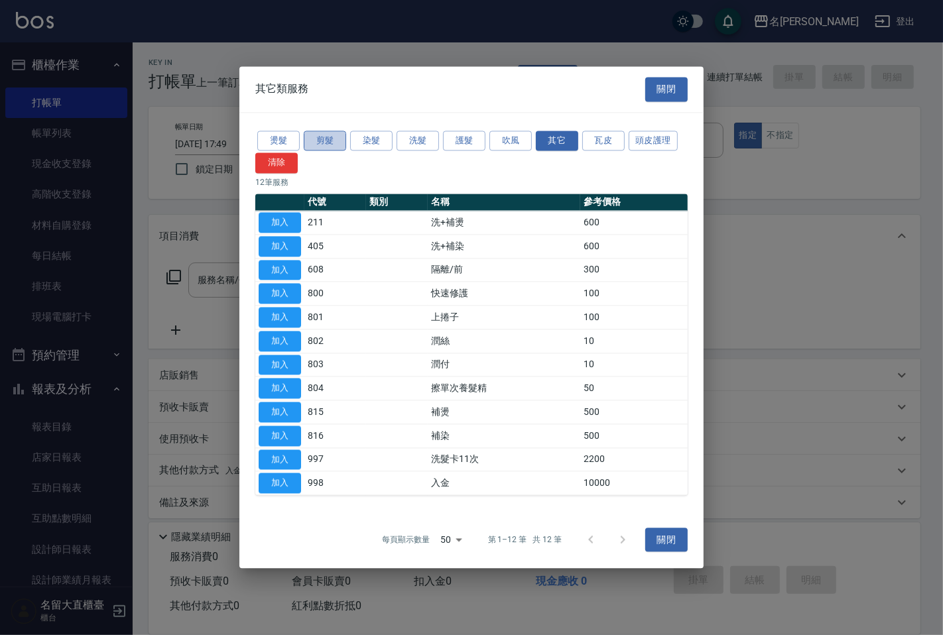
click at [322, 145] on button "剪髮" at bounding box center [325, 141] width 42 height 21
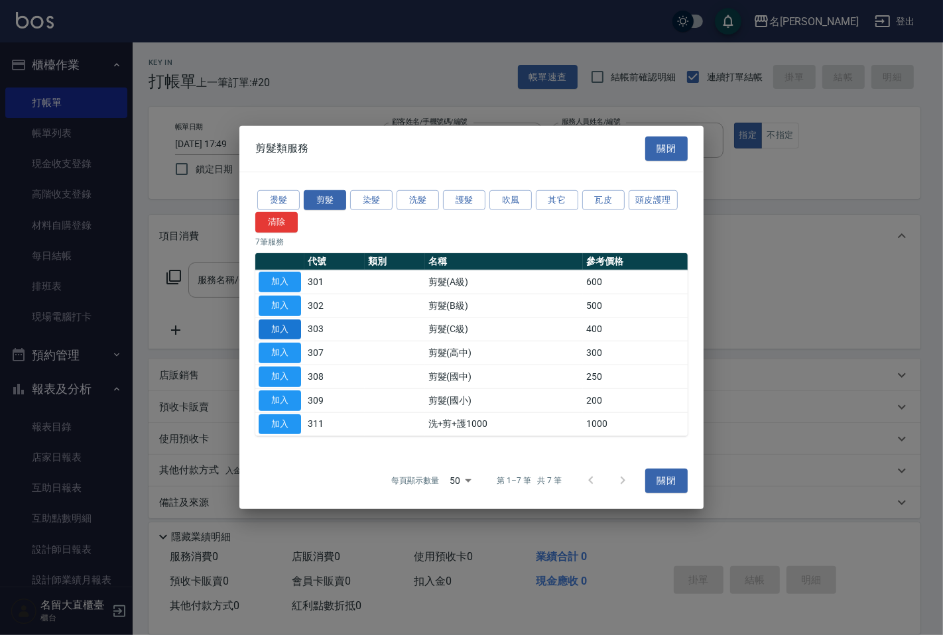
click at [272, 328] on button "加入" at bounding box center [280, 329] width 42 height 21
type input "剪髮(C級)(303)"
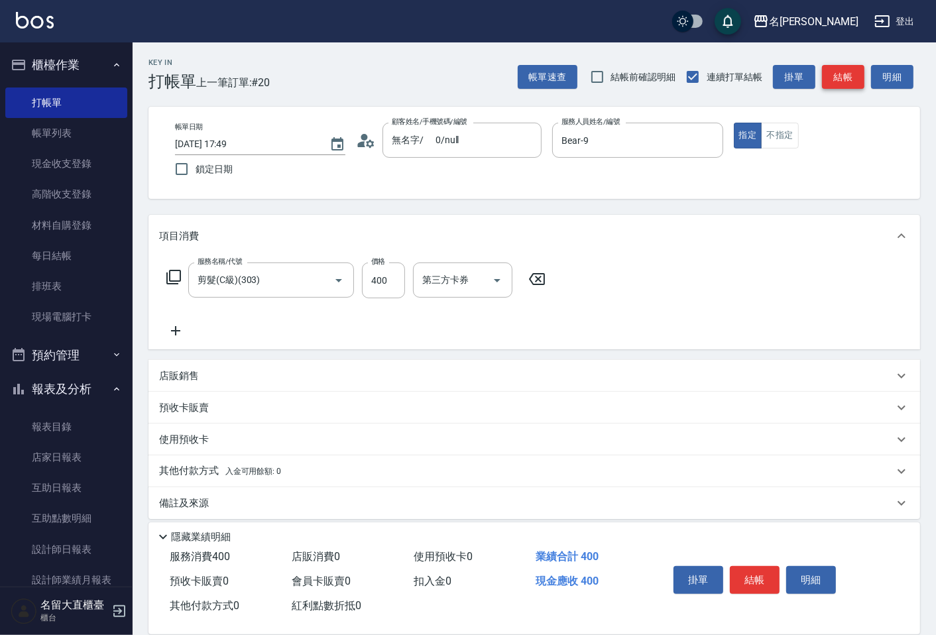
click at [833, 68] on button "結帳" at bounding box center [843, 77] width 42 height 25
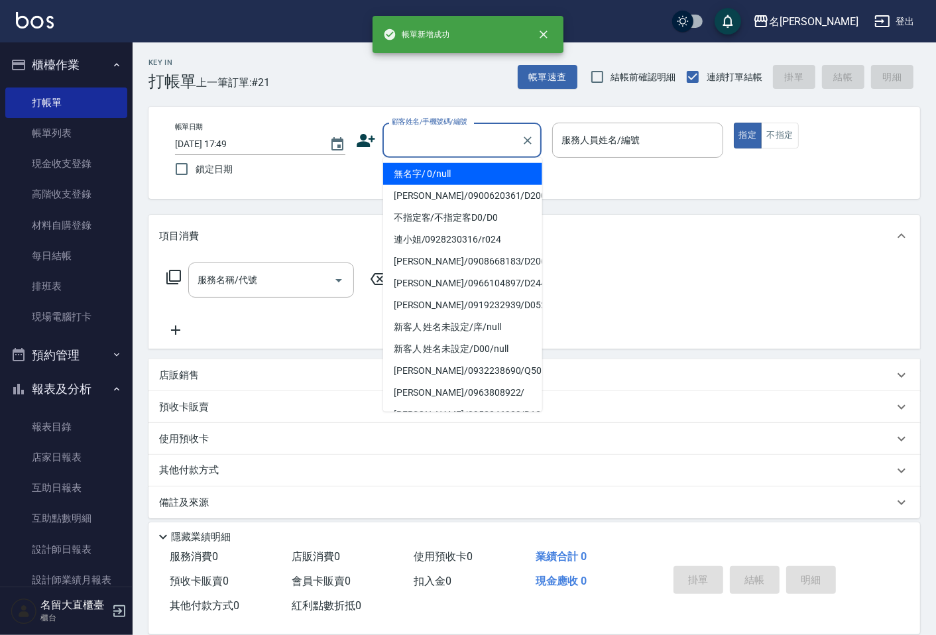
click at [444, 147] on input "顧客姓名/手機號碼/編號" at bounding box center [451, 140] width 127 height 23
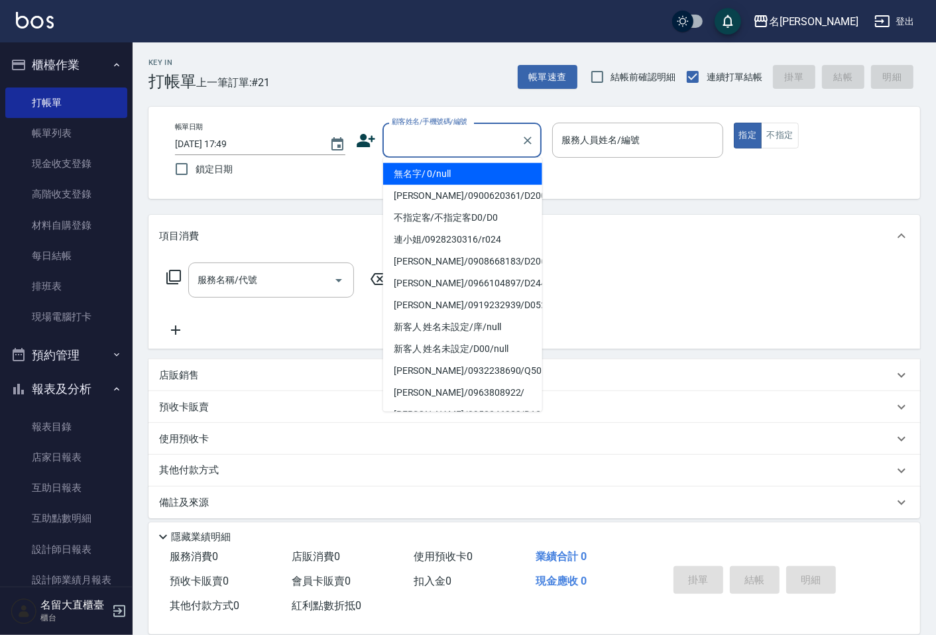
click at [436, 168] on li "無名字/ 0/null" at bounding box center [462, 174] width 159 height 22
type input "無名字/ 0/null"
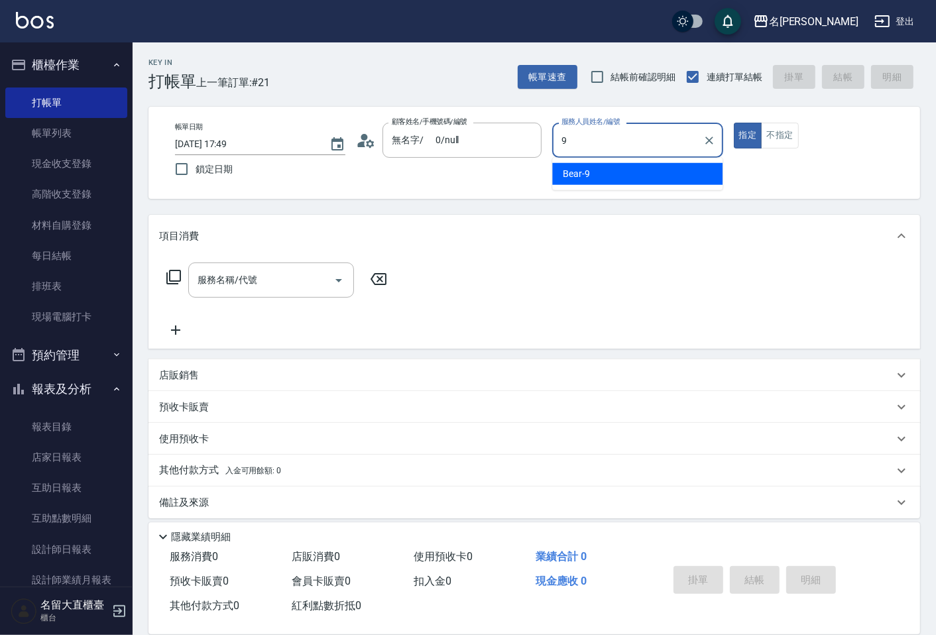
type input "Bear-9"
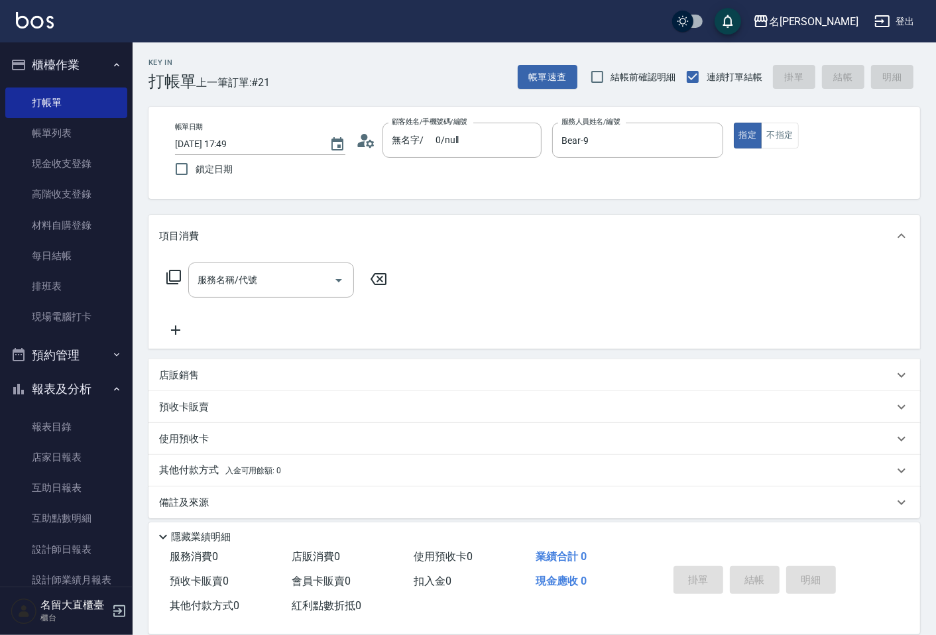
click at [170, 277] on icon at bounding box center [173, 277] width 15 height 15
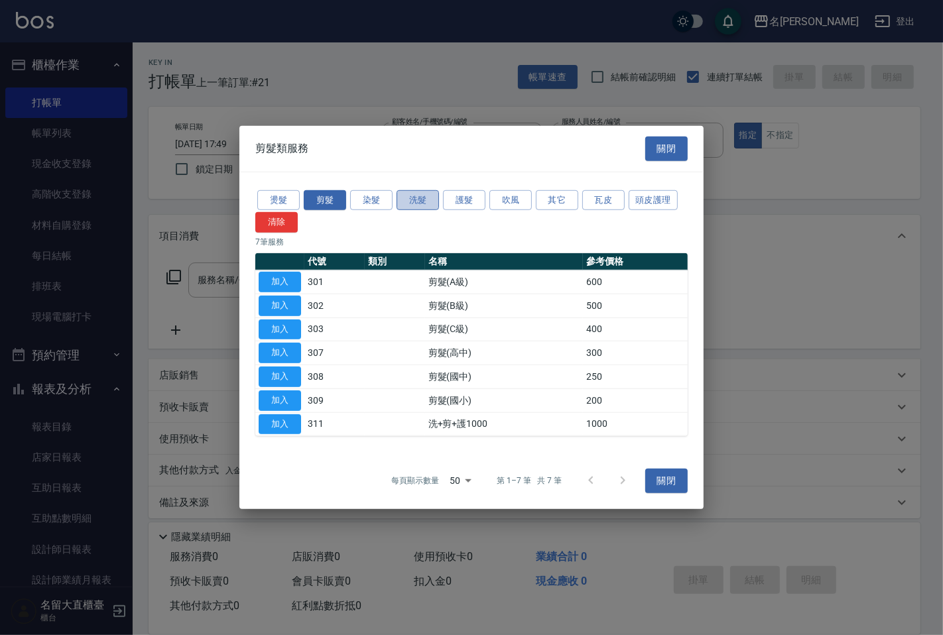
click at [428, 201] on button "洗髮" at bounding box center [417, 200] width 42 height 21
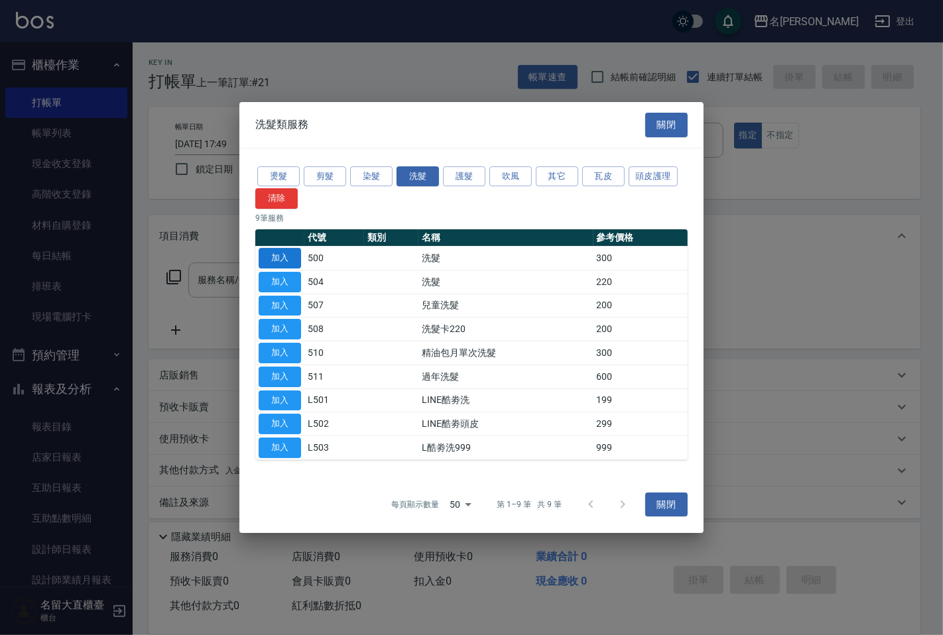
click at [276, 252] on button "加入" at bounding box center [280, 258] width 42 height 21
type input "洗髮(500)"
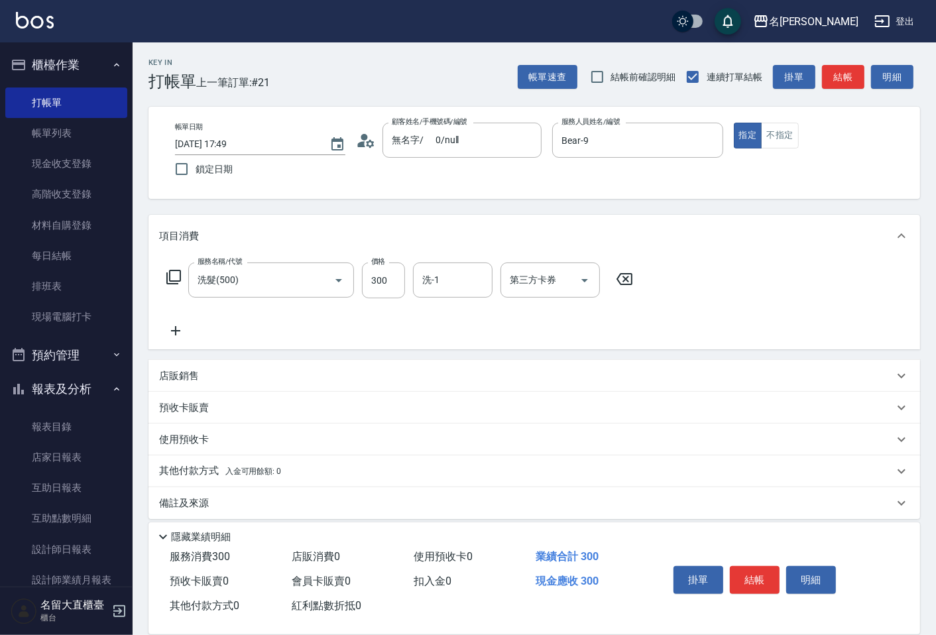
click at [164, 274] on div "服務名稱/代號 洗髮(500) 服務名稱/代號 價格 300 價格 洗-1 洗-1 第三方卡券 第三方卡券" at bounding box center [400, 281] width 482 height 36
click at [167, 274] on icon at bounding box center [173, 277] width 15 height 15
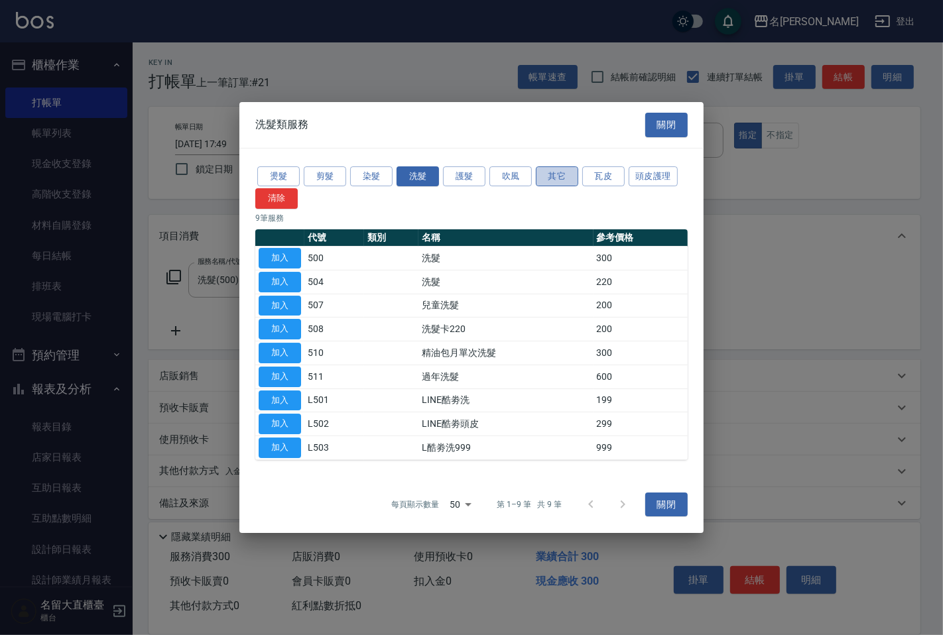
click at [537, 177] on button "其它" at bounding box center [557, 176] width 42 height 21
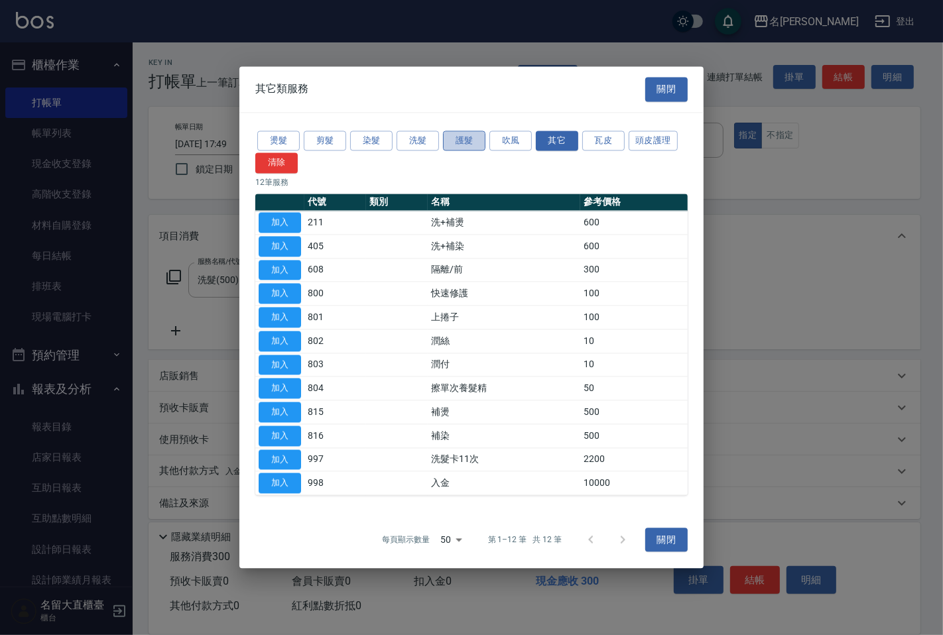
click at [455, 141] on button "護髮" at bounding box center [464, 141] width 42 height 21
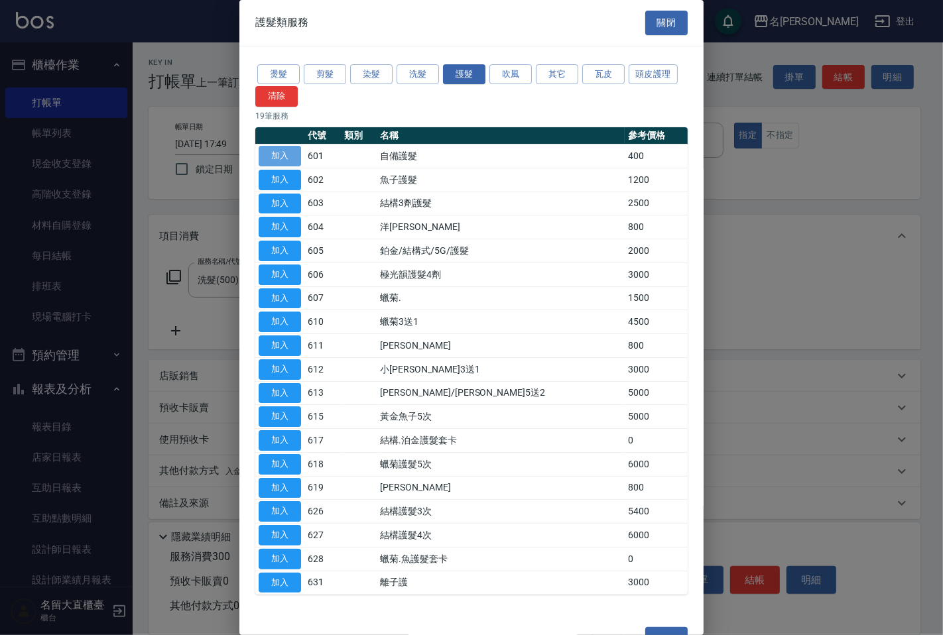
click at [275, 156] on button "加入" at bounding box center [280, 156] width 42 height 21
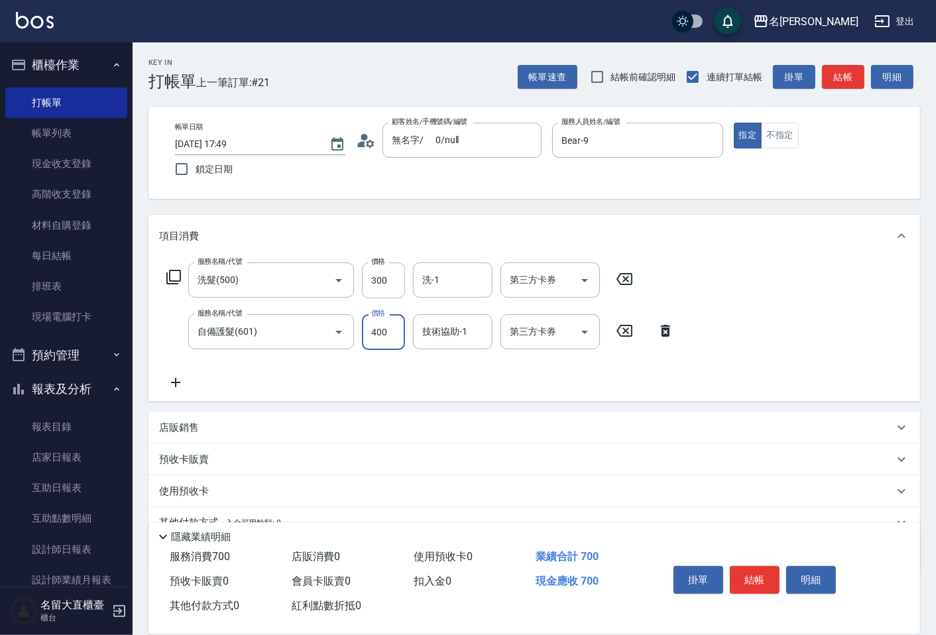
click at [373, 324] on input "400" at bounding box center [383, 332] width 43 height 36
type input "350"
click at [384, 286] on input "300" at bounding box center [383, 281] width 43 height 36
type input "350"
click at [445, 280] on input "洗-1" at bounding box center [453, 279] width 68 height 23
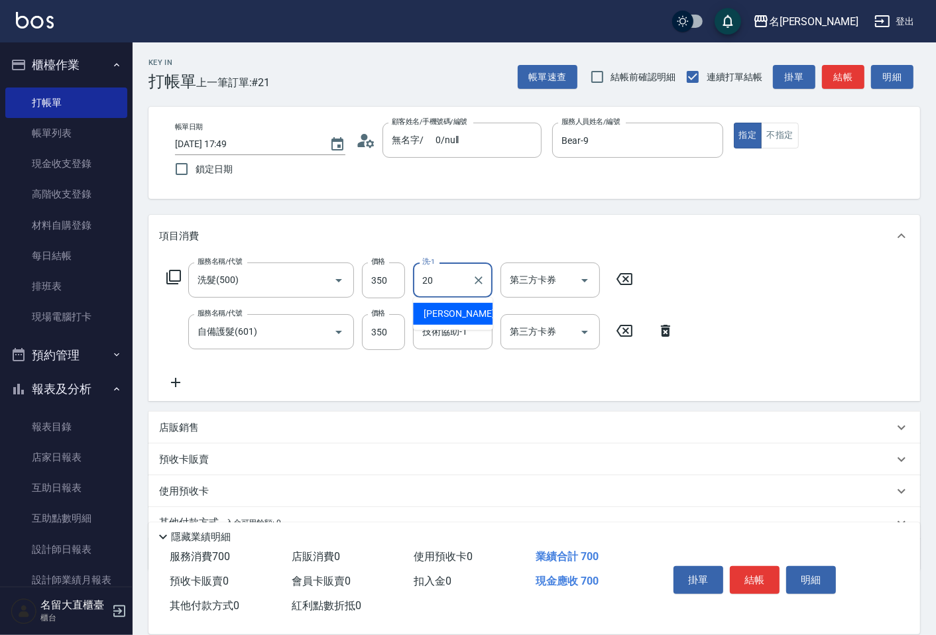
click at [434, 309] on span "詩雅 -20" at bounding box center [466, 314] width 84 height 14
type input "詩雅-20"
click at [460, 335] on input "技術協助-1" at bounding box center [453, 331] width 68 height 23
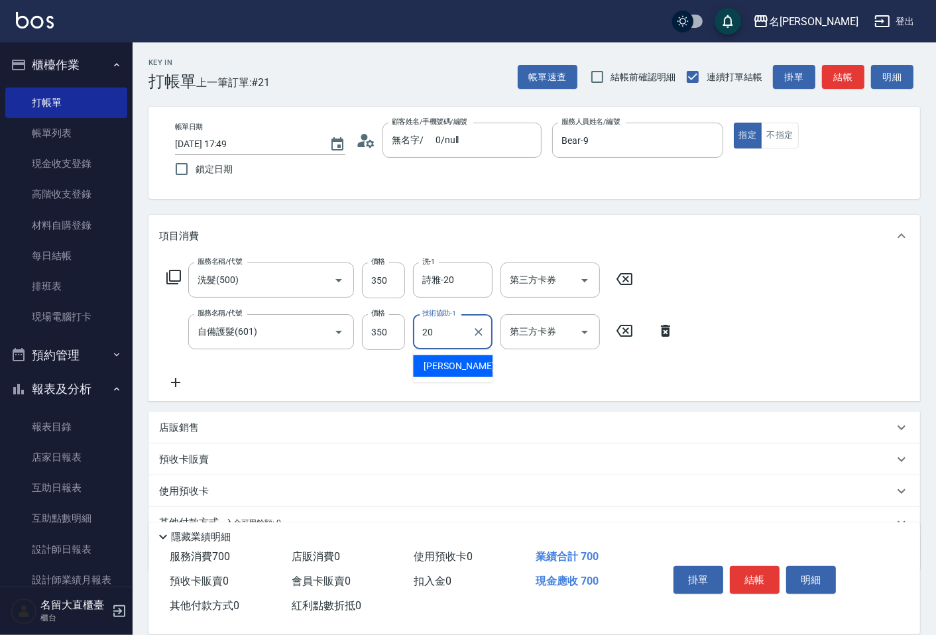
click at [440, 362] on span "詩雅 -20" at bounding box center [466, 366] width 84 height 14
type input "詩雅-20"
click at [834, 80] on button "結帳" at bounding box center [843, 77] width 42 height 25
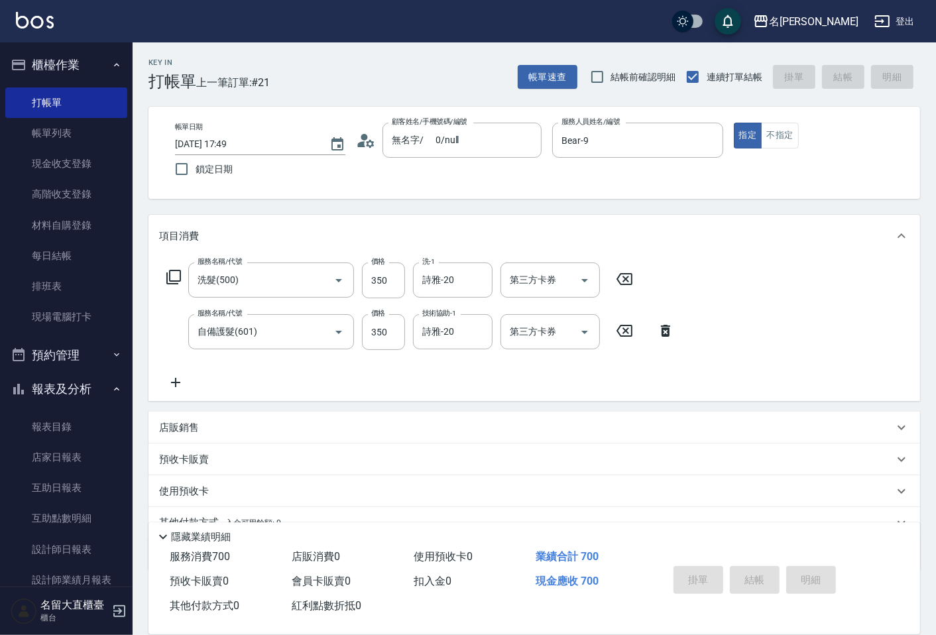
type input "[DATE] 17:50"
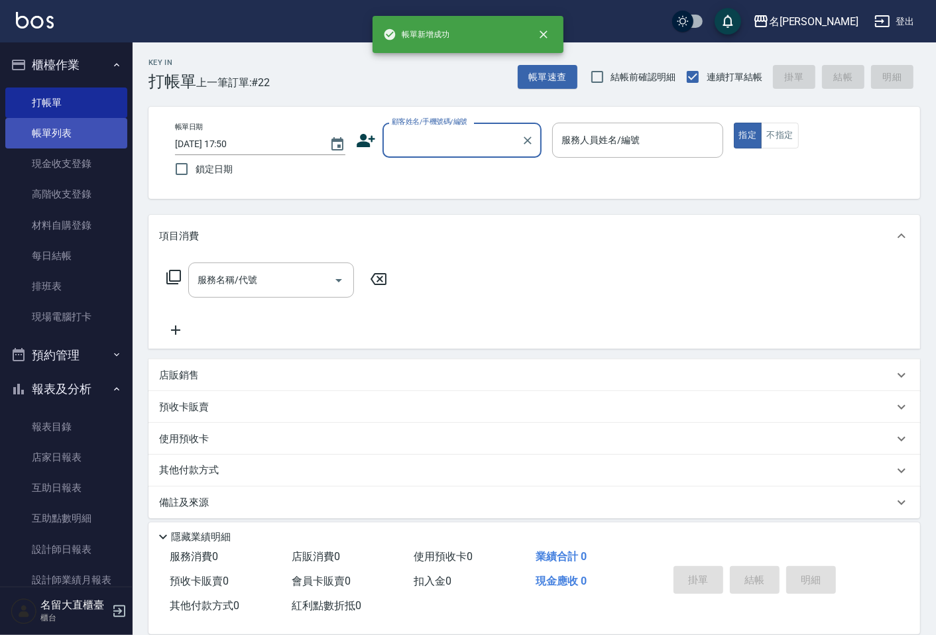
click at [96, 129] on link "帳單列表" at bounding box center [66, 133] width 122 height 30
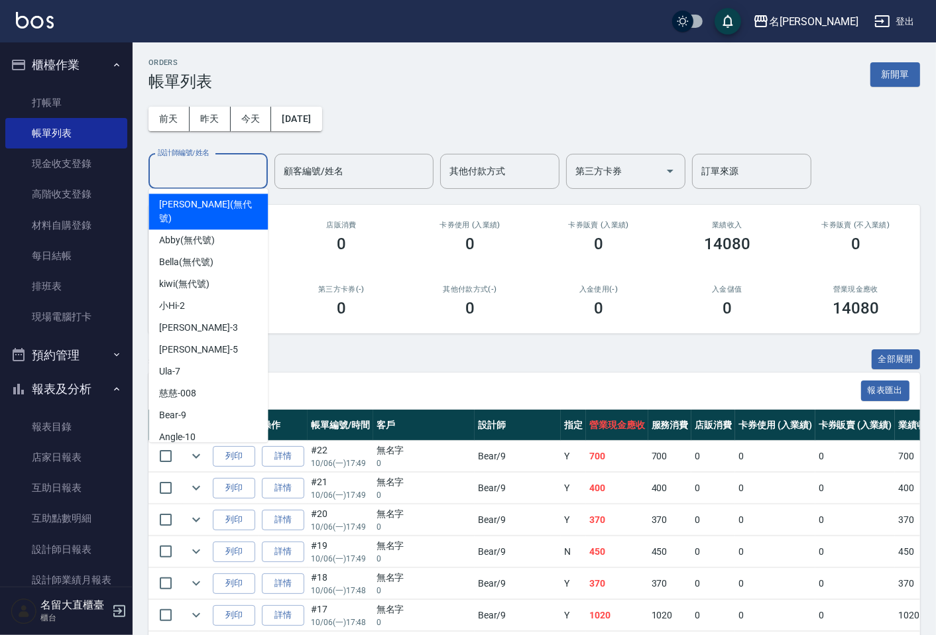
click at [197, 167] on input "設計師編號/姓名" at bounding box center [207, 171] width 107 height 23
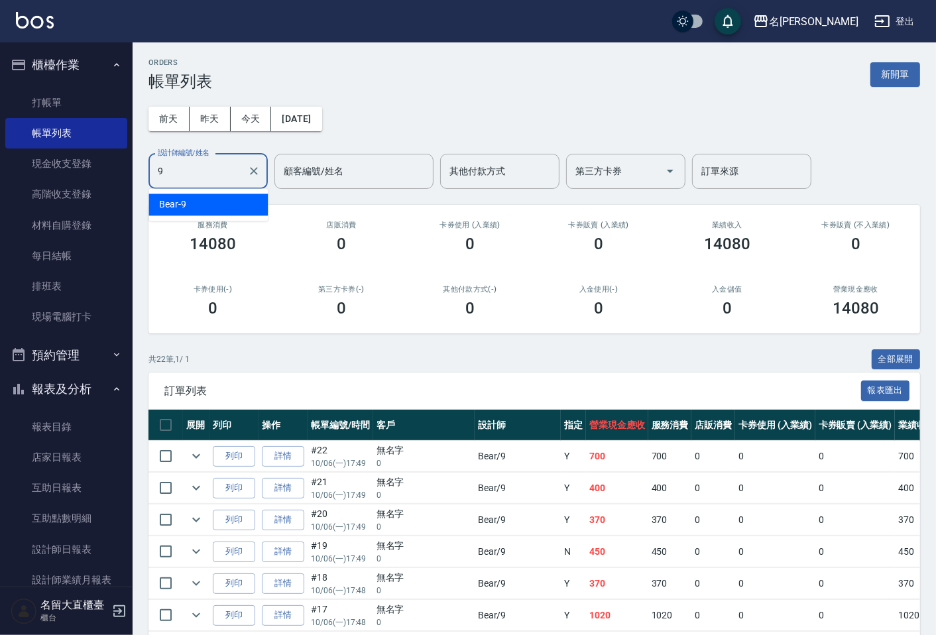
type input "Bear-9"
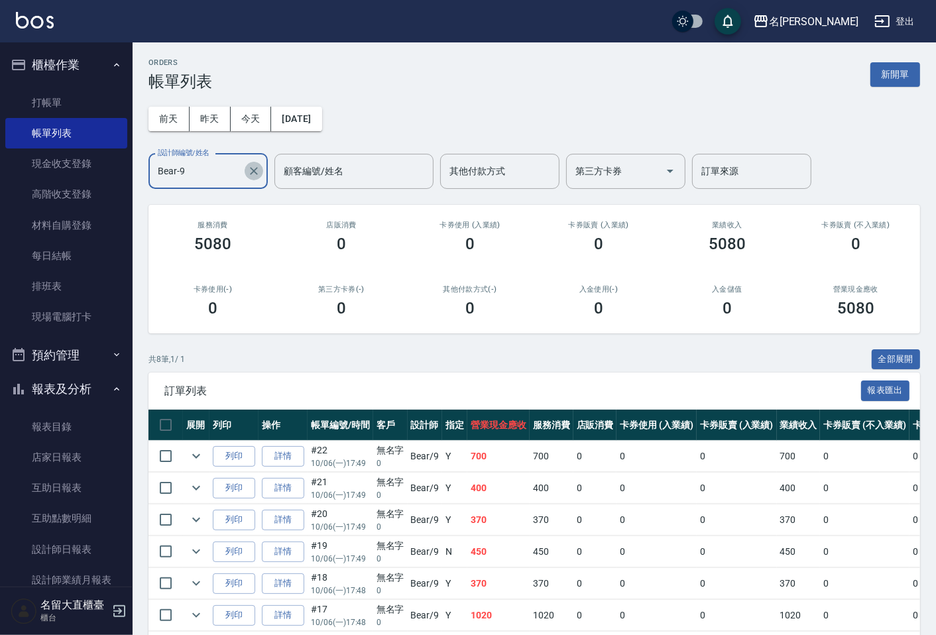
click at [250, 169] on icon "Clear" at bounding box center [253, 170] width 13 height 13
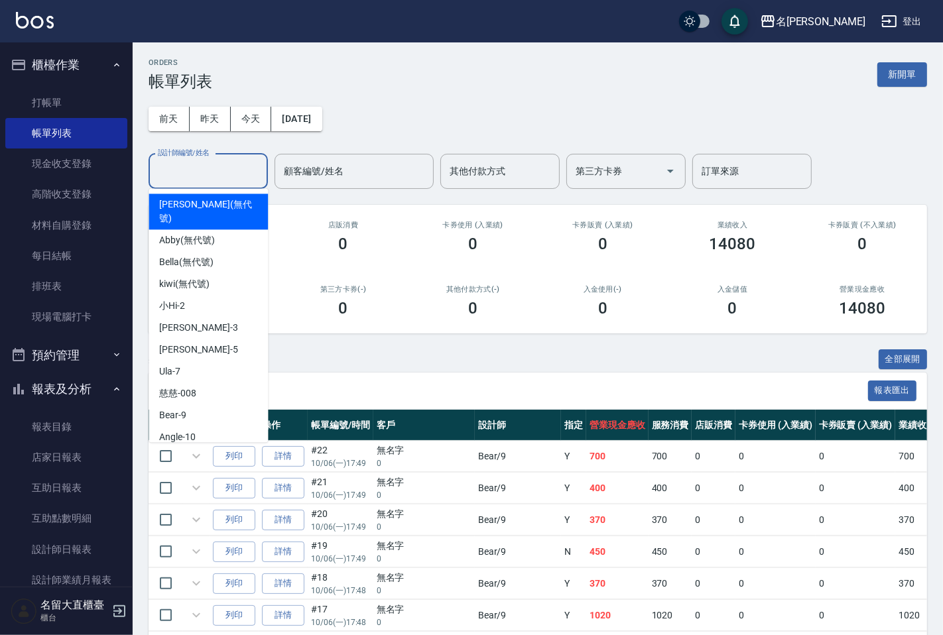
click at [233, 168] on input "設計師編號/姓名" at bounding box center [207, 171] width 107 height 23
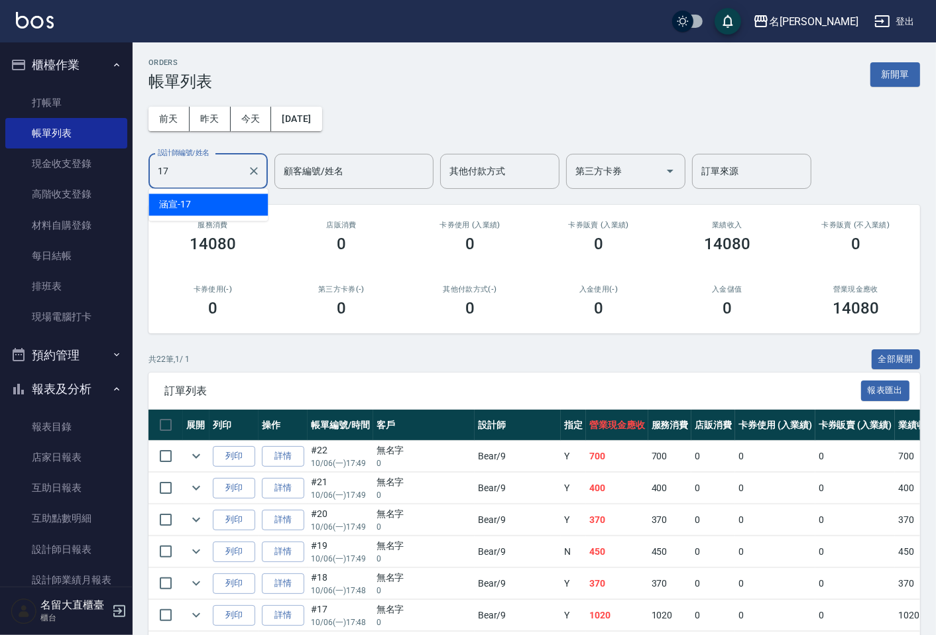
type input "涵宣-17"
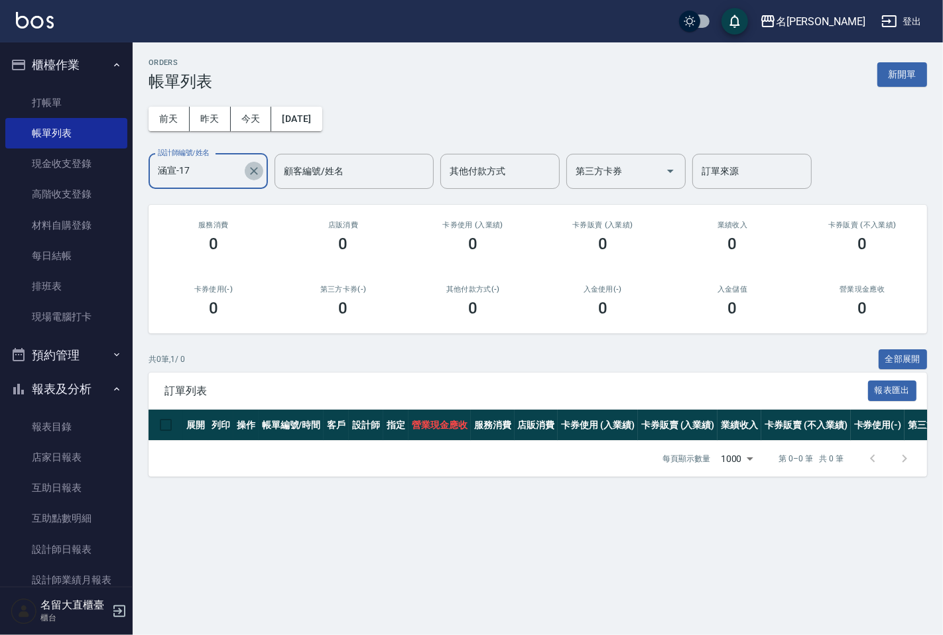
click at [245, 170] on button "Clear" at bounding box center [254, 171] width 19 height 19
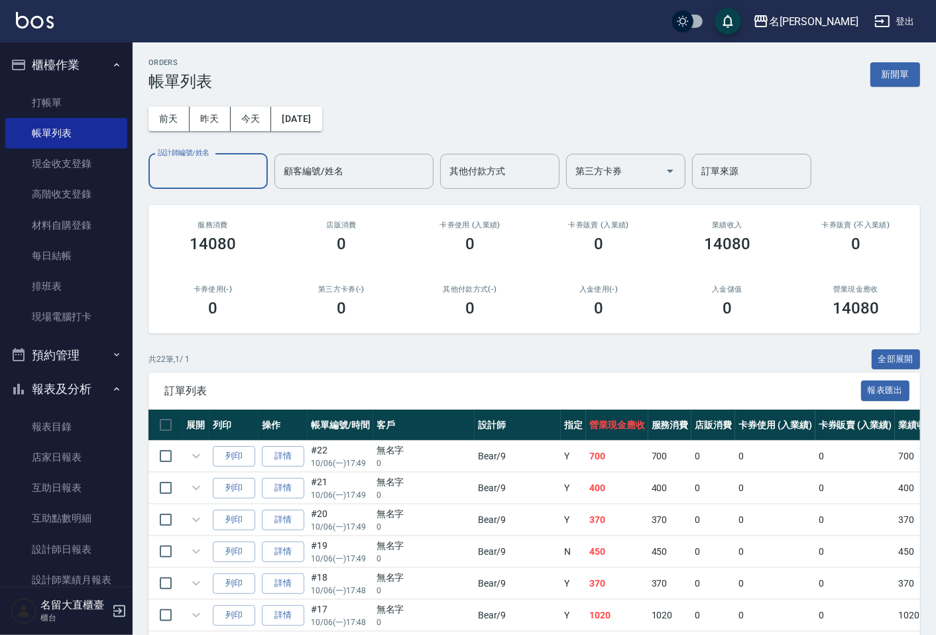
click at [242, 168] on input "設計師編號/姓名" at bounding box center [207, 171] width 107 height 23
click at [216, 199] on div "欣柔 -017" at bounding box center [207, 205] width 119 height 22
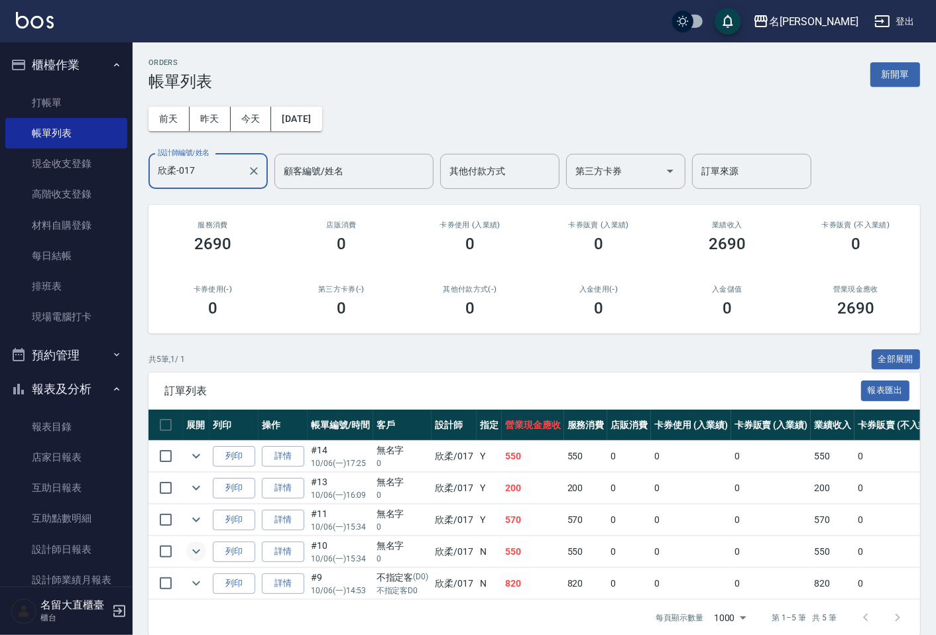
type input "欣柔-017"
click at [194, 548] on icon "expand row" at bounding box center [196, 552] width 16 height 16
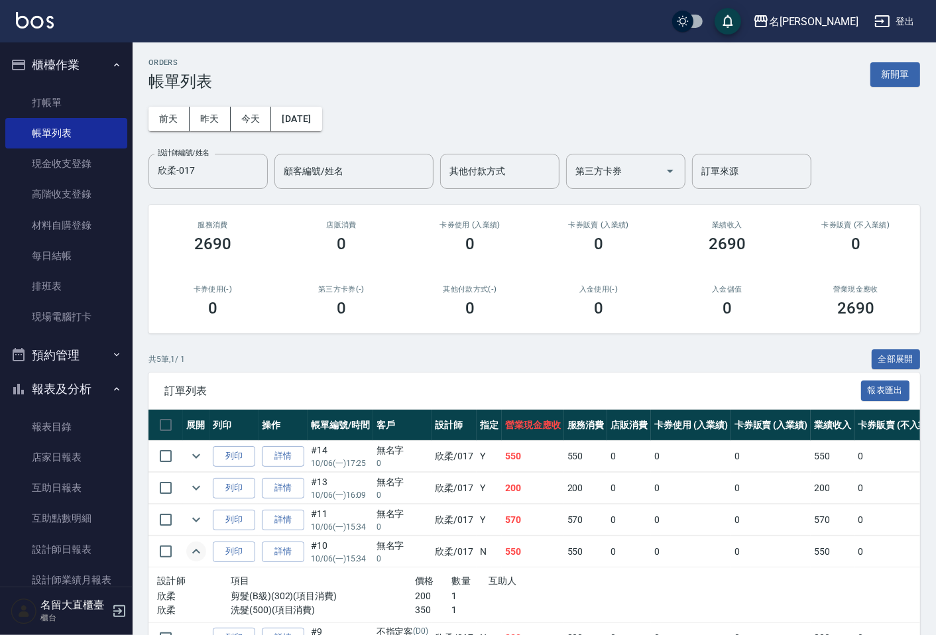
click at [194, 548] on icon "expand row" at bounding box center [196, 552] width 16 height 16
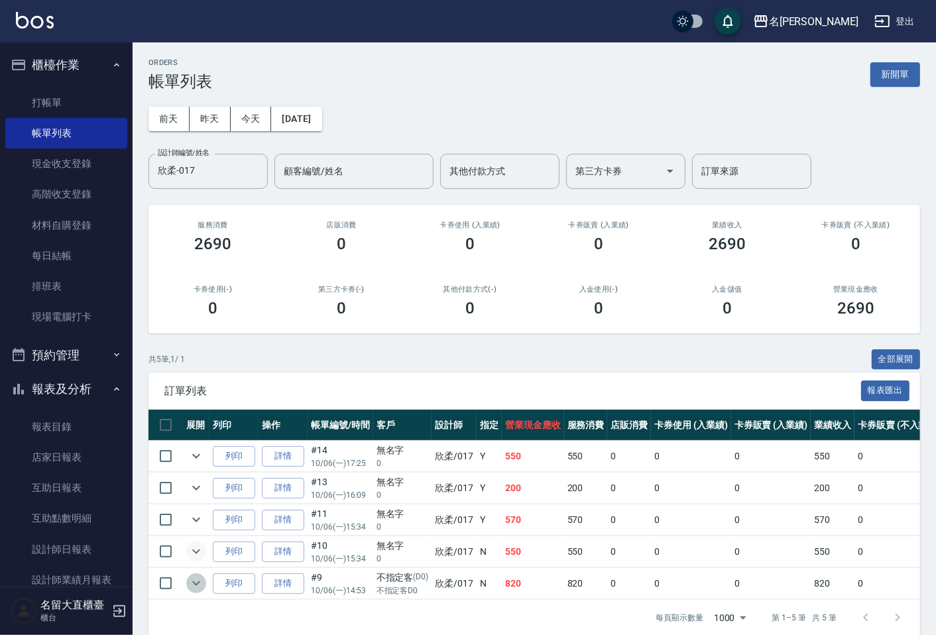
click at [196, 584] on icon "expand row" at bounding box center [196, 583] width 16 height 16
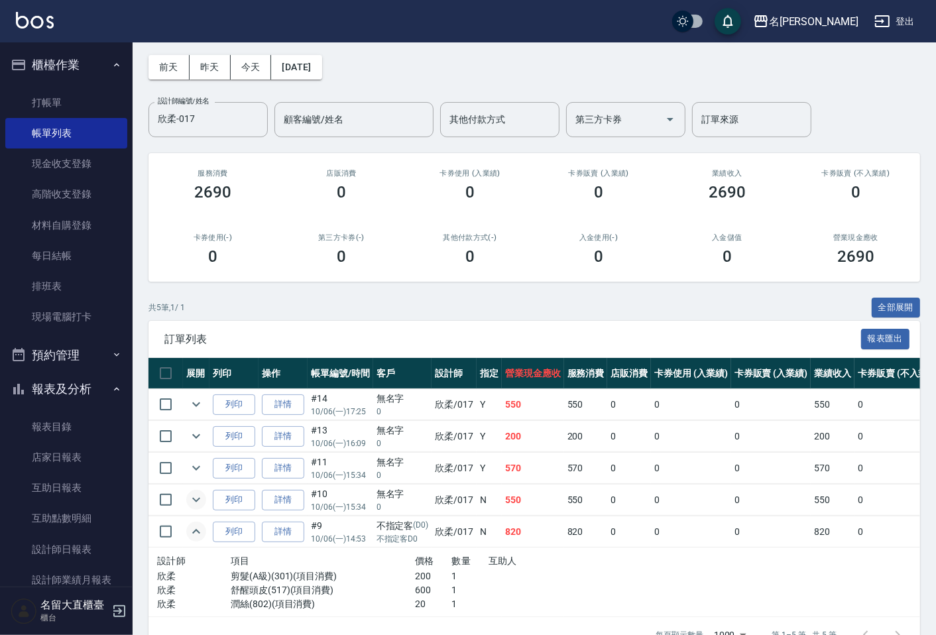
scroll to position [74, 0]
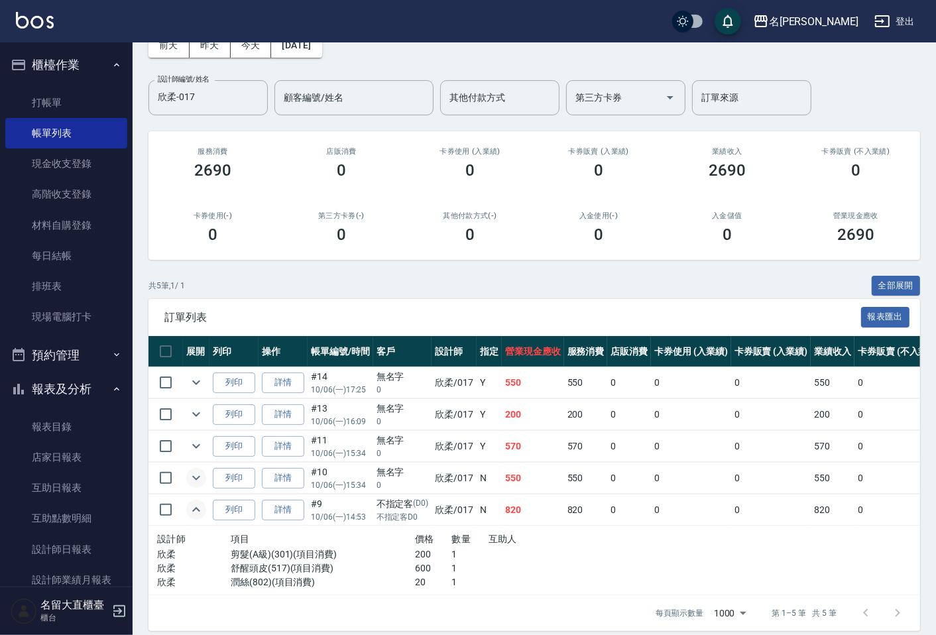
click at [193, 512] on icon "expand row" at bounding box center [196, 509] width 8 height 5
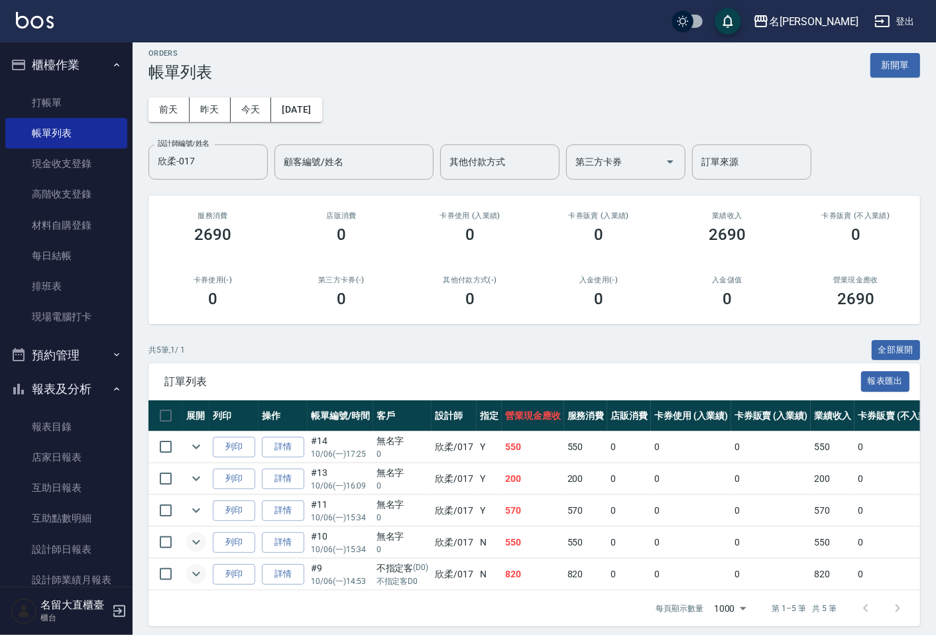
scroll to position [0, 0]
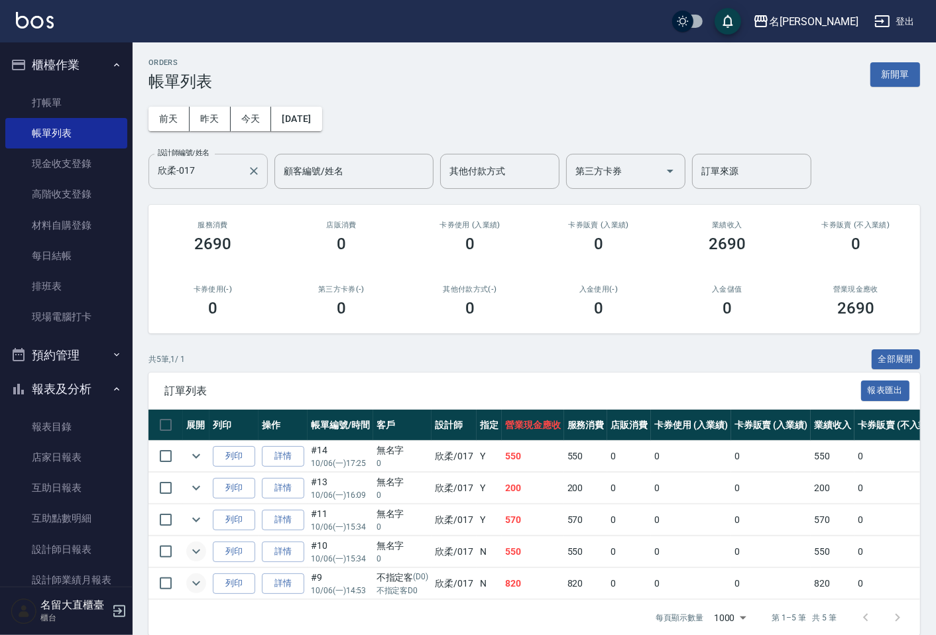
click at [255, 171] on icon "Clear" at bounding box center [254, 171] width 8 height 8
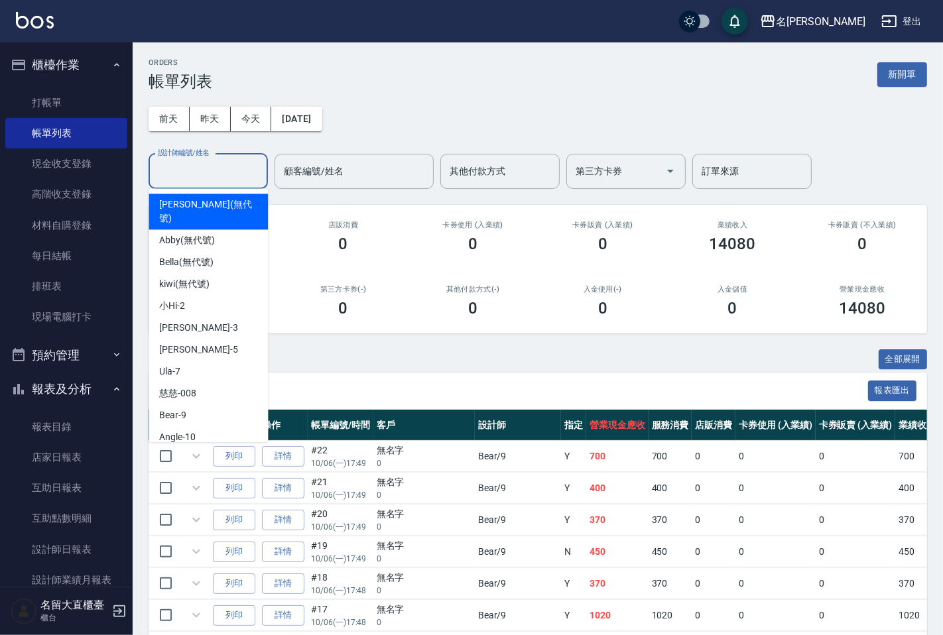
click at [223, 176] on input "設計師編號/姓名" at bounding box center [207, 171] width 107 height 23
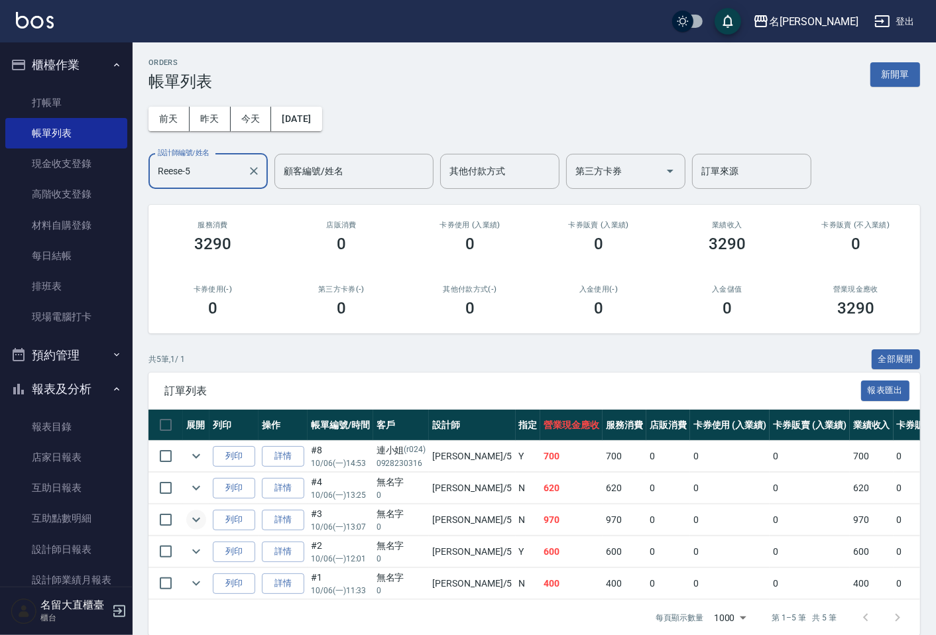
type input "Reese-5"
click at [196, 516] on icon "expand row" at bounding box center [196, 520] width 16 height 16
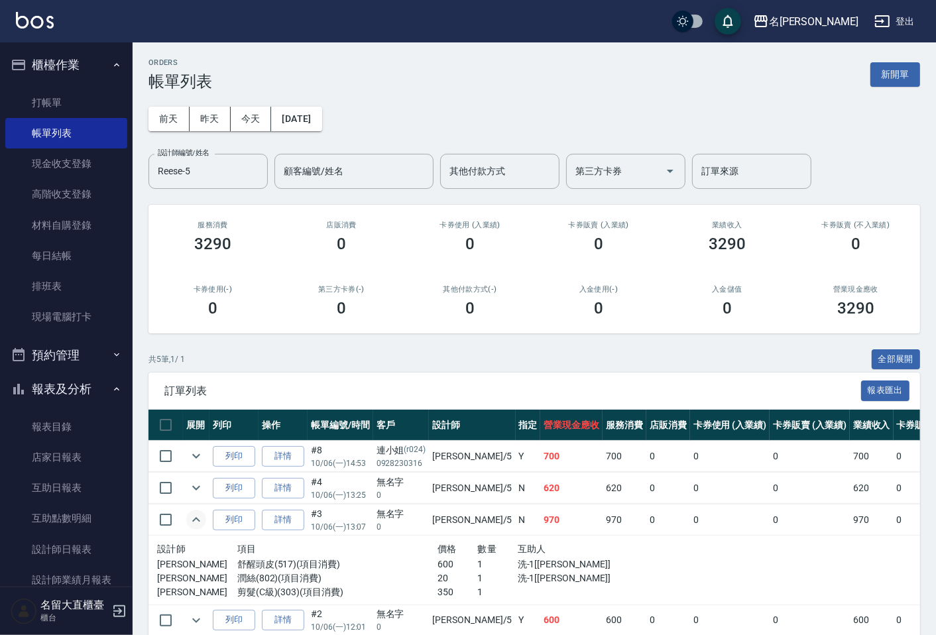
click at [196, 516] on icon "expand row" at bounding box center [196, 520] width 16 height 16
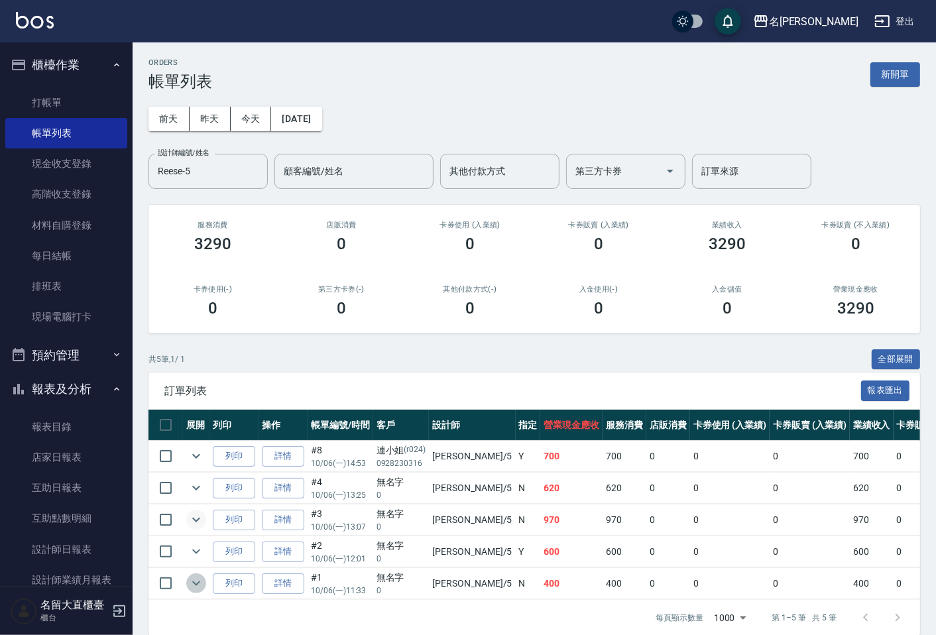
click at [198, 583] on icon "expand row" at bounding box center [196, 583] width 8 height 5
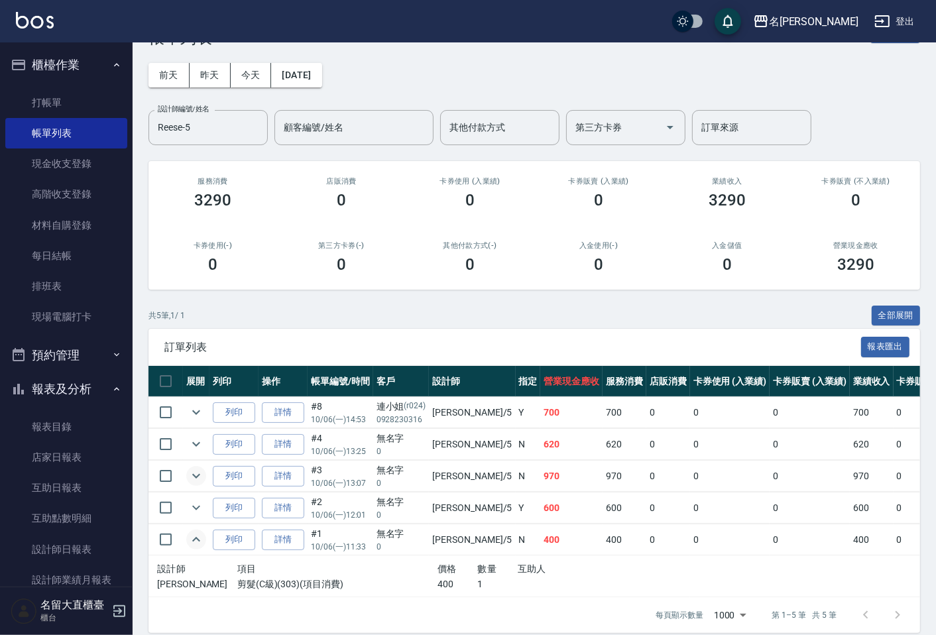
scroll to position [68, 0]
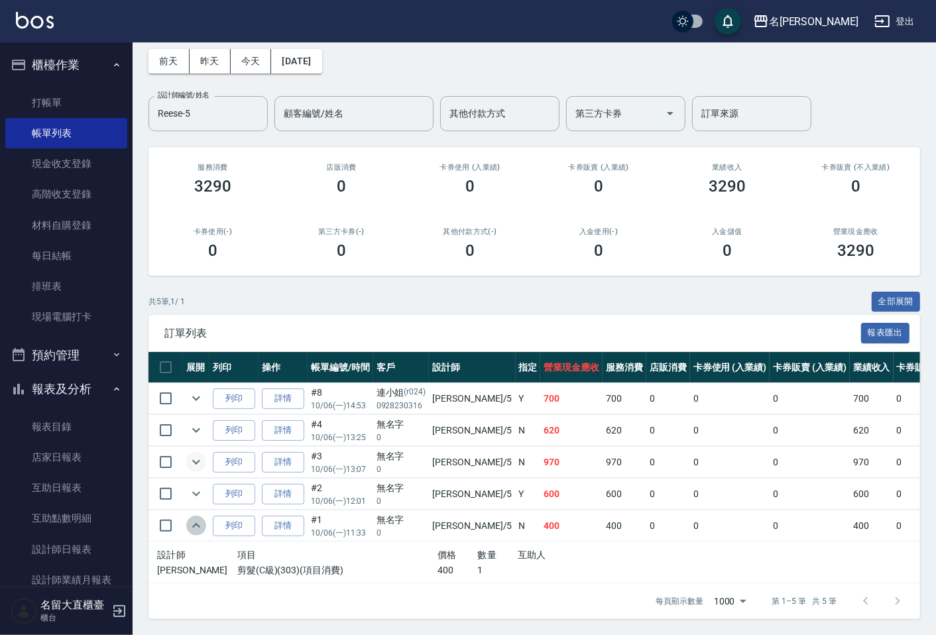
click at [196, 518] on icon "expand row" at bounding box center [196, 526] width 16 height 16
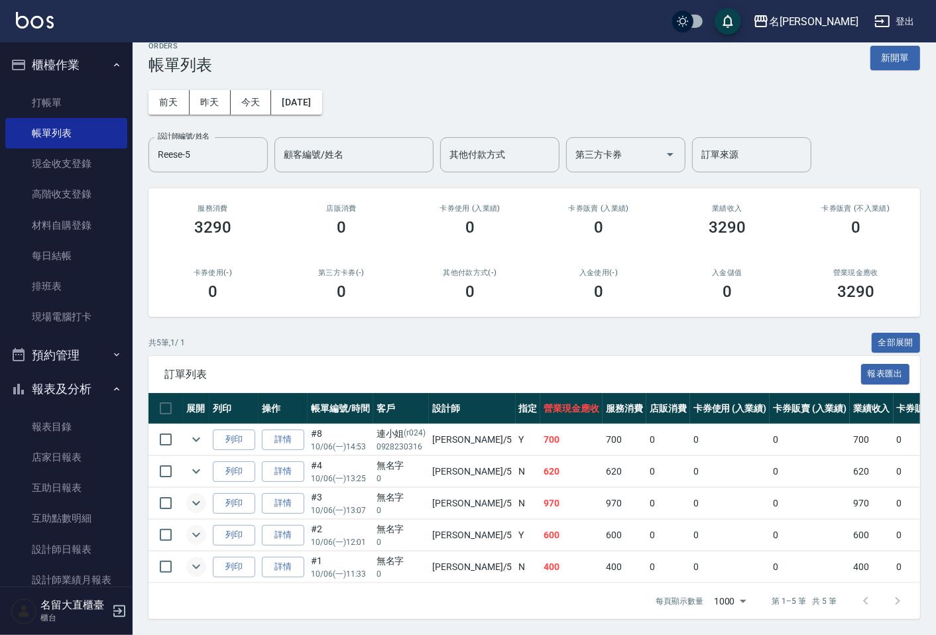
scroll to position [28, 0]
drag, startPoint x: 56, startPoint y: 107, endPoint x: 95, endPoint y: 115, distance: 40.4
click at [56, 107] on link "打帳單" at bounding box center [66, 103] width 122 height 30
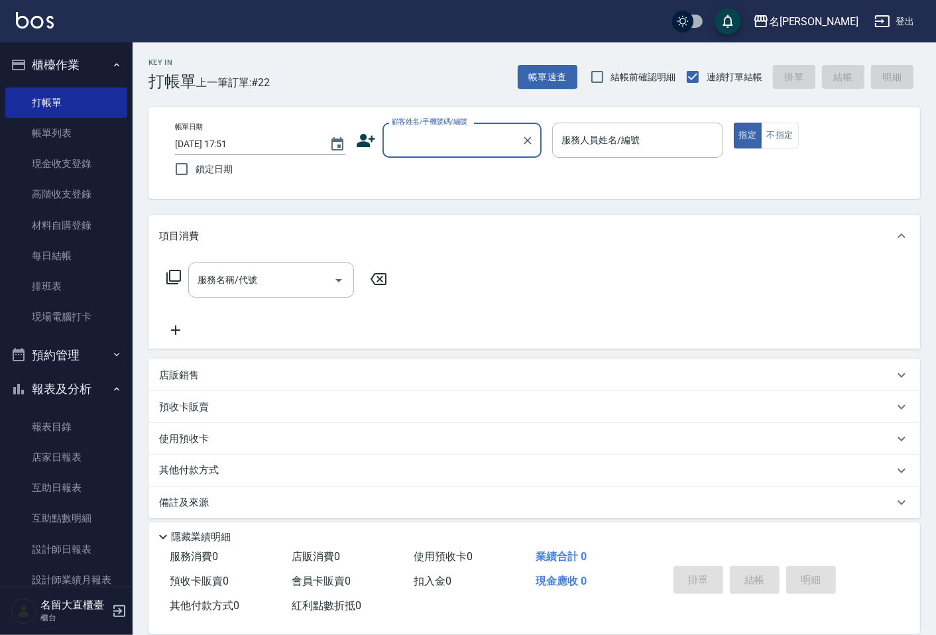
click at [408, 147] on input "顧客姓名/手機號碼/編號" at bounding box center [451, 140] width 127 height 23
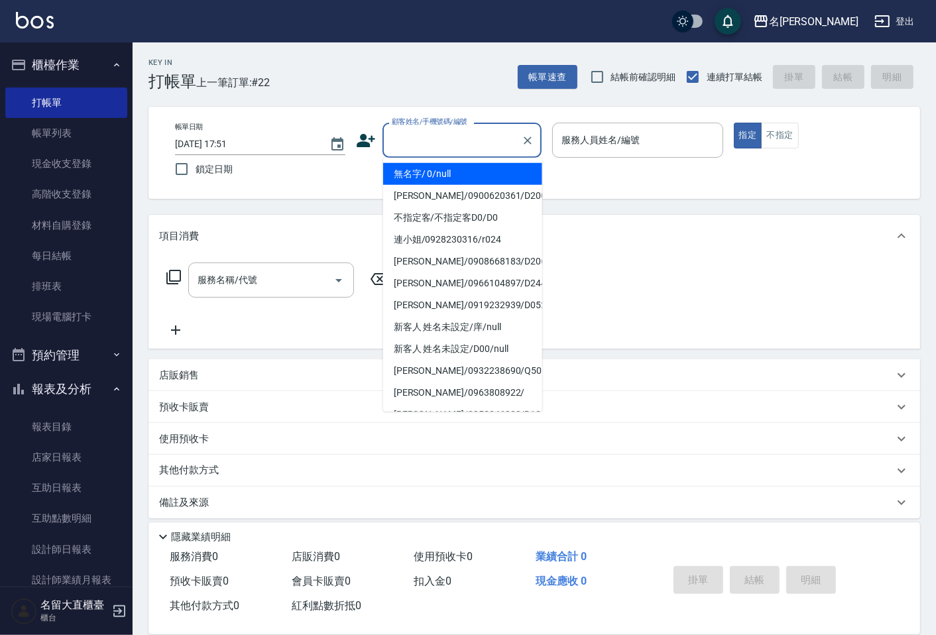
click at [416, 180] on li "無名字/ 0/null" at bounding box center [462, 174] width 159 height 22
type input "無名字/ 0/null"
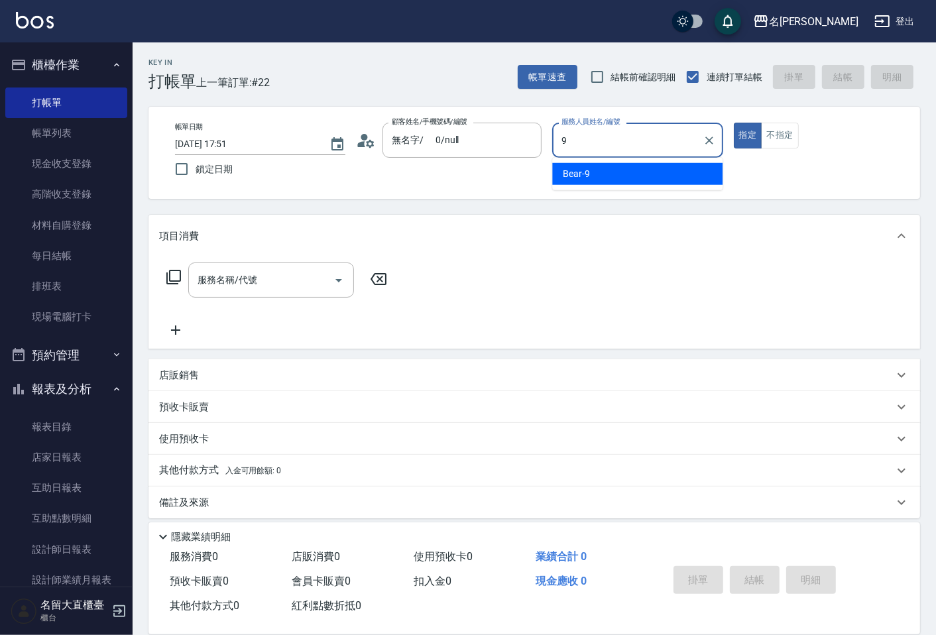
type input "Bear-9"
type button "true"
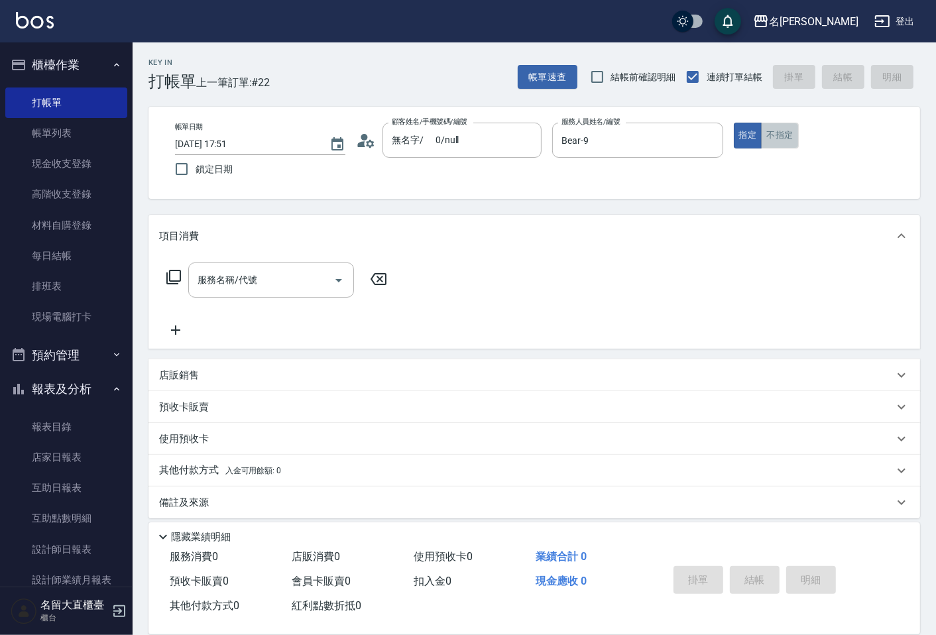
click at [790, 124] on button "不指定" at bounding box center [779, 136] width 37 height 26
click at [177, 279] on icon at bounding box center [174, 277] width 16 height 16
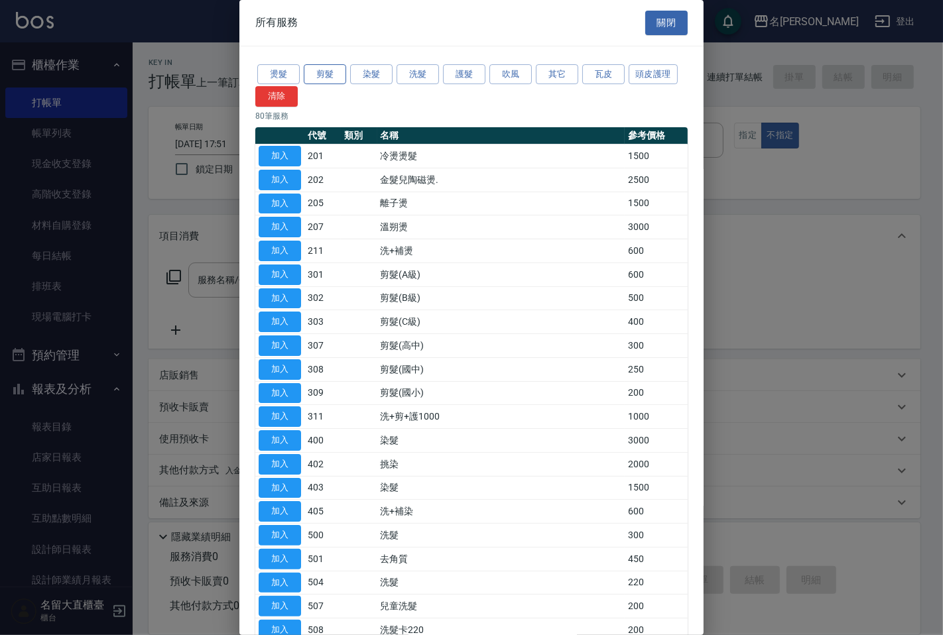
click at [326, 74] on button "剪髮" at bounding box center [325, 74] width 42 height 21
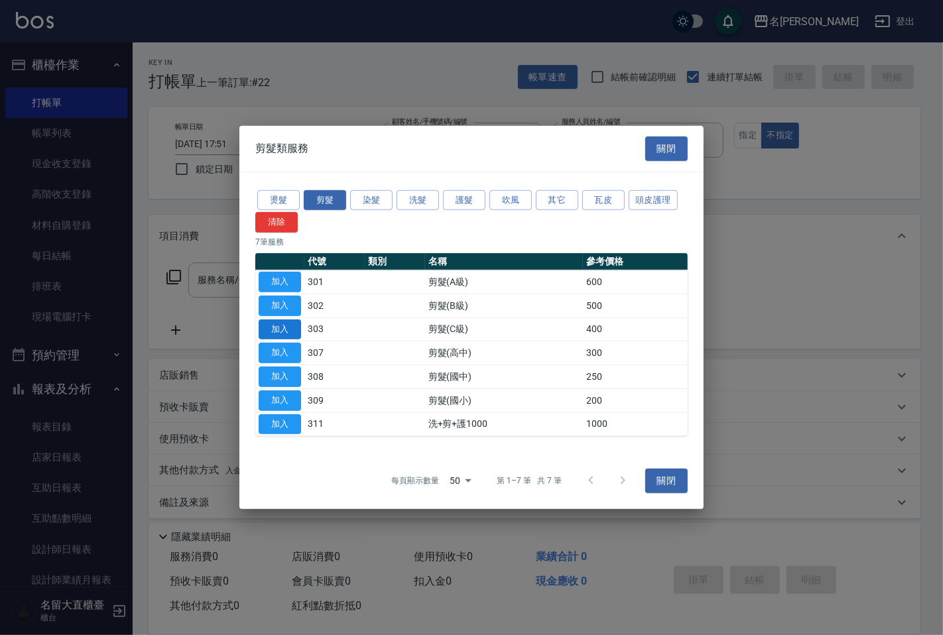
click at [290, 325] on button "加入" at bounding box center [280, 329] width 42 height 21
type input "剪髮(C級)(303)"
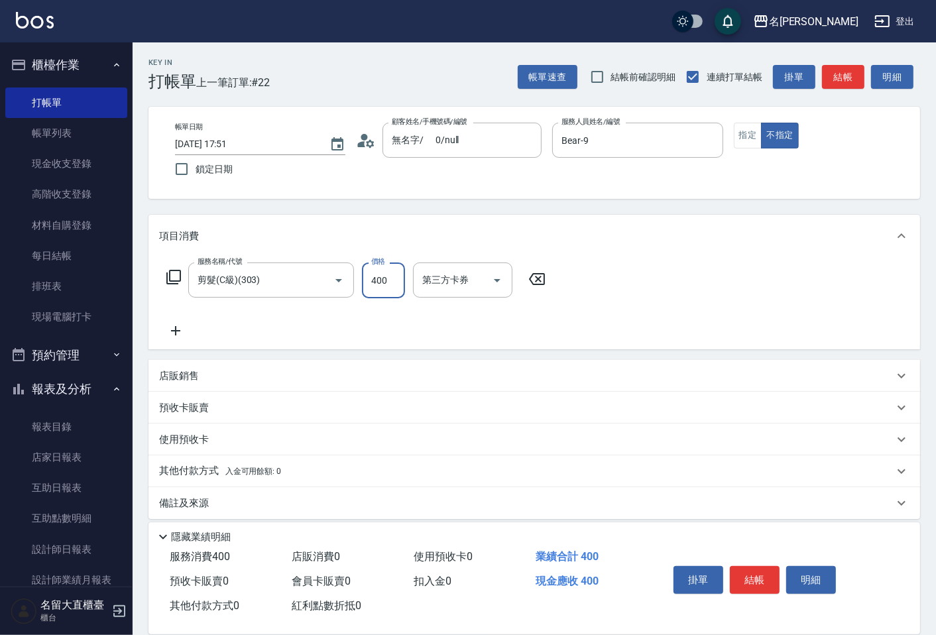
click at [382, 284] on input "400" at bounding box center [383, 281] width 43 height 36
type input "350"
click at [836, 73] on button "結帳" at bounding box center [843, 77] width 42 height 25
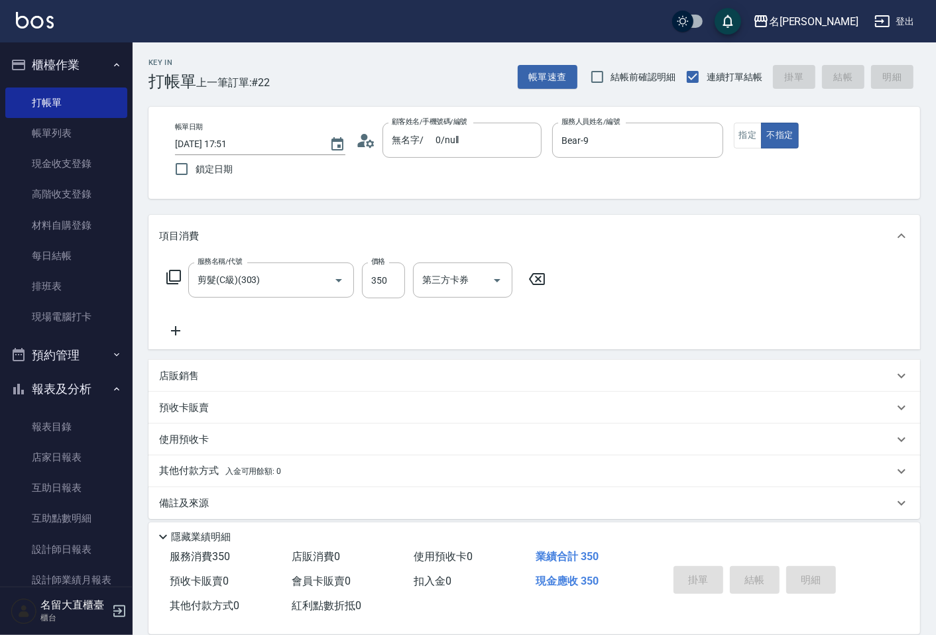
type input "[DATE] 17:52"
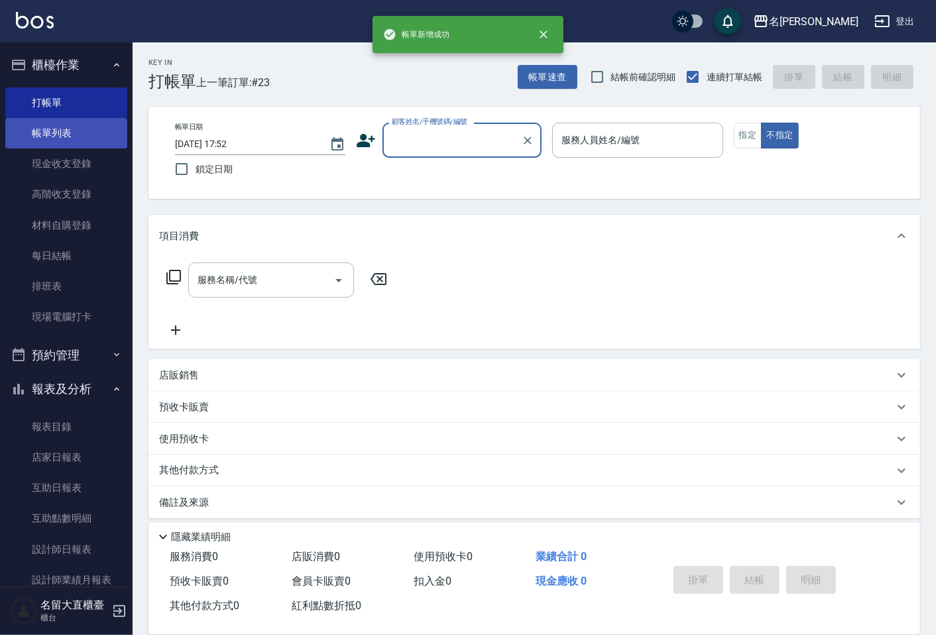
click at [95, 140] on link "帳單列表" at bounding box center [66, 133] width 122 height 30
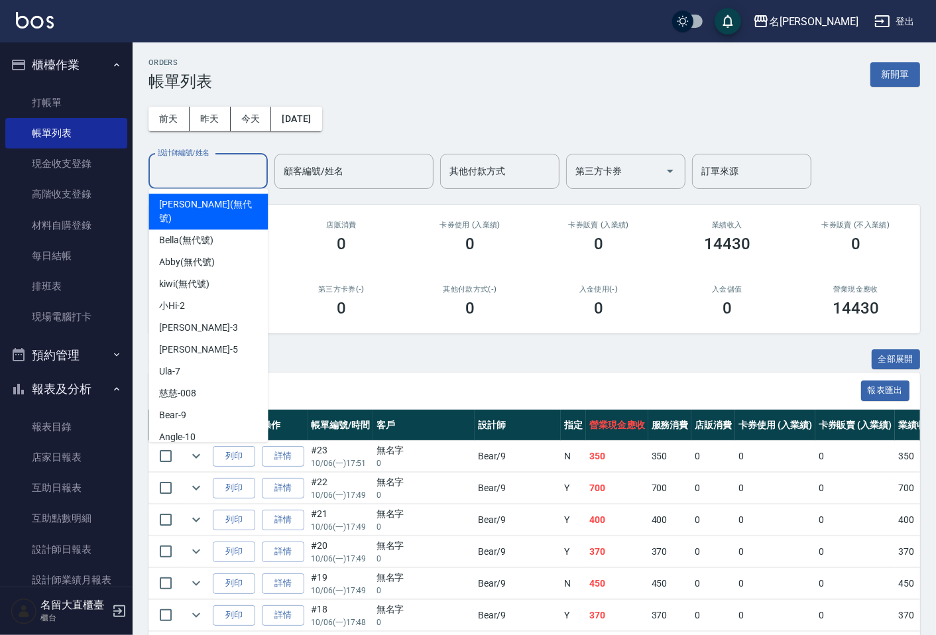
click at [192, 167] on input "設計師編號/姓名" at bounding box center [207, 171] width 107 height 23
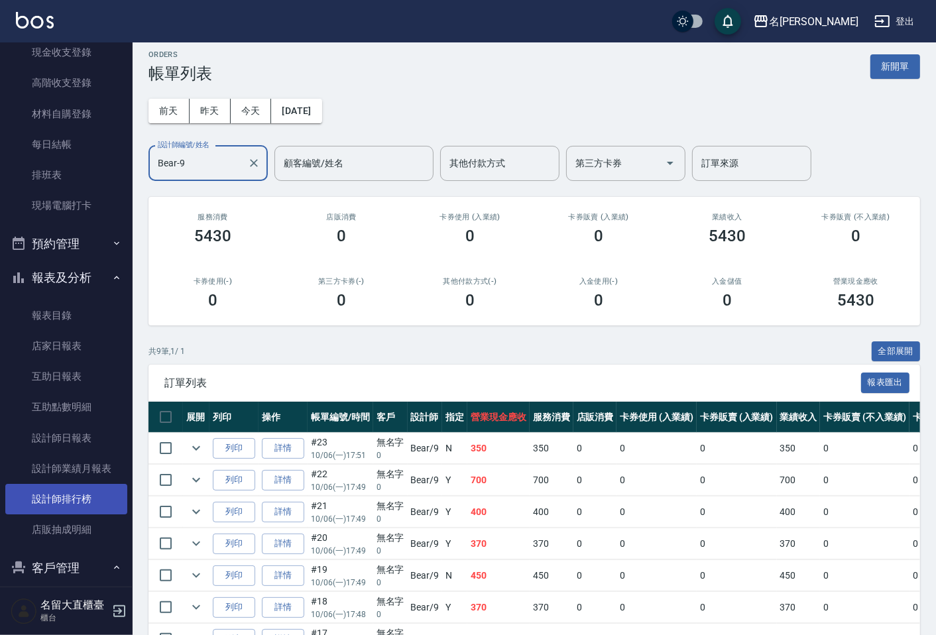
scroll to position [147, 0]
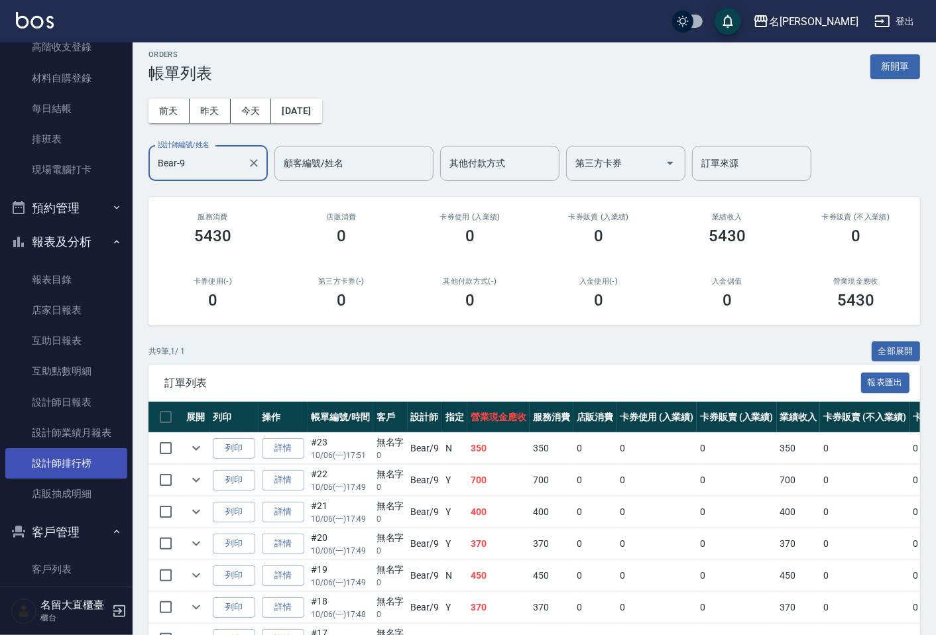
type input "Bear-9"
click at [96, 455] on link "設計師排行榜" at bounding box center [66, 463] width 122 height 30
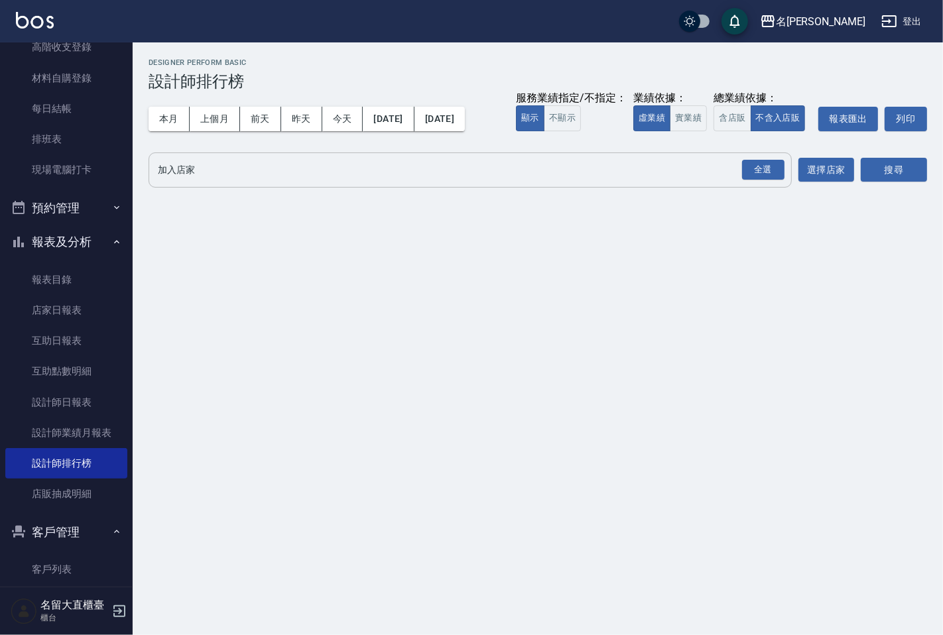
click at [220, 171] on input "加入店家" at bounding box center [459, 169] width 611 height 23
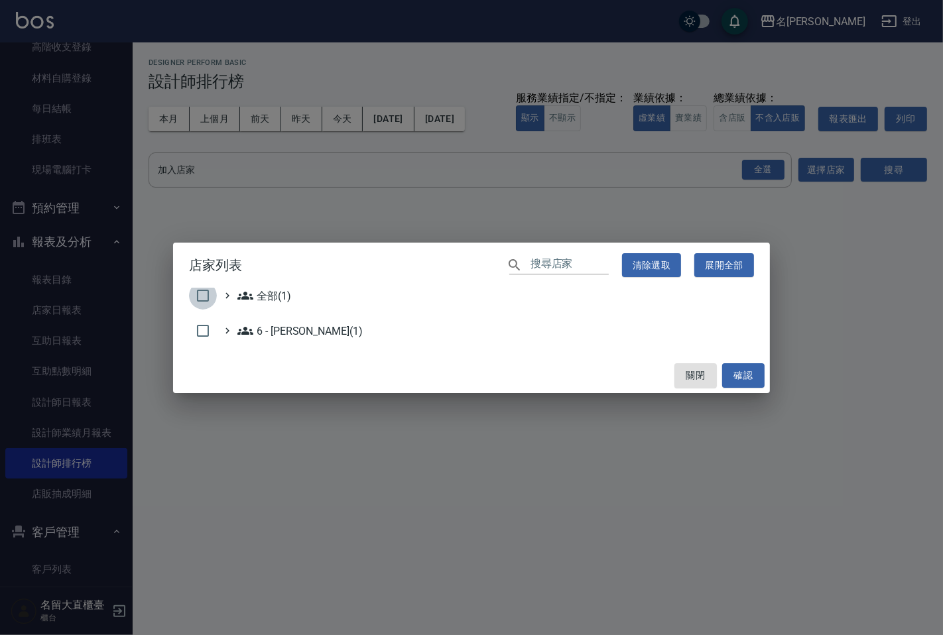
click at [201, 295] on input "checkbox" at bounding box center [203, 296] width 28 height 28
checkbox input "true"
drag, startPoint x: 743, startPoint y: 372, endPoint x: 762, endPoint y: 342, distance: 35.5
click at [743, 371] on button "確認" at bounding box center [743, 375] width 42 height 25
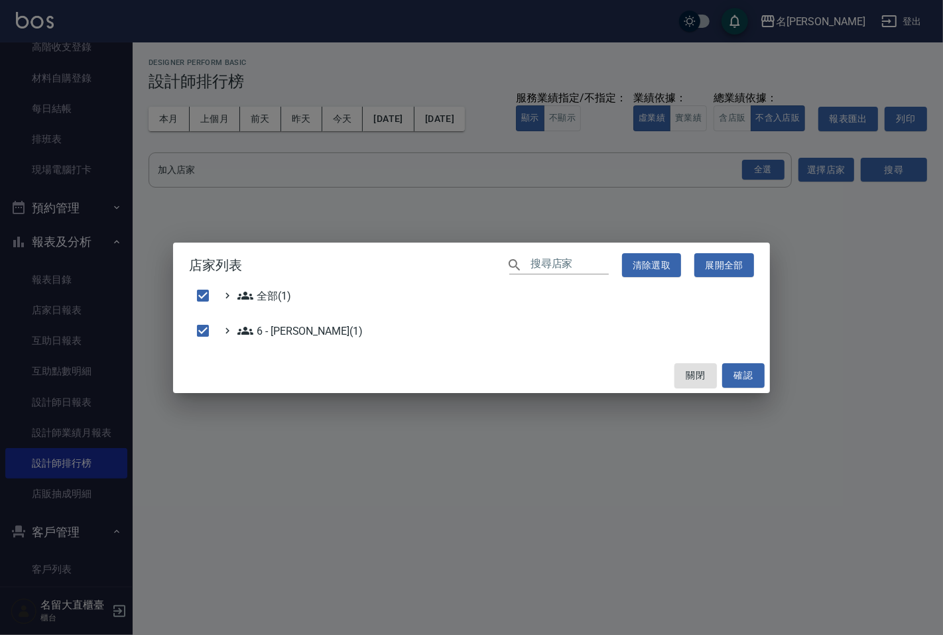
checkbox input "false"
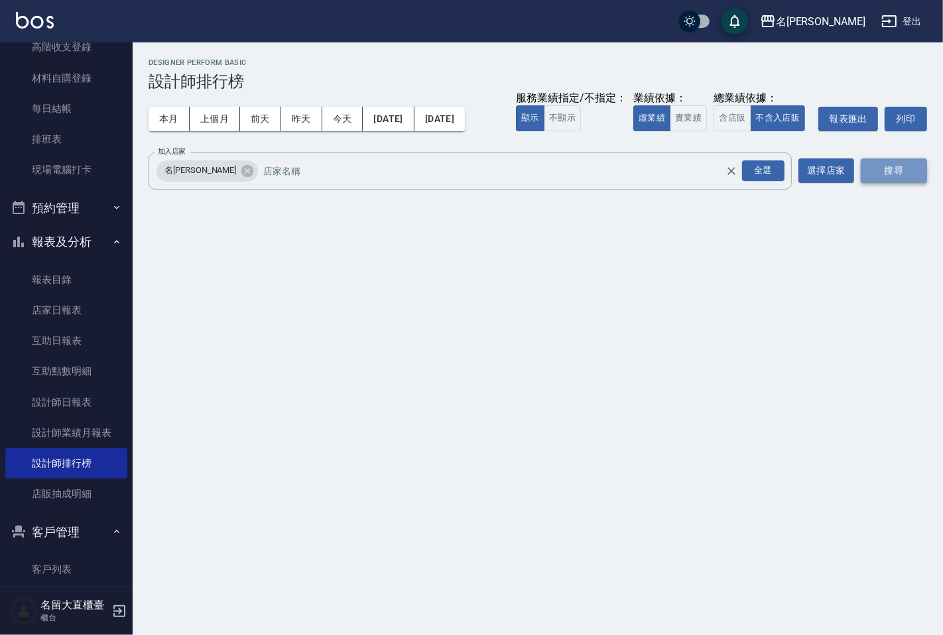
click at [880, 181] on button "搜尋" at bounding box center [893, 170] width 66 height 25
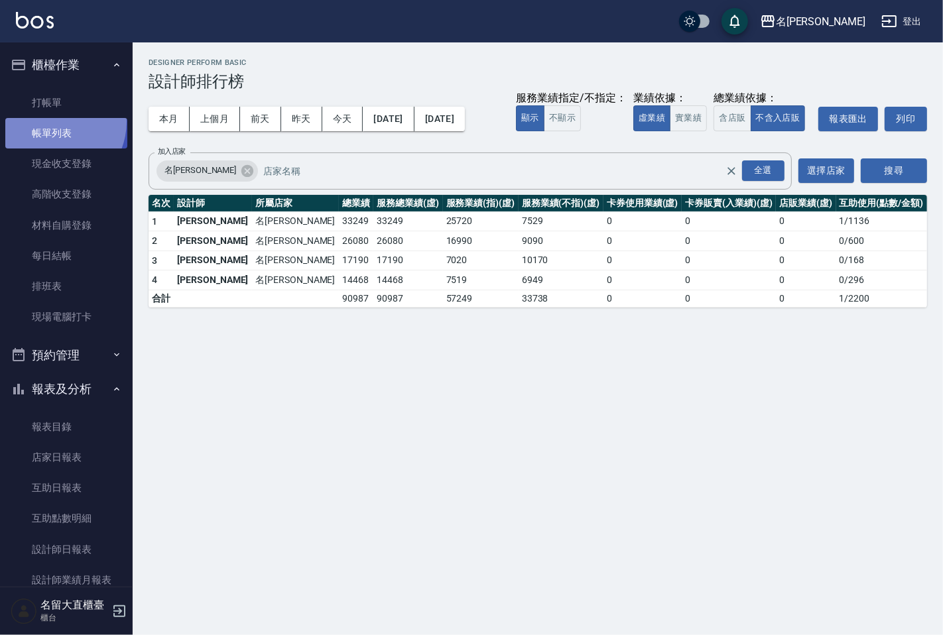
click at [50, 122] on link "帳單列表" at bounding box center [66, 133] width 122 height 30
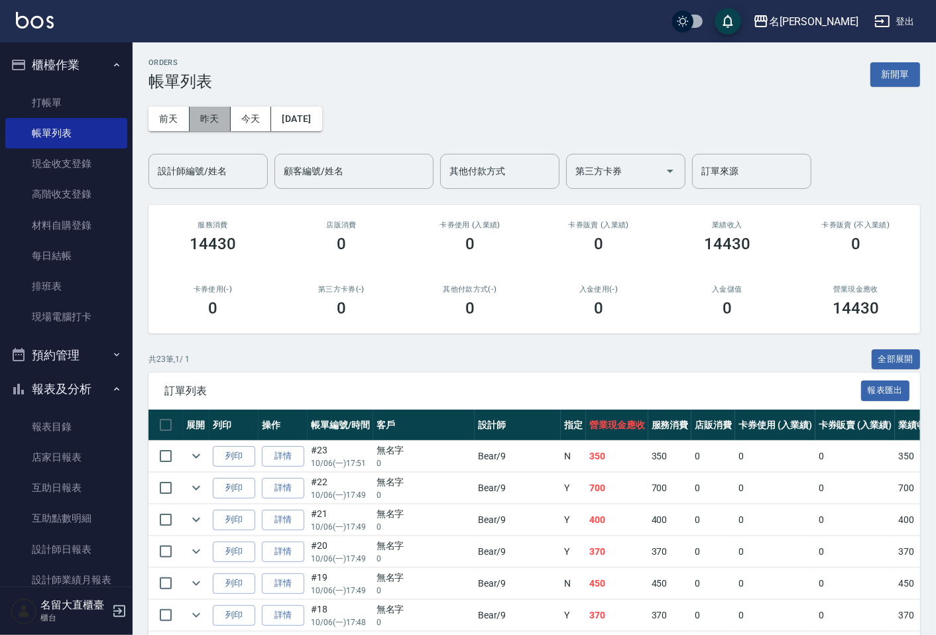
click at [217, 118] on button "昨天" at bounding box center [210, 119] width 41 height 25
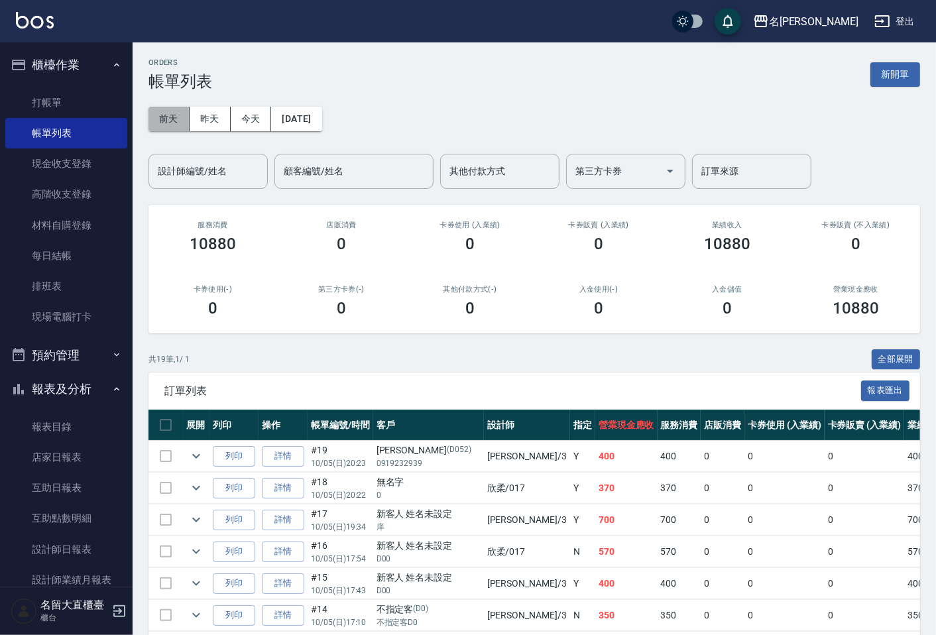
click at [179, 110] on button "前天" at bounding box center [168, 119] width 41 height 25
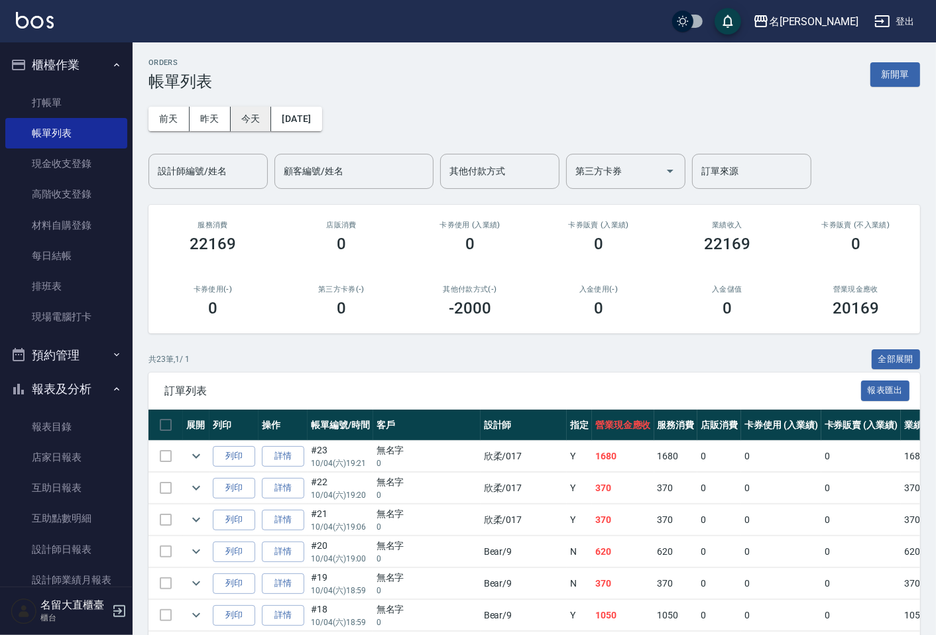
click at [236, 115] on button "今天" at bounding box center [251, 119] width 41 height 25
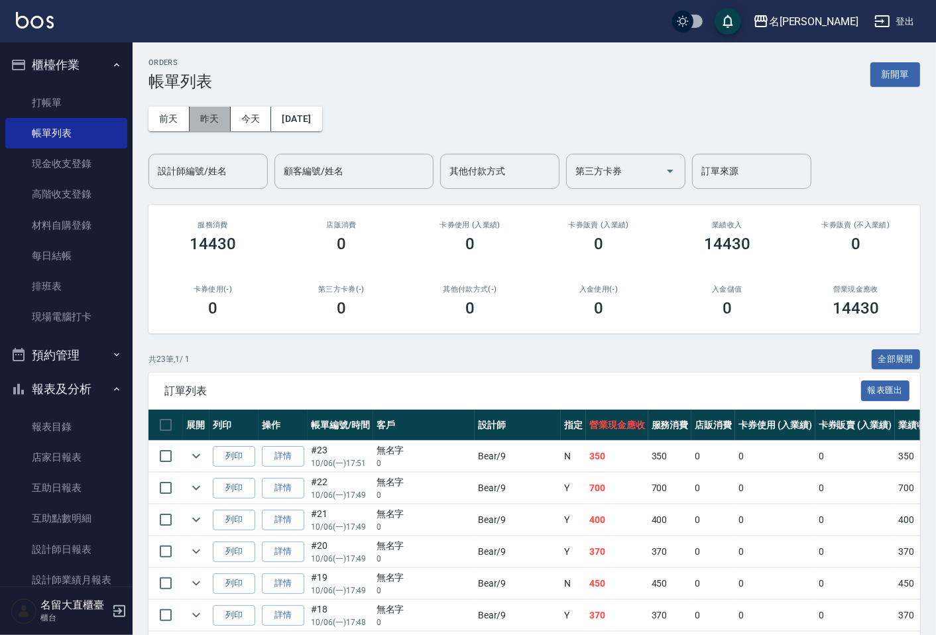
click at [207, 118] on button "昨天" at bounding box center [210, 119] width 41 height 25
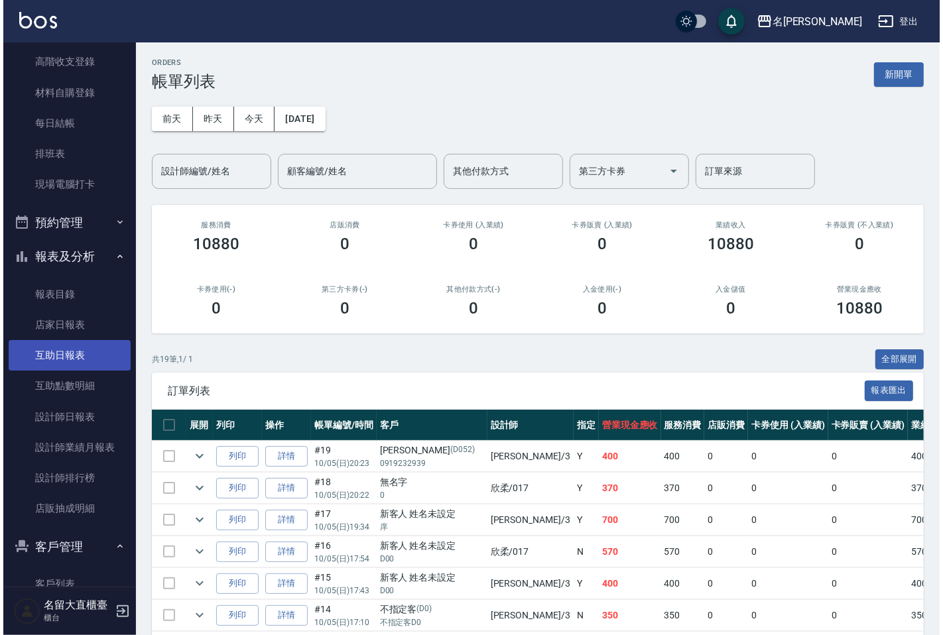
scroll to position [147, 0]
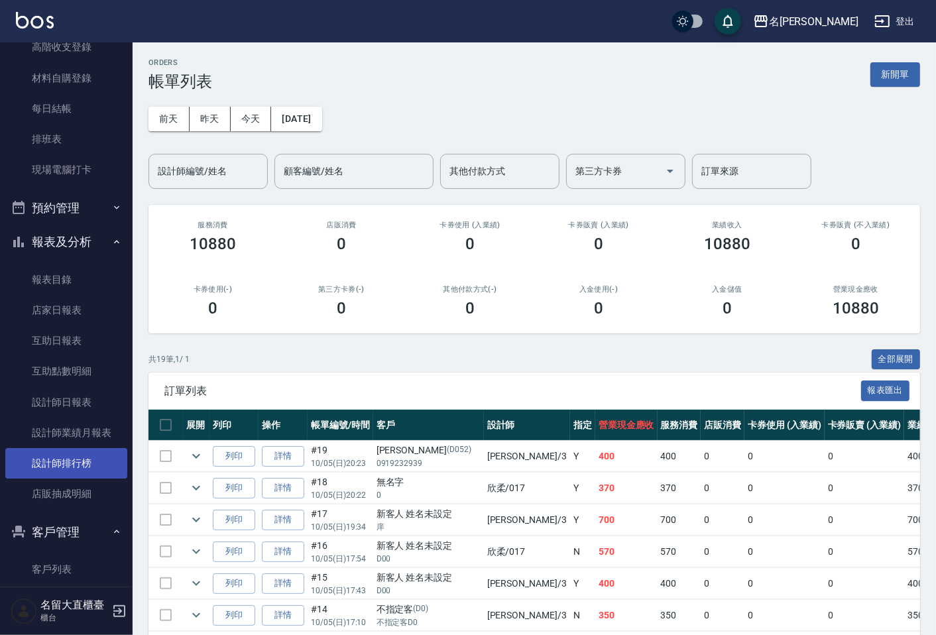
click at [48, 466] on link "設計師排行榜" at bounding box center [66, 463] width 122 height 30
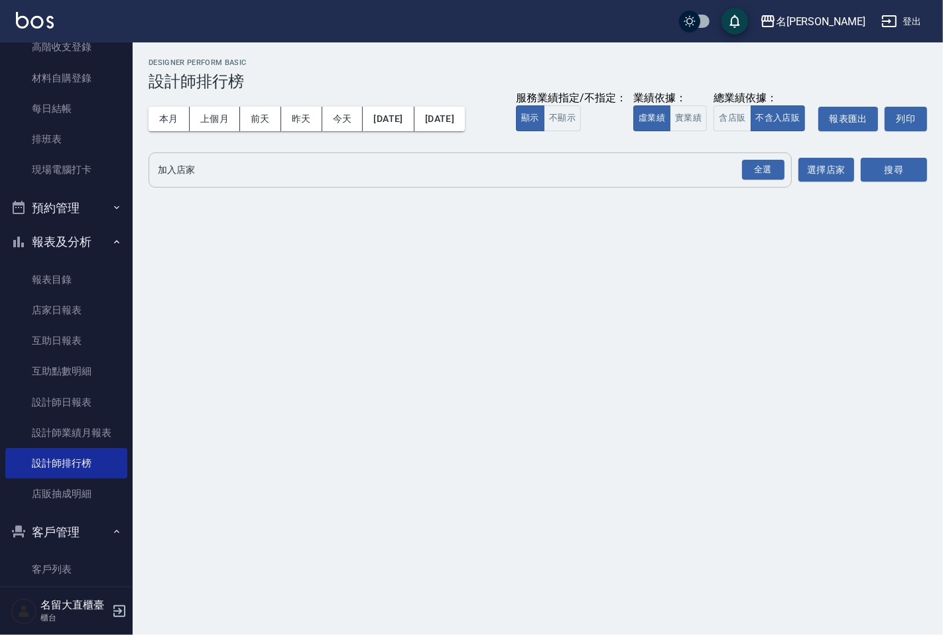
click at [174, 169] on input "加入店家" at bounding box center [459, 169] width 611 height 23
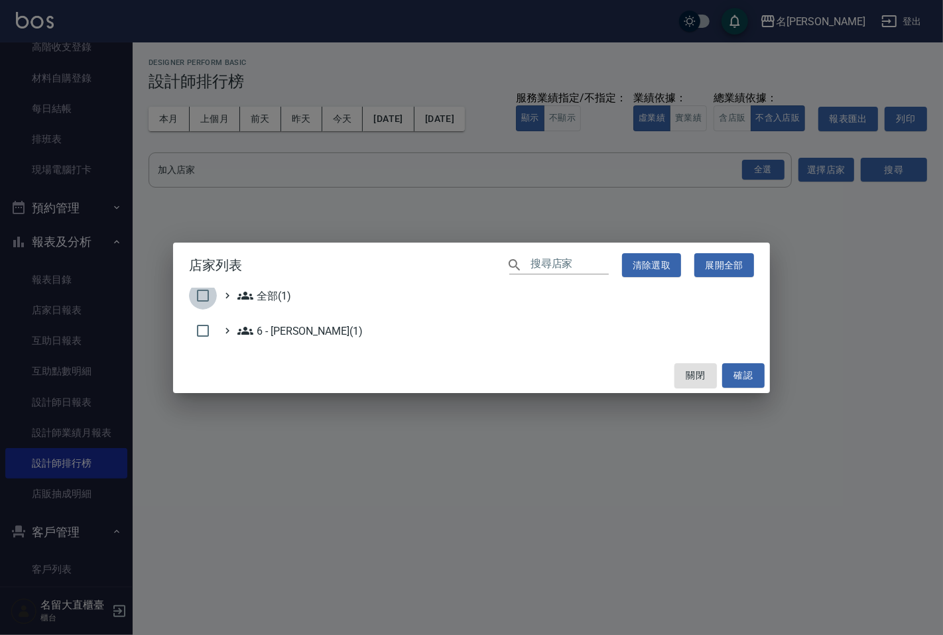
click at [201, 288] on input "checkbox" at bounding box center [203, 296] width 28 height 28
checkbox input "true"
click at [746, 379] on button "確認" at bounding box center [743, 375] width 42 height 25
checkbox input "false"
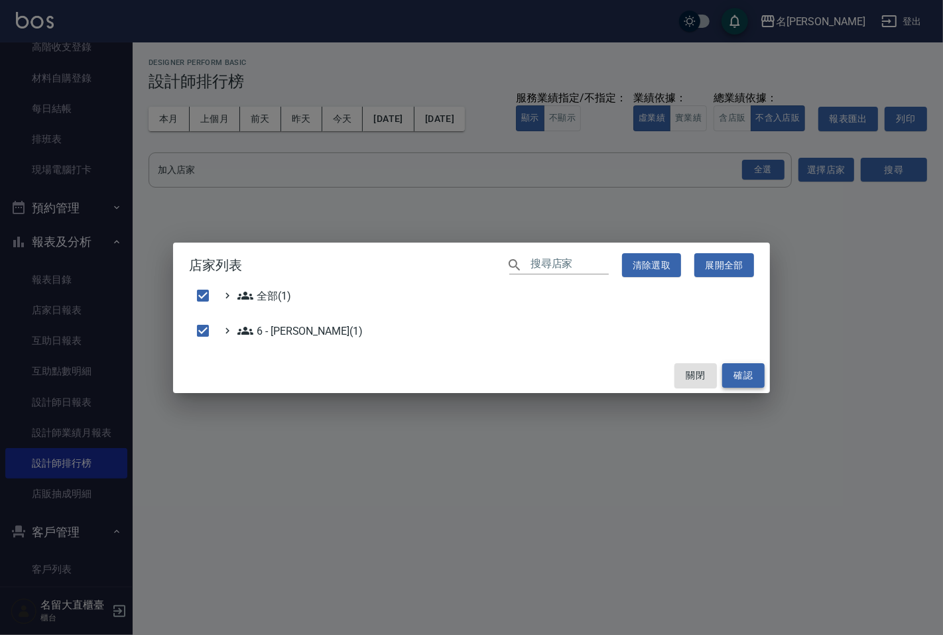
checkbox input "false"
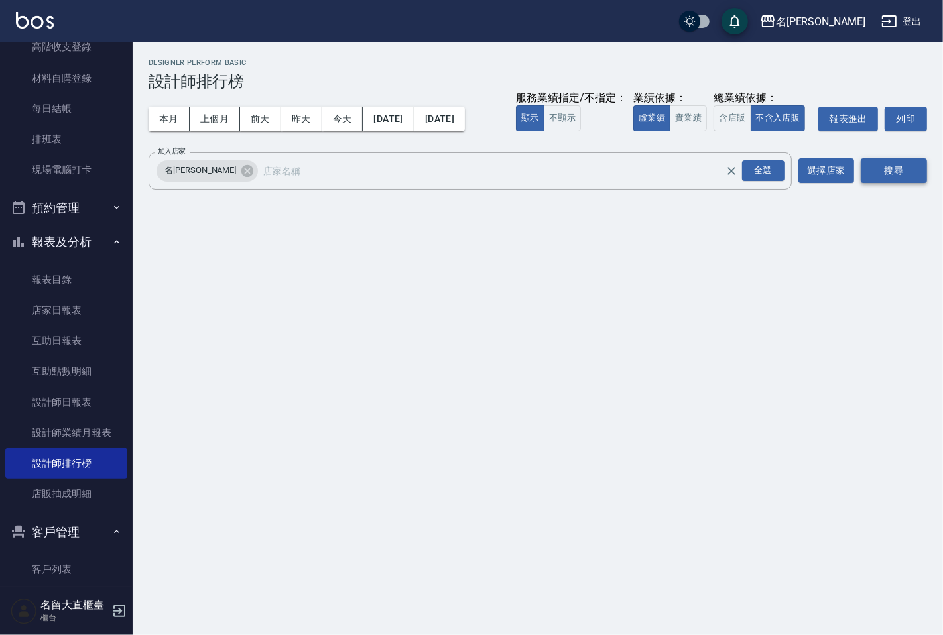
click at [893, 167] on button "搜尋" at bounding box center [893, 170] width 66 height 25
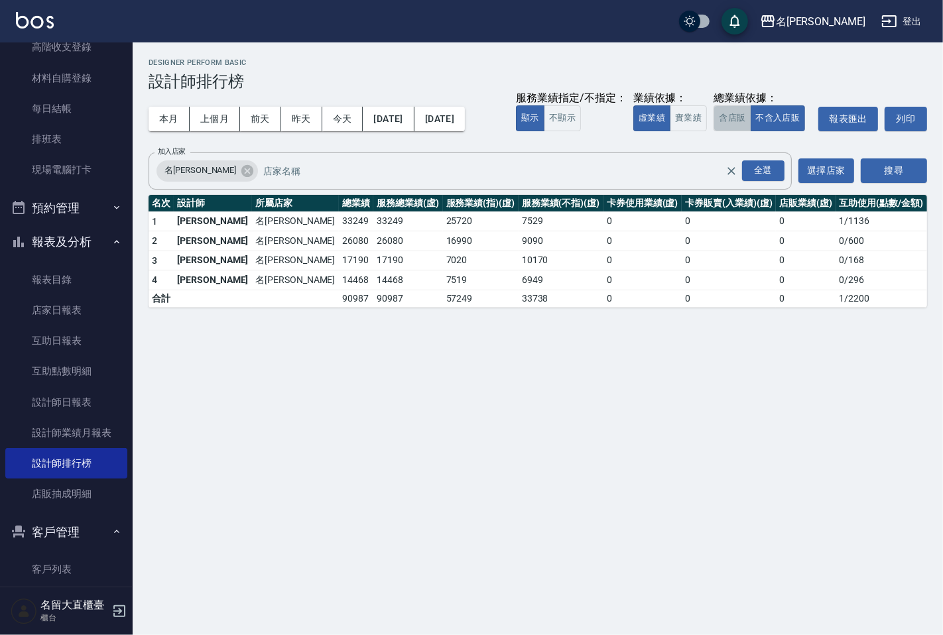
click at [730, 126] on button "含店販" at bounding box center [731, 118] width 37 height 26
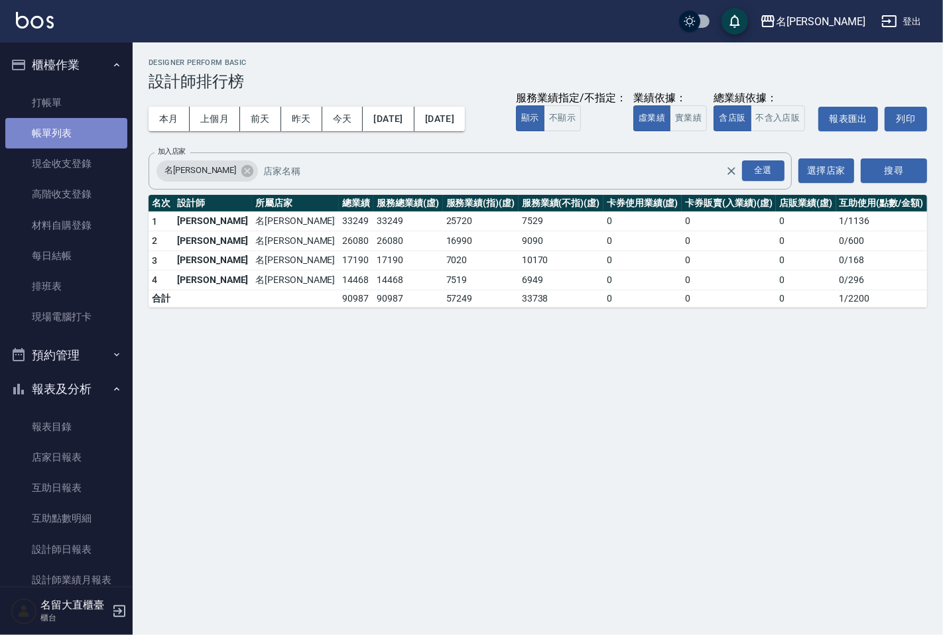
click at [68, 122] on link "帳單列表" at bounding box center [66, 133] width 122 height 30
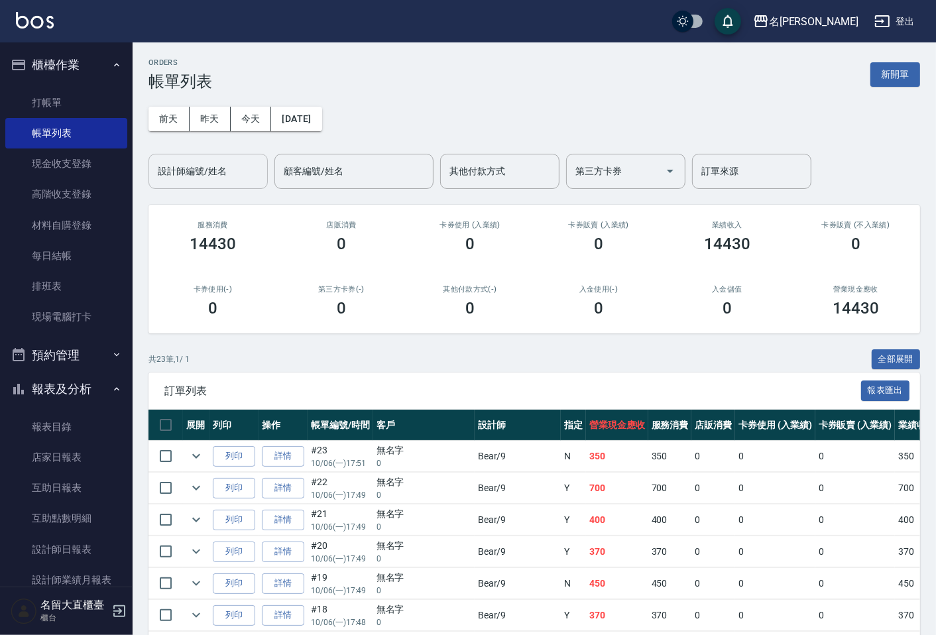
click at [202, 163] on input "設計師編號/姓名" at bounding box center [207, 171] width 107 height 23
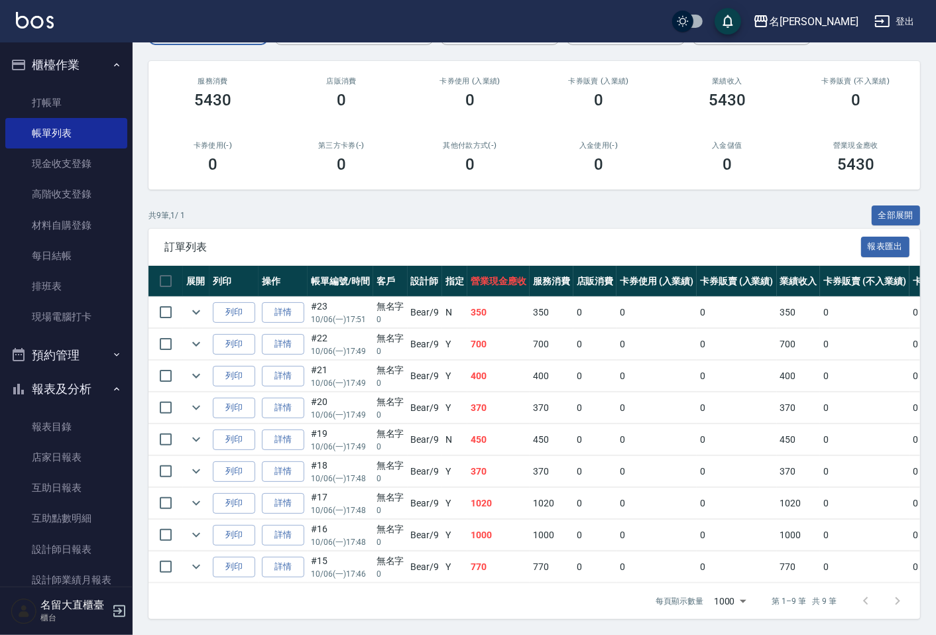
scroll to position [155, 0]
type input "Bear-9"
click at [194, 432] on icon "expand row" at bounding box center [196, 440] width 16 height 16
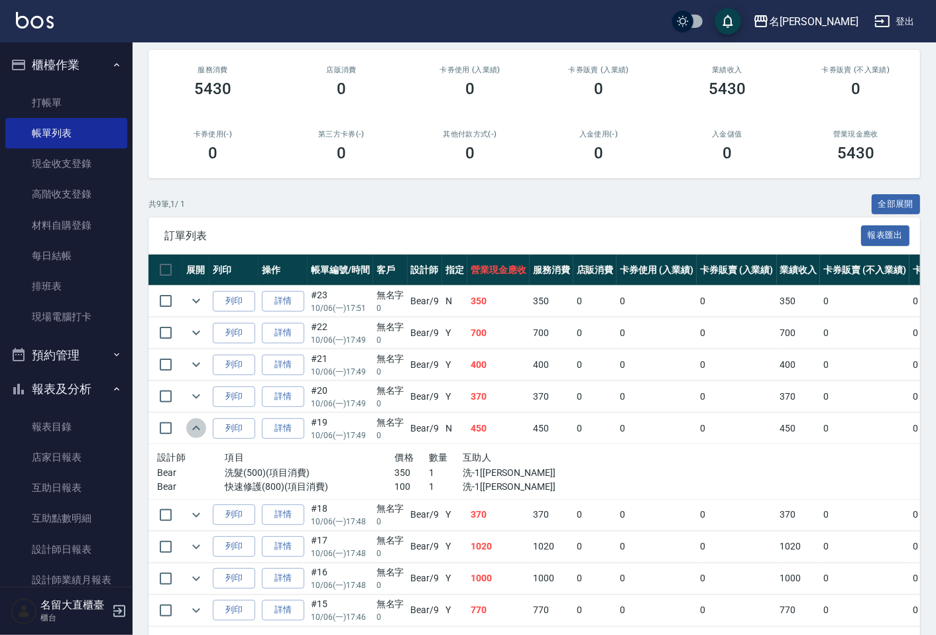
click at [194, 429] on icon "expand row" at bounding box center [196, 428] width 8 height 5
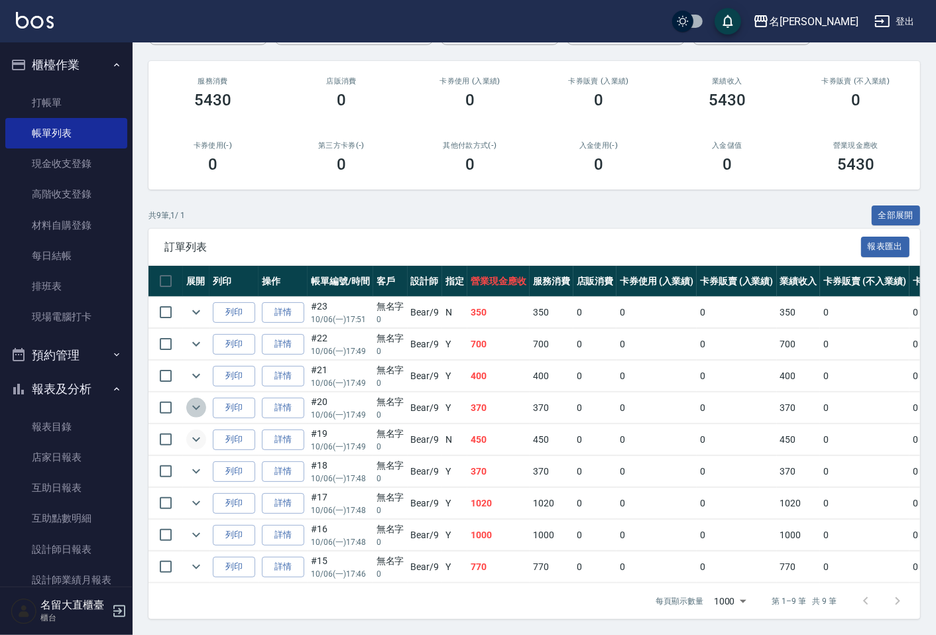
click at [196, 400] on icon "expand row" at bounding box center [196, 408] width 16 height 16
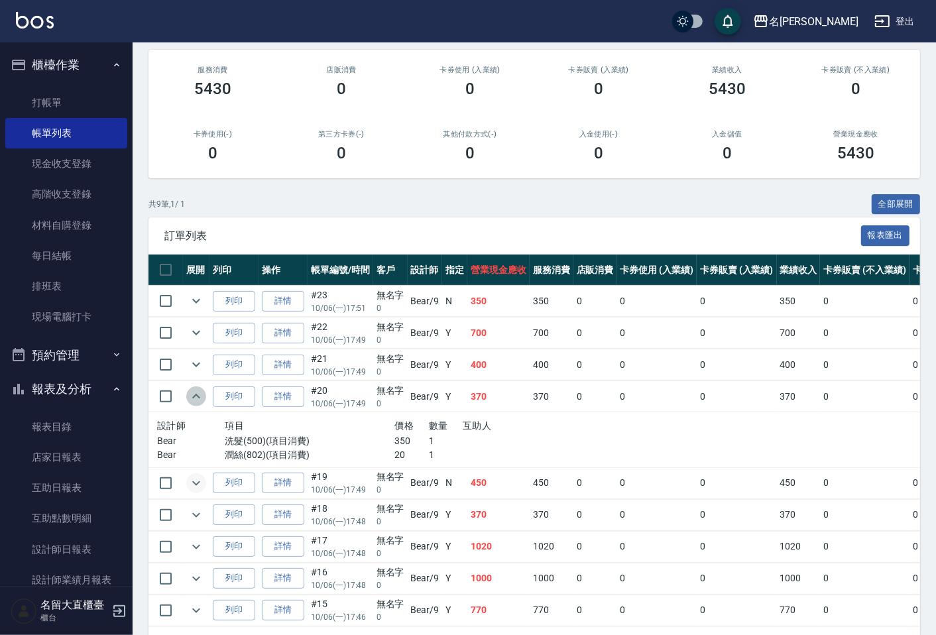
click at [196, 394] on icon "expand row" at bounding box center [196, 396] width 16 height 16
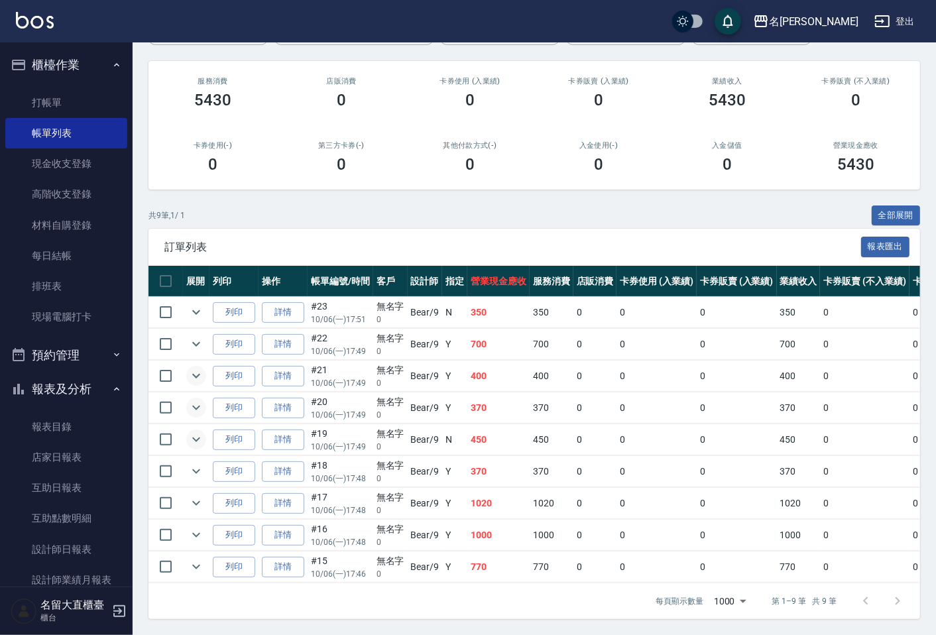
click at [198, 374] on icon "expand row" at bounding box center [196, 376] width 8 height 5
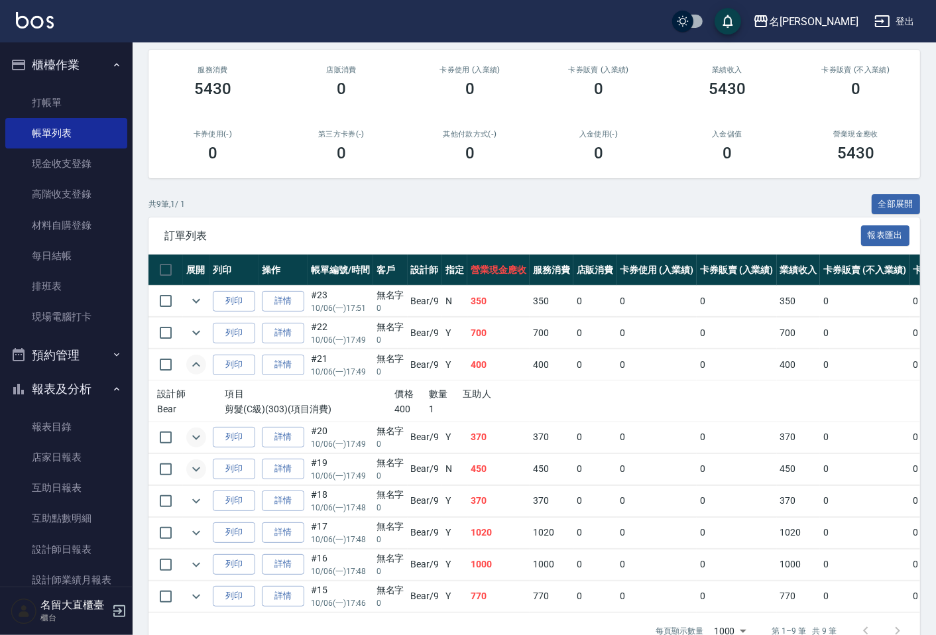
click at [198, 365] on icon "expand row" at bounding box center [196, 364] width 8 height 5
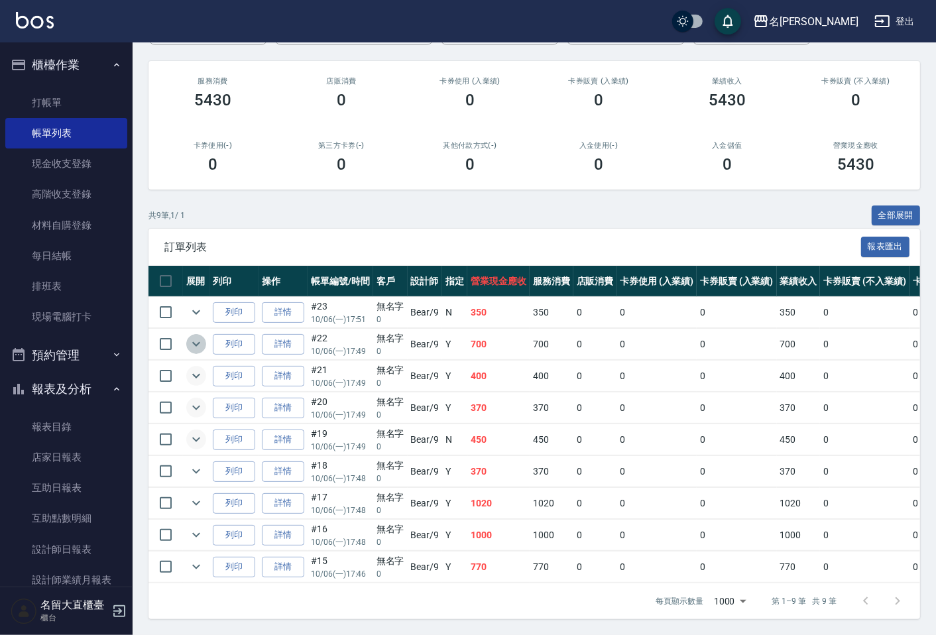
click at [199, 342] on icon "expand row" at bounding box center [196, 344] width 8 height 5
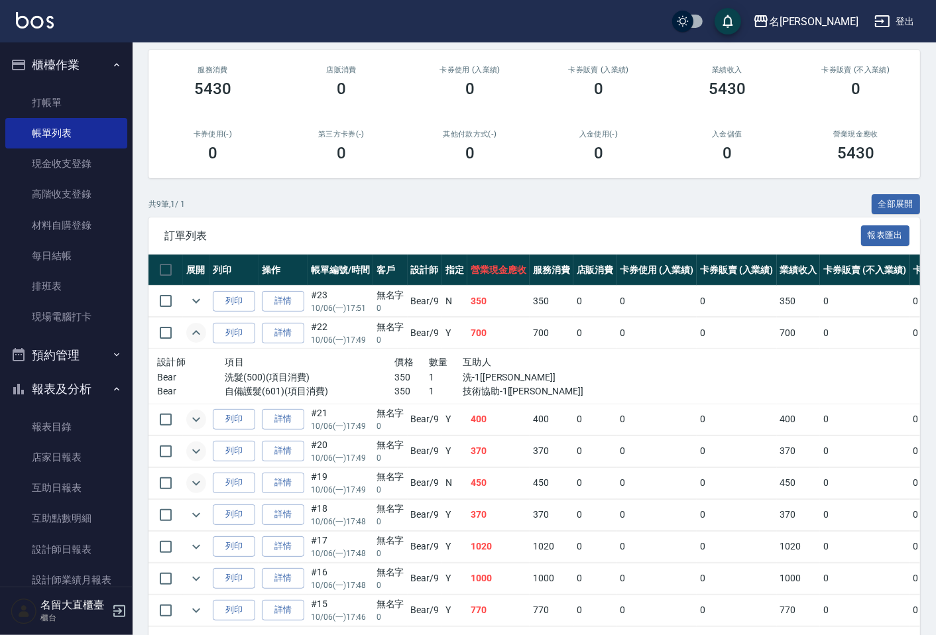
click at [199, 332] on icon "expand row" at bounding box center [196, 333] width 16 height 16
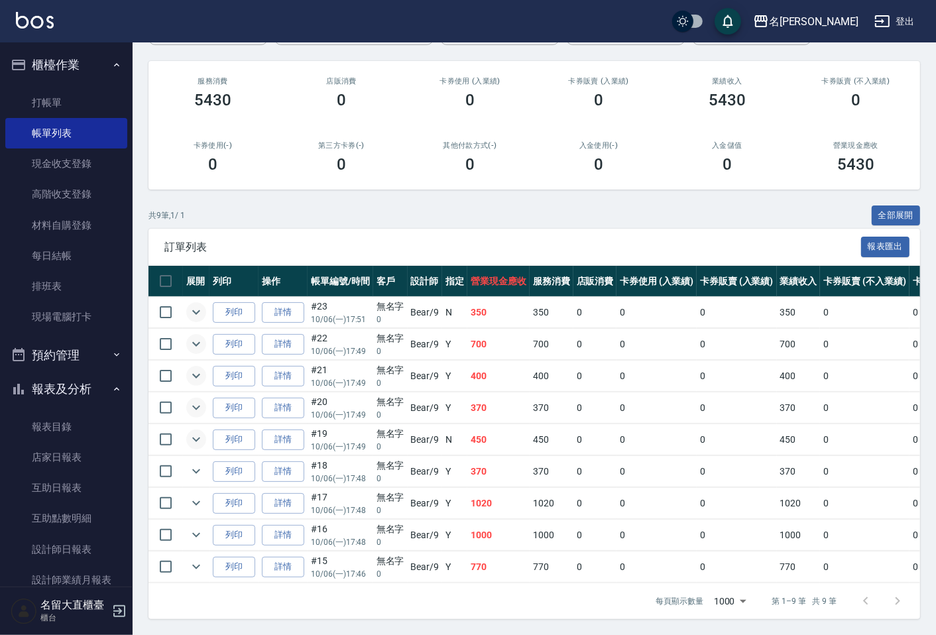
click at [196, 310] on icon "expand row" at bounding box center [196, 312] width 8 height 5
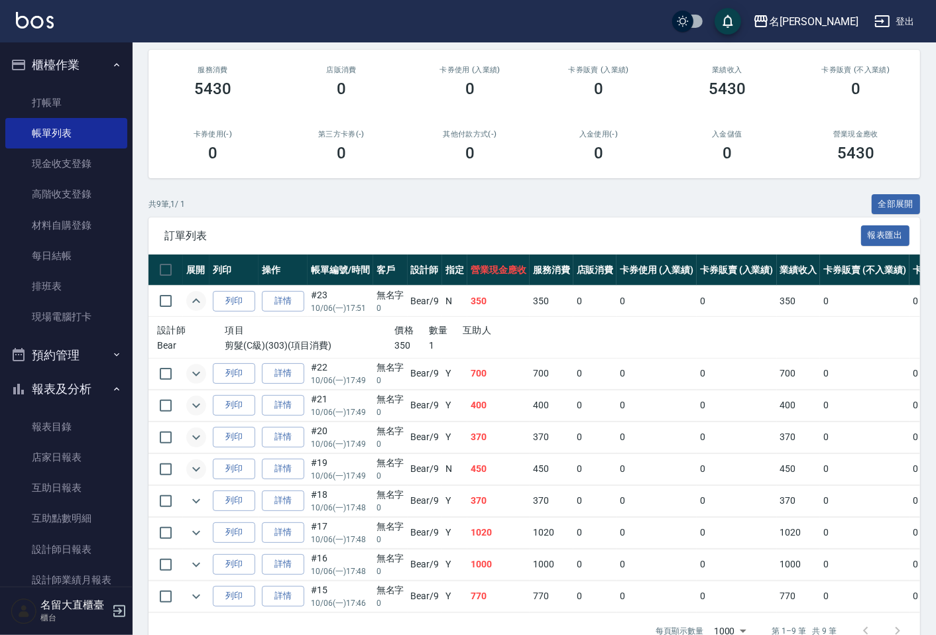
click at [195, 293] on icon "expand row" at bounding box center [196, 301] width 16 height 16
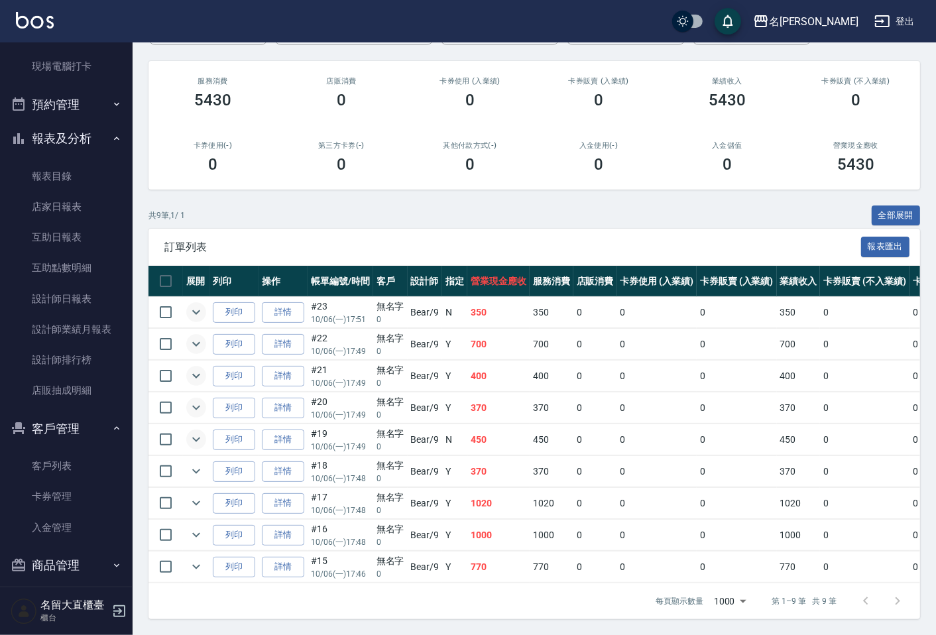
scroll to position [261, 0]
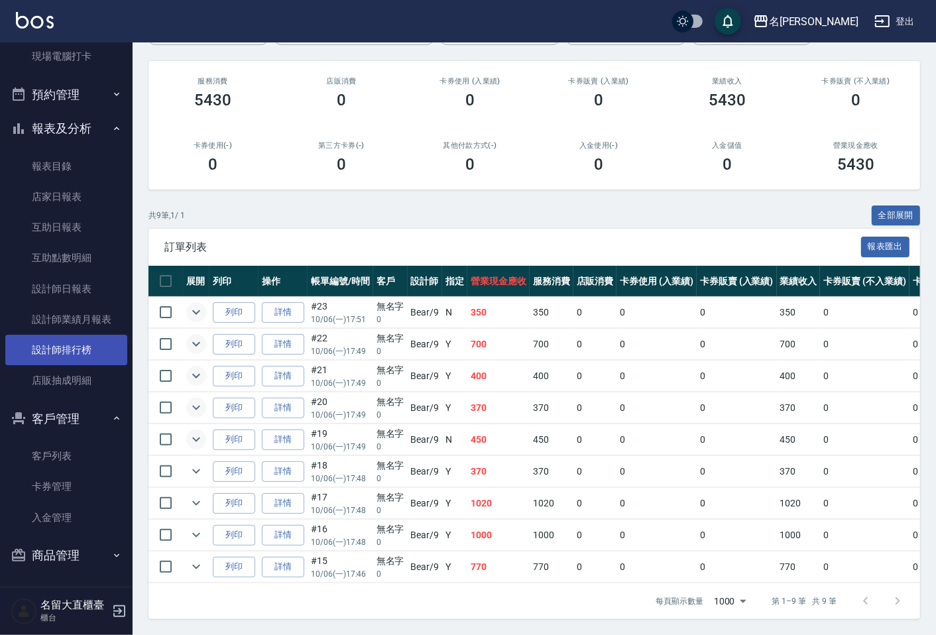
click at [81, 352] on link "設計師排行榜" at bounding box center [66, 350] width 122 height 30
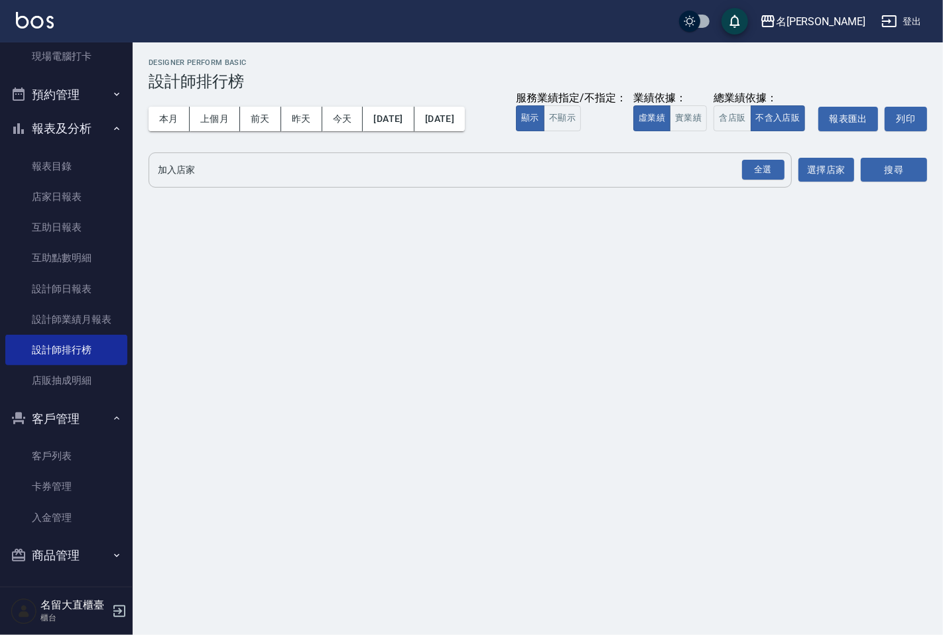
click at [219, 162] on input "加入店家" at bounding box center [459, 169] width 611 height 23
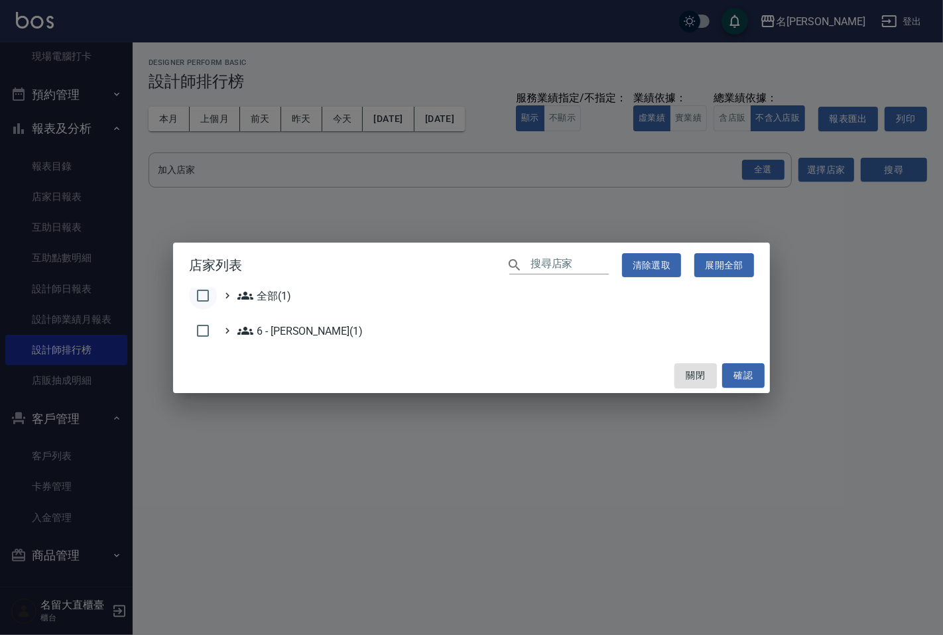
click at [206, 290] on input "checkbox" at bounding box center [203, 296] width 28 height 28
checkbox input "true"
click at [756, 373] on button "確認" at bounding box center [743, 375] width 42 height 25
checkbox input "false"
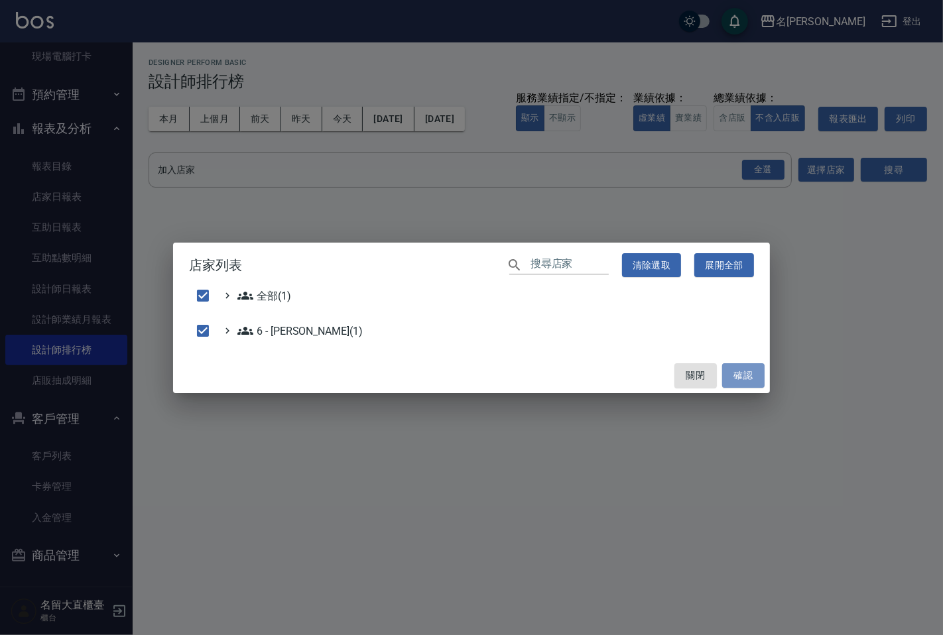
checkbox input "false"
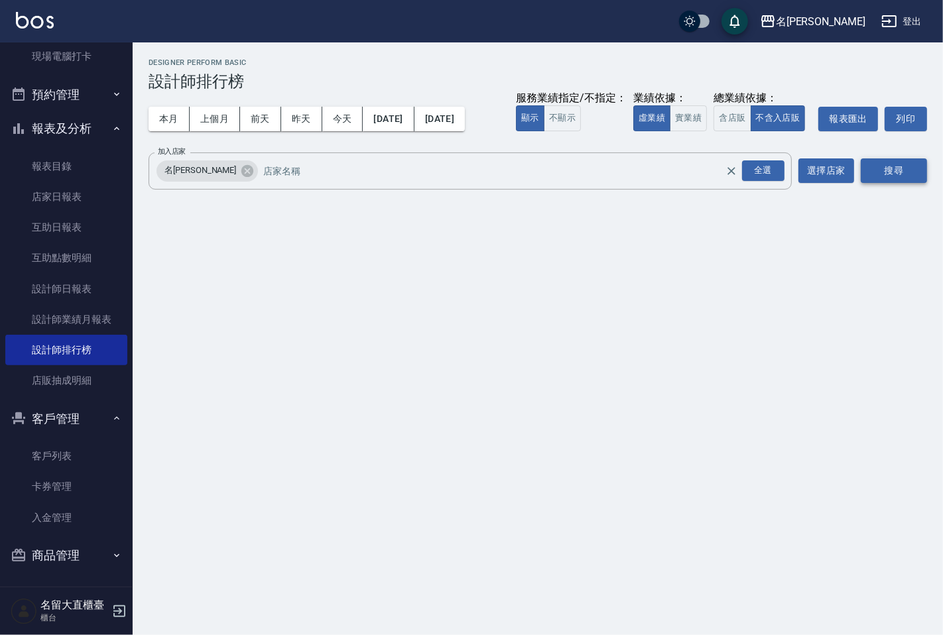
click at [884, 172] on button "搜尋" at bounding box center [893, 170] width 66 height 25
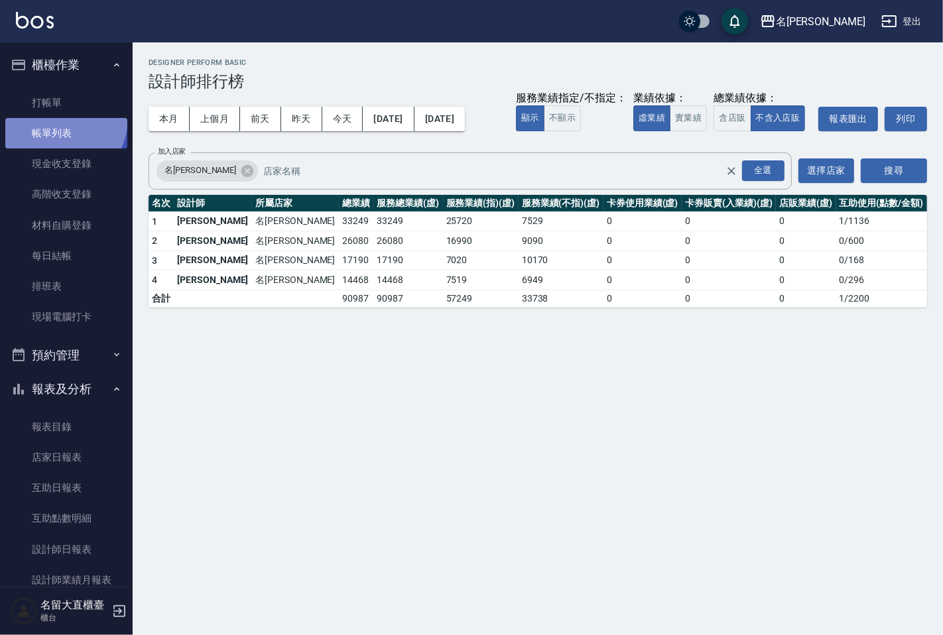
click at [51, 118] on link "帳單列表" at bounding box center [66, 133] width 122 height 30
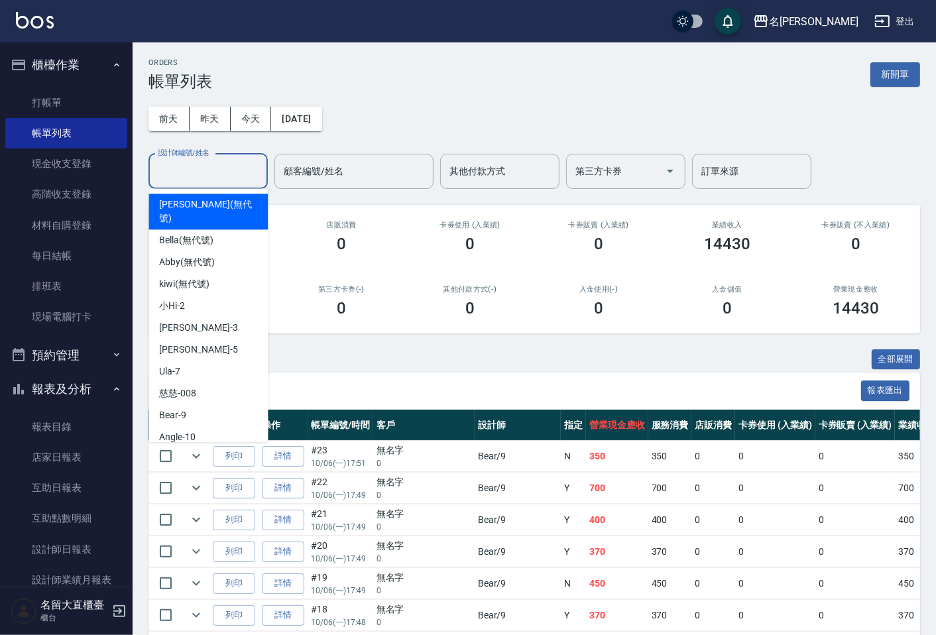
click at [178, 176] on input "設計師編號/姓名" at bounding box center [207, 171] width 107 height 23
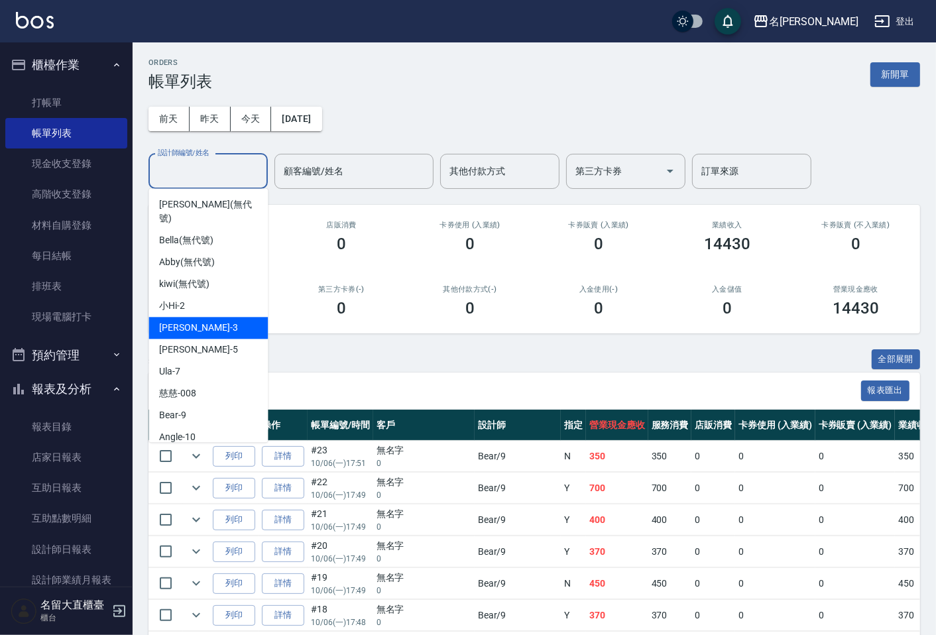
click at [186, 321] on span "[PERSON_NAME]3" at bounding box center [198, 328] width 78 height 14
type input "[PERSON_NAME]3"
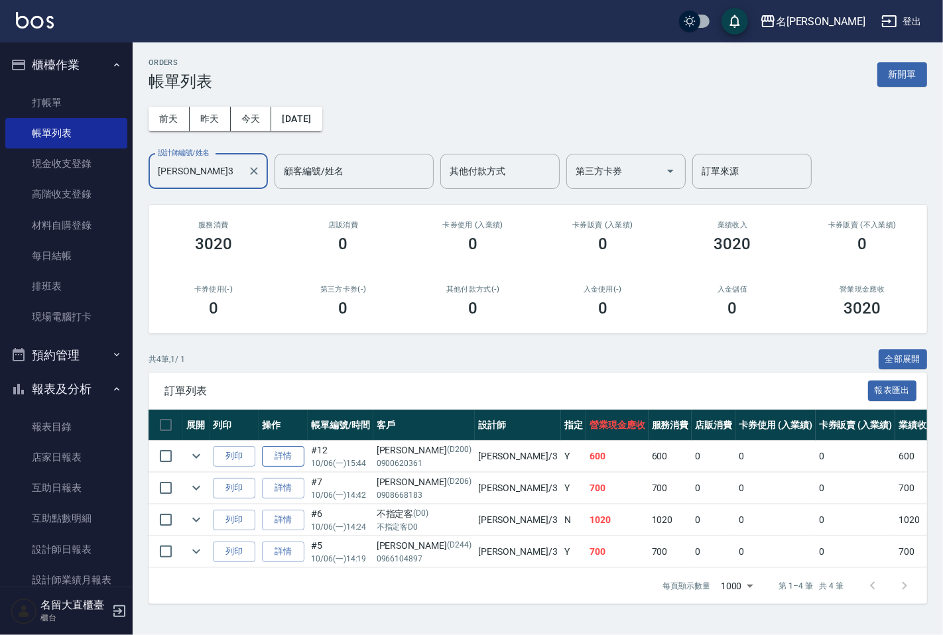
click at [269, 456] on link "詳情" at bounding box center [283, 456] width 42 height 21
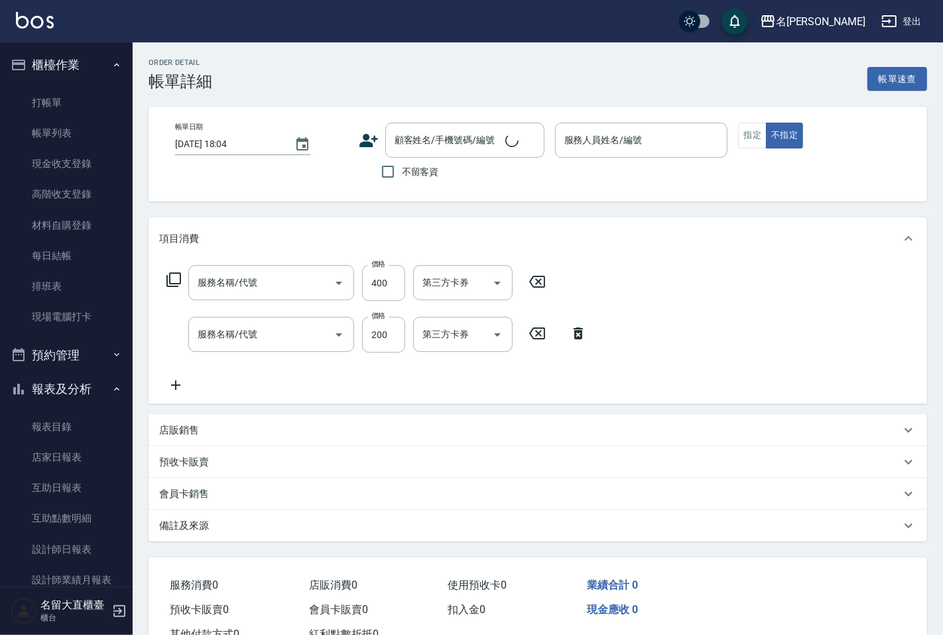
type input "[DATE] 15:44"
type input "[PERSON_NAME]3"
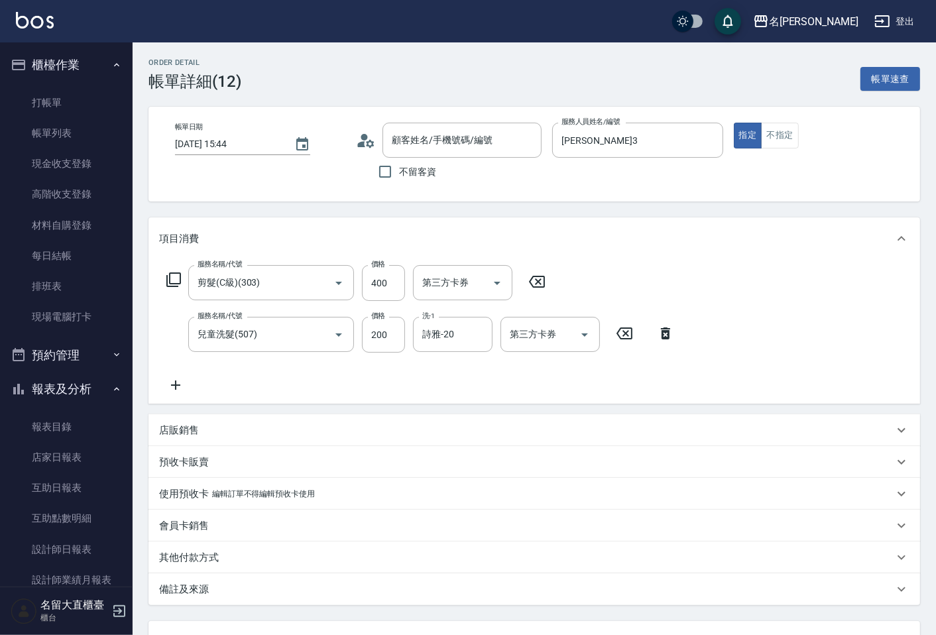
type input "剪髮(C級)(303)"
type input "兒童洗髮(507)"
type input "[PERSON_NAME]/0900620361/D200"
click at [663, 329] on icon at bounding box center [665, 333] width 33 height 16
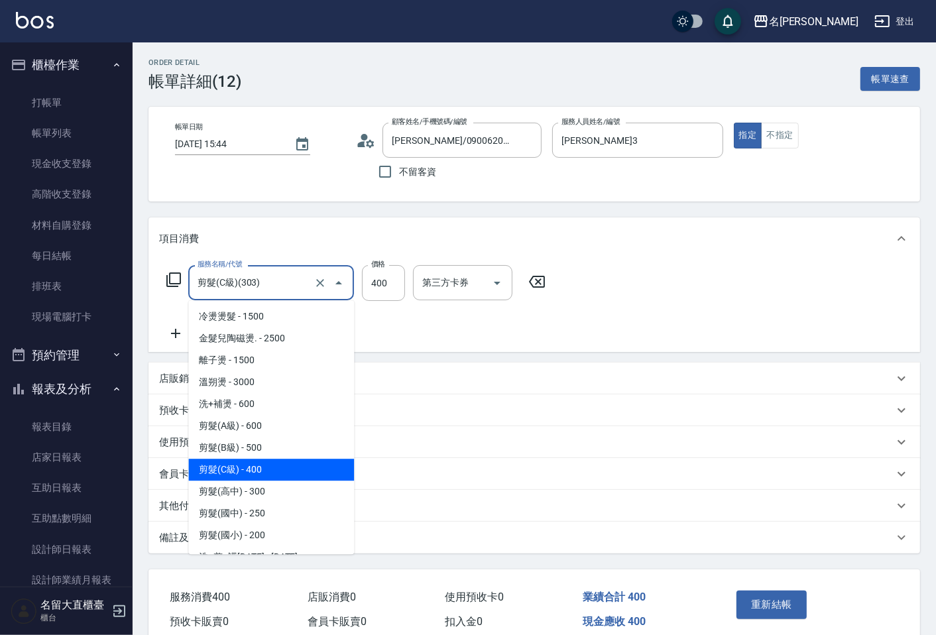
click at [294, 286] on input "剪髮(C級)(303)" at bounding box center [252, 282] width 117 height 23
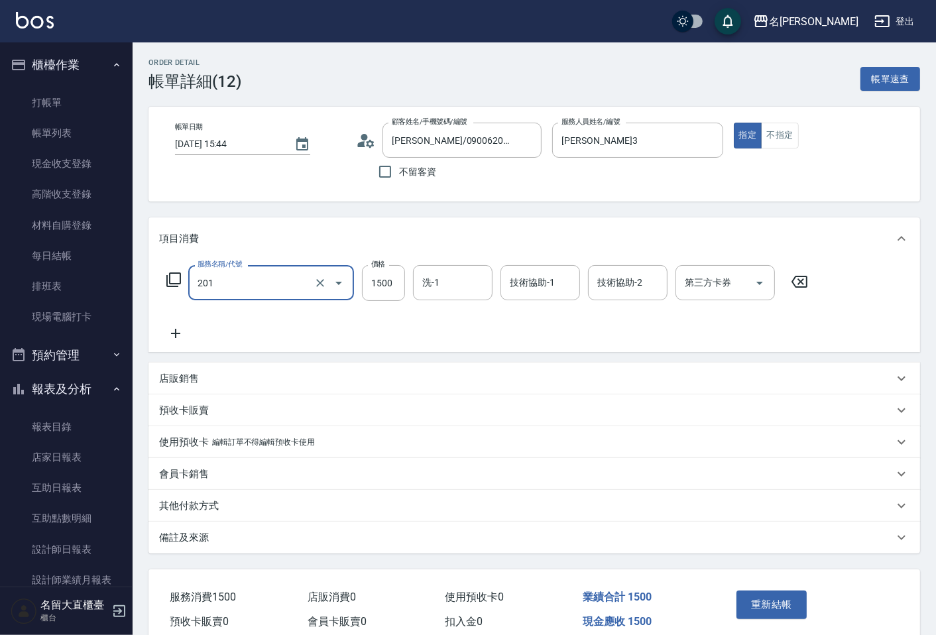
type input "冷燙燙髮(201)"
type input "2280"
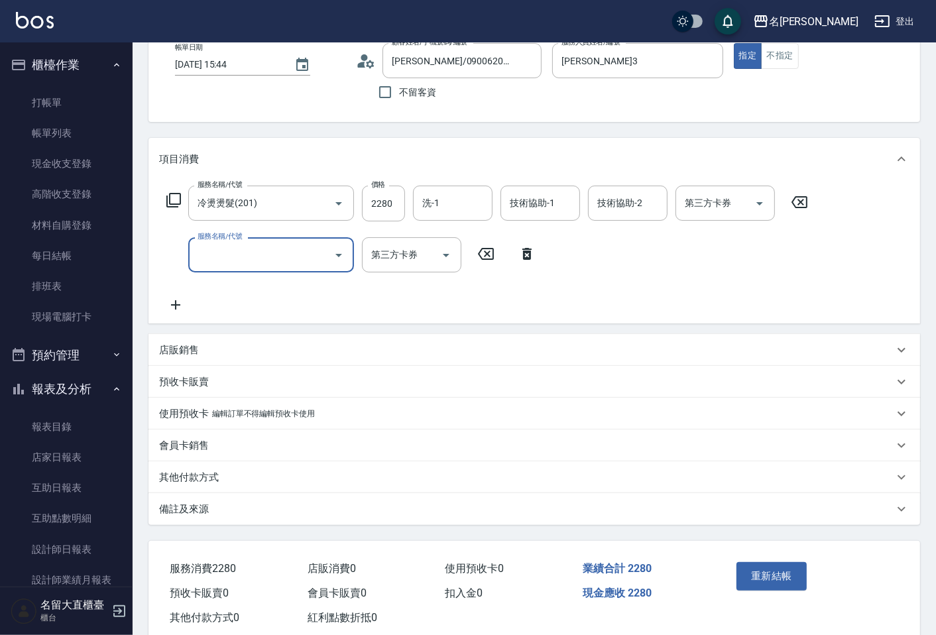
scroll to position [110, 0]
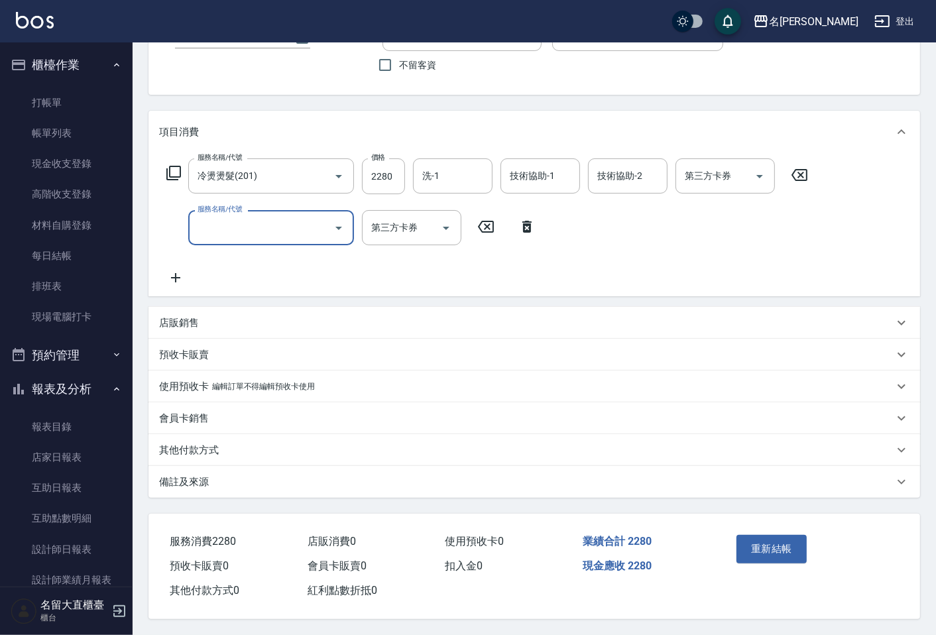
click at [193, 476] on p "備註及來源" at bounding box center [184, 482] width 50 height 14
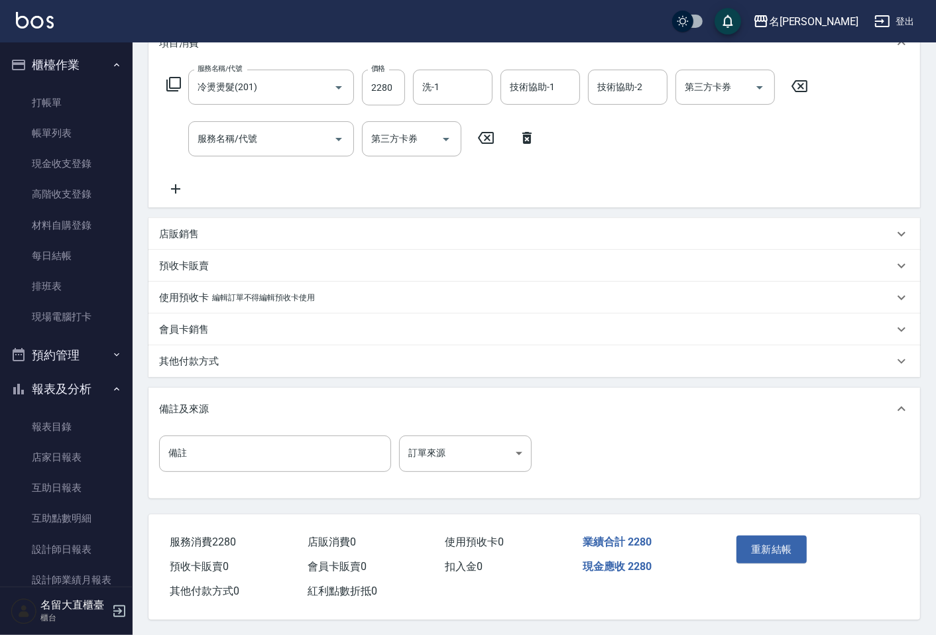
scroll to position [198, 0]
click at [200, 458] on input "備註" at bounding box center [275, 453] width 232 height 36
type input "2"
type input "弟弟弟"
click at [783, 542] on button "重新結帳" at bounding box center [771, 549] width 70 height 28
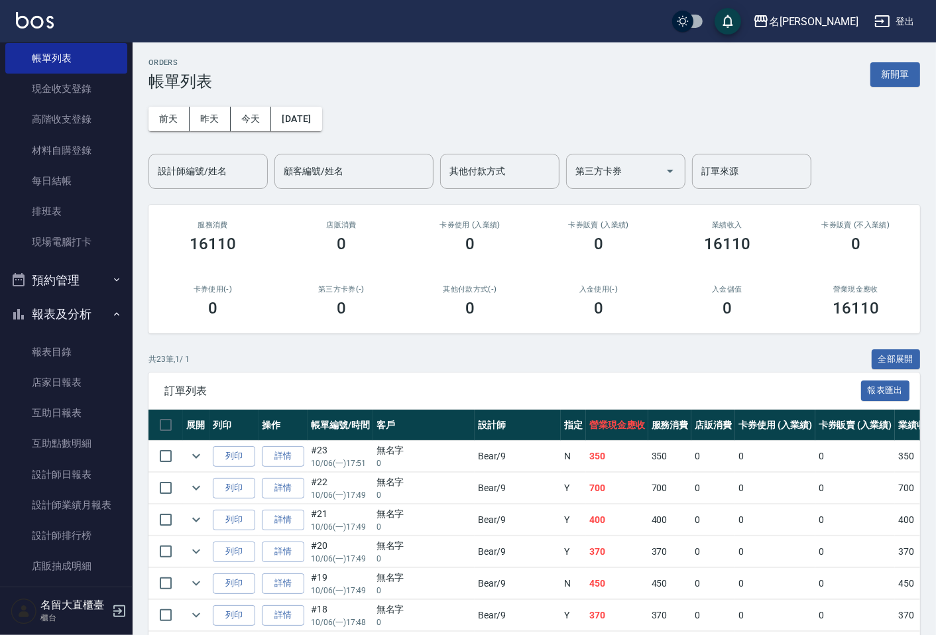
scroll to position [221, 0]
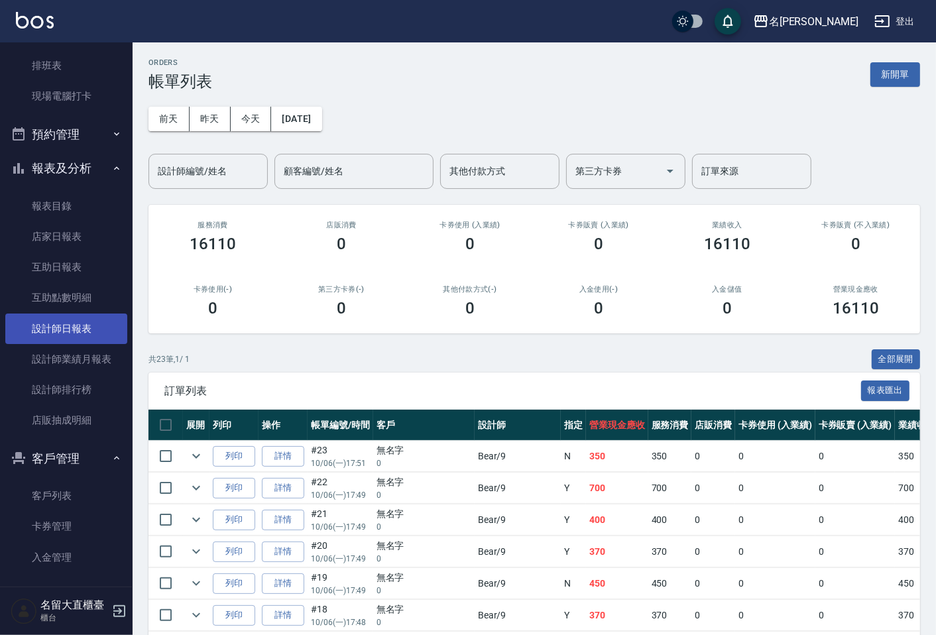
click at [72, 333] on link "設計師日報表" at bounding box center [66, 329] width 122 height 30
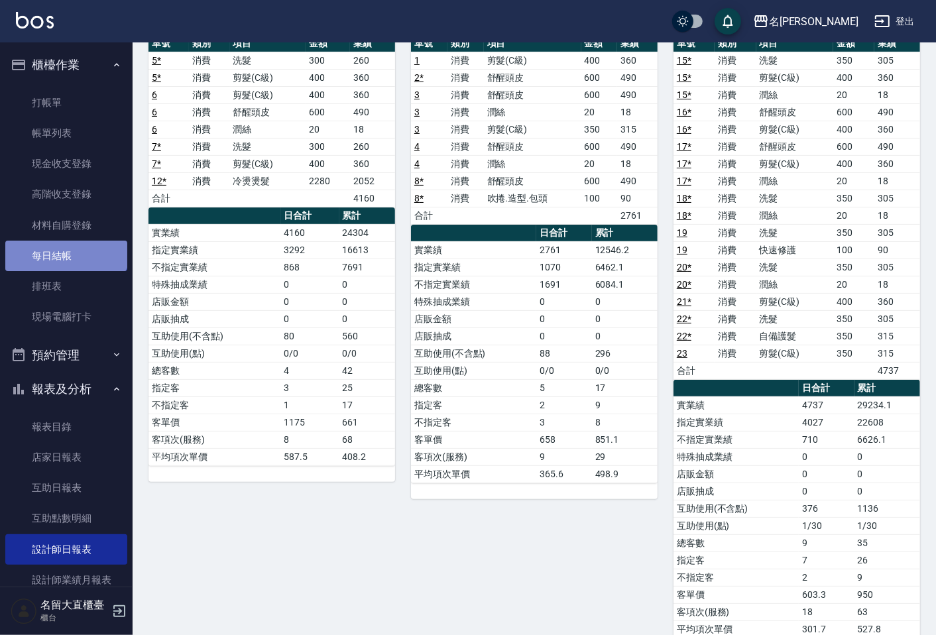
click at [65, 243] on link "每日結帳" at bounding box center [66, 256] width 122 height 30
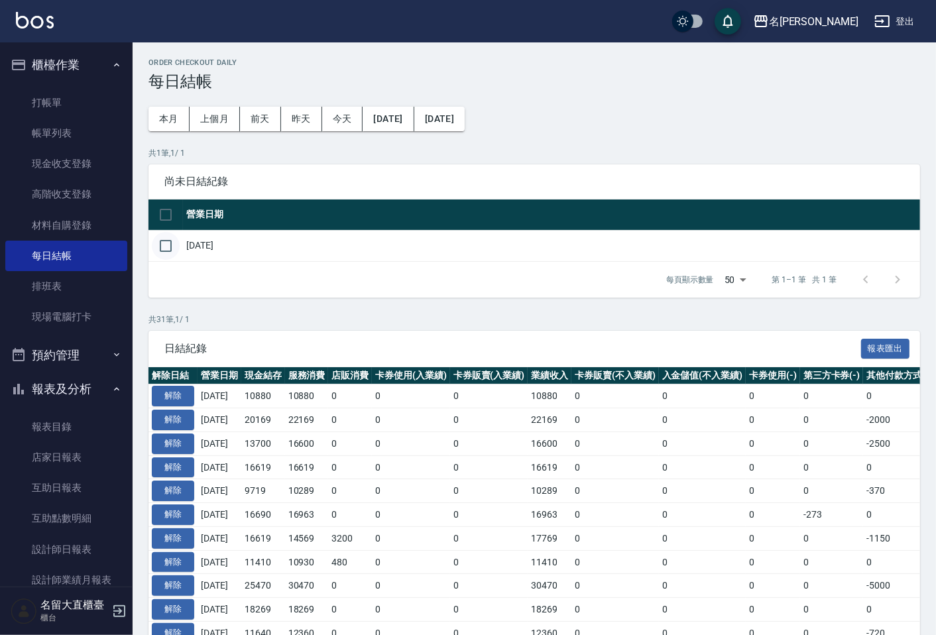
click at [170, 249] on input "checkbox" at bounding box center [166, 246] width 28 height 28
checkbox input "true"
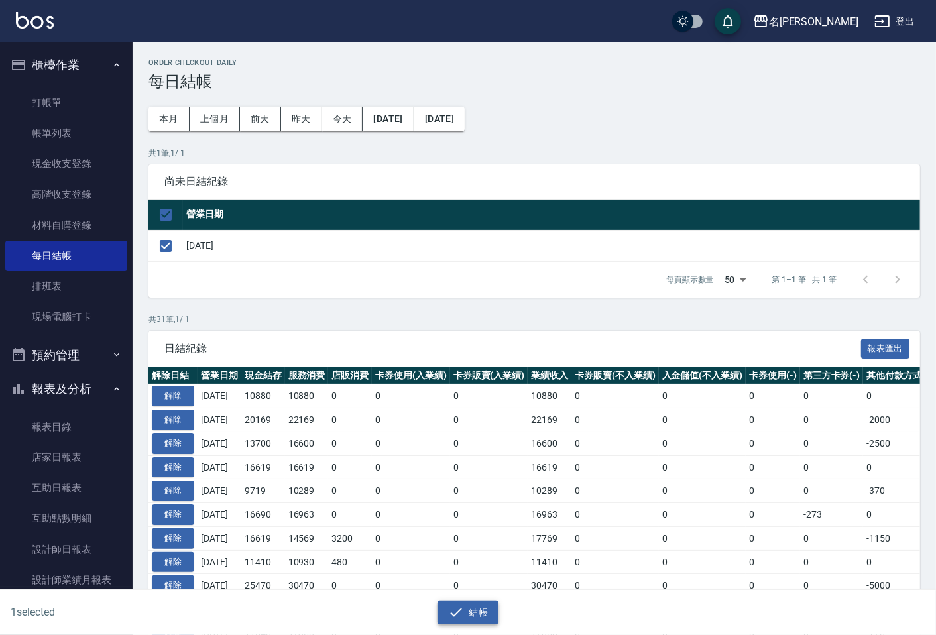
click at [465, 601] on button "結帳" at bounding box center [469, 613] width 62 height 25
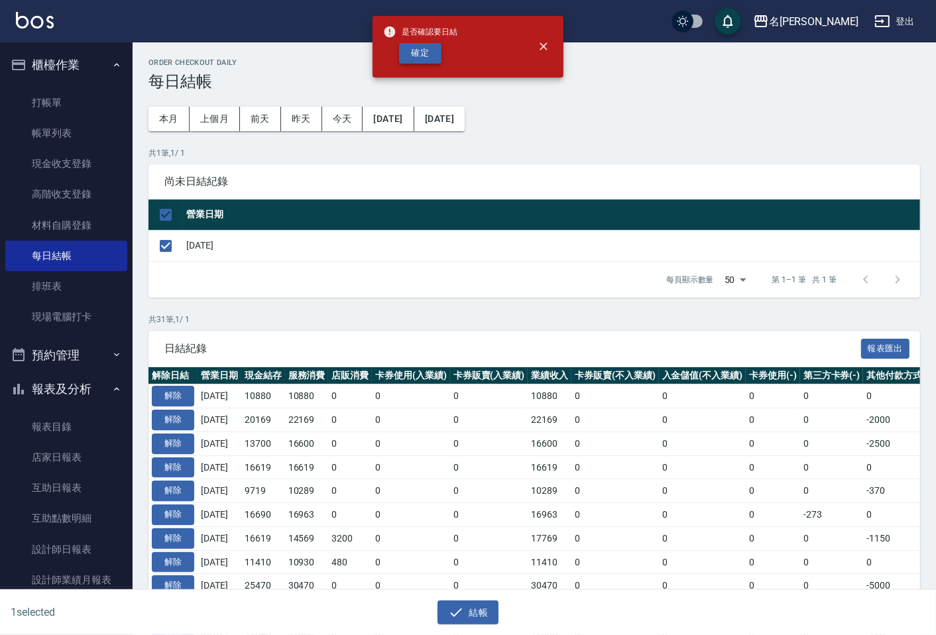
click at [420, 50] on button "確定" at bounding box center [420, 53] width 42 height 21
checkbox input "false"
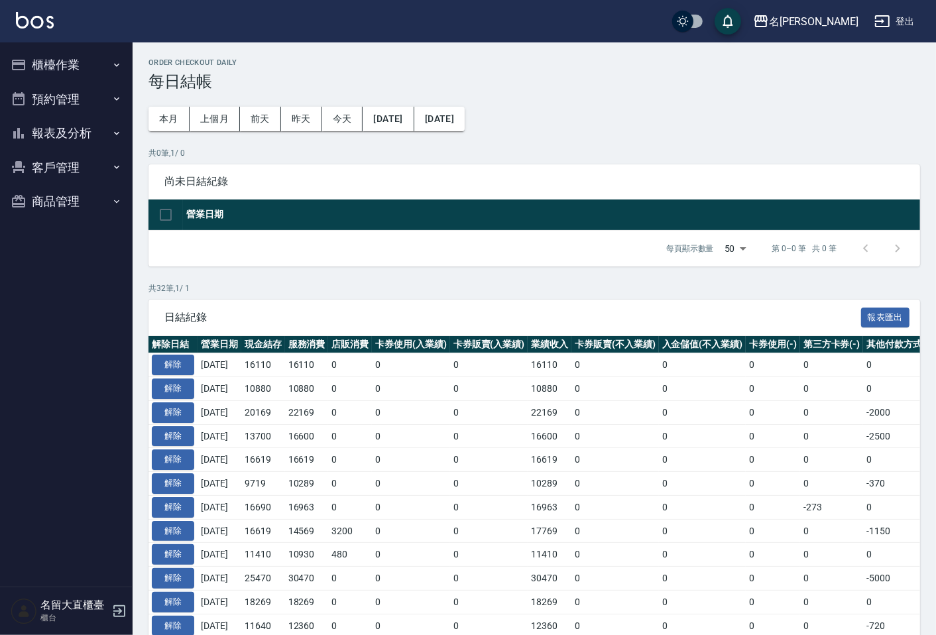
click at [96, 127] on button "報表及分析" at bounding box center [66, 133] width 122 height 34
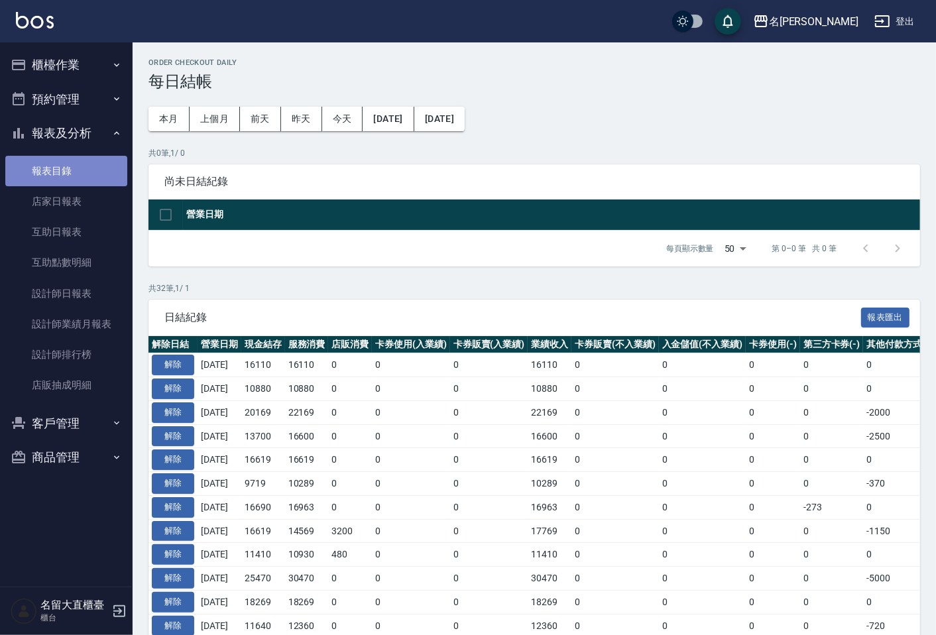
click at [76, 184] on link "報表目錄" at bounding box center [66, 171] width 122 height 30
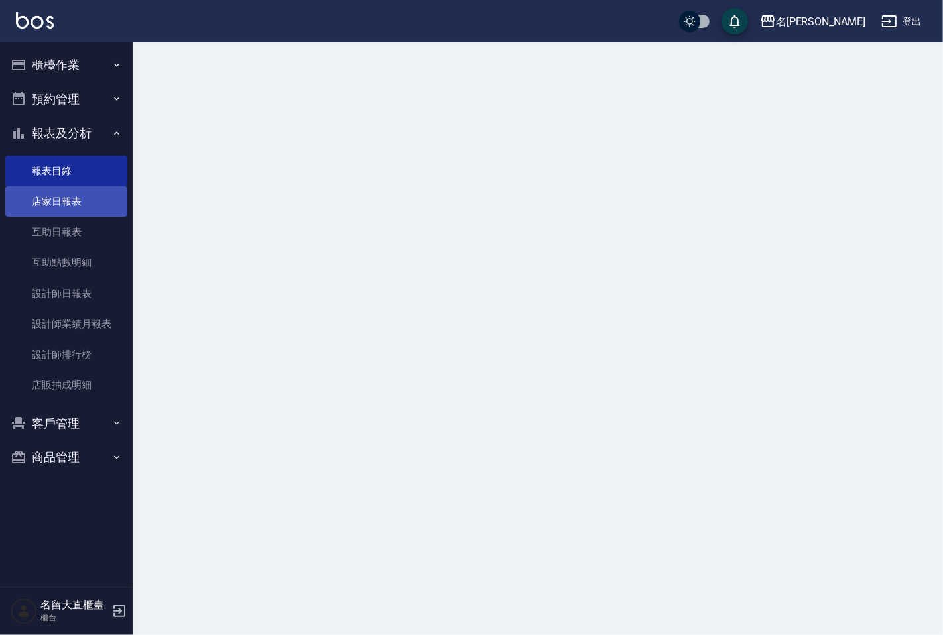
click at [76, 189] on link "店家日報表" at bounding box center [66, 201] width 122 height 30
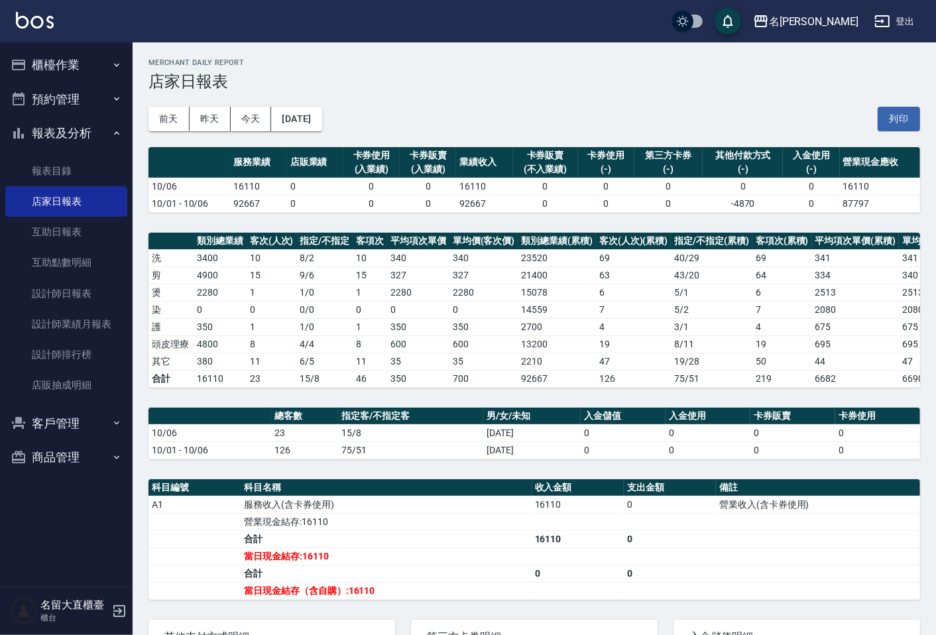
scroll to position [74, 0]
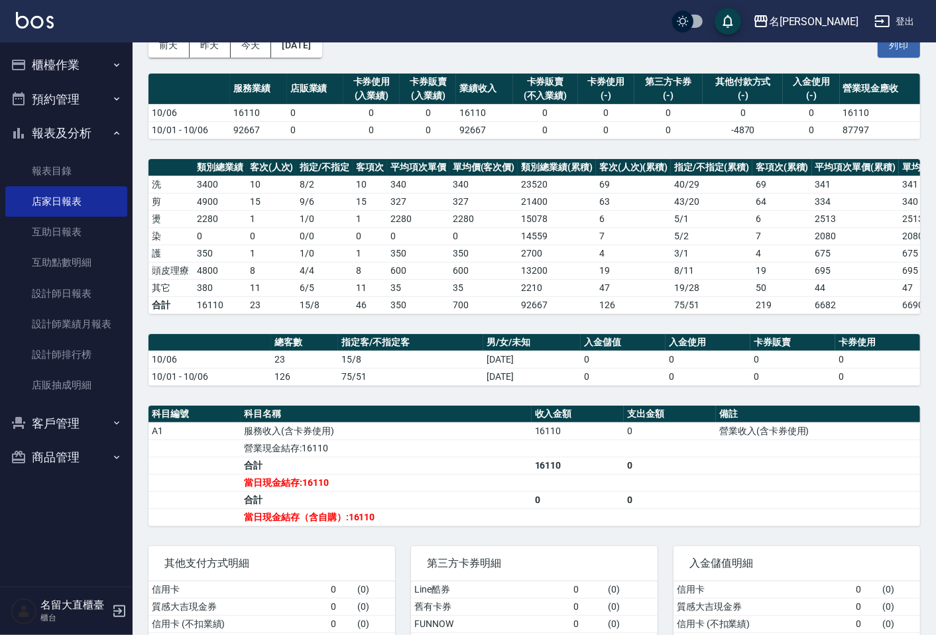
drag, startPoint x: 335, startPoint y: 411, endPoint x: 331, endPoint y: 401, distance: 10.7
